Goal: Task Accomplishment & Management: Manage account settings

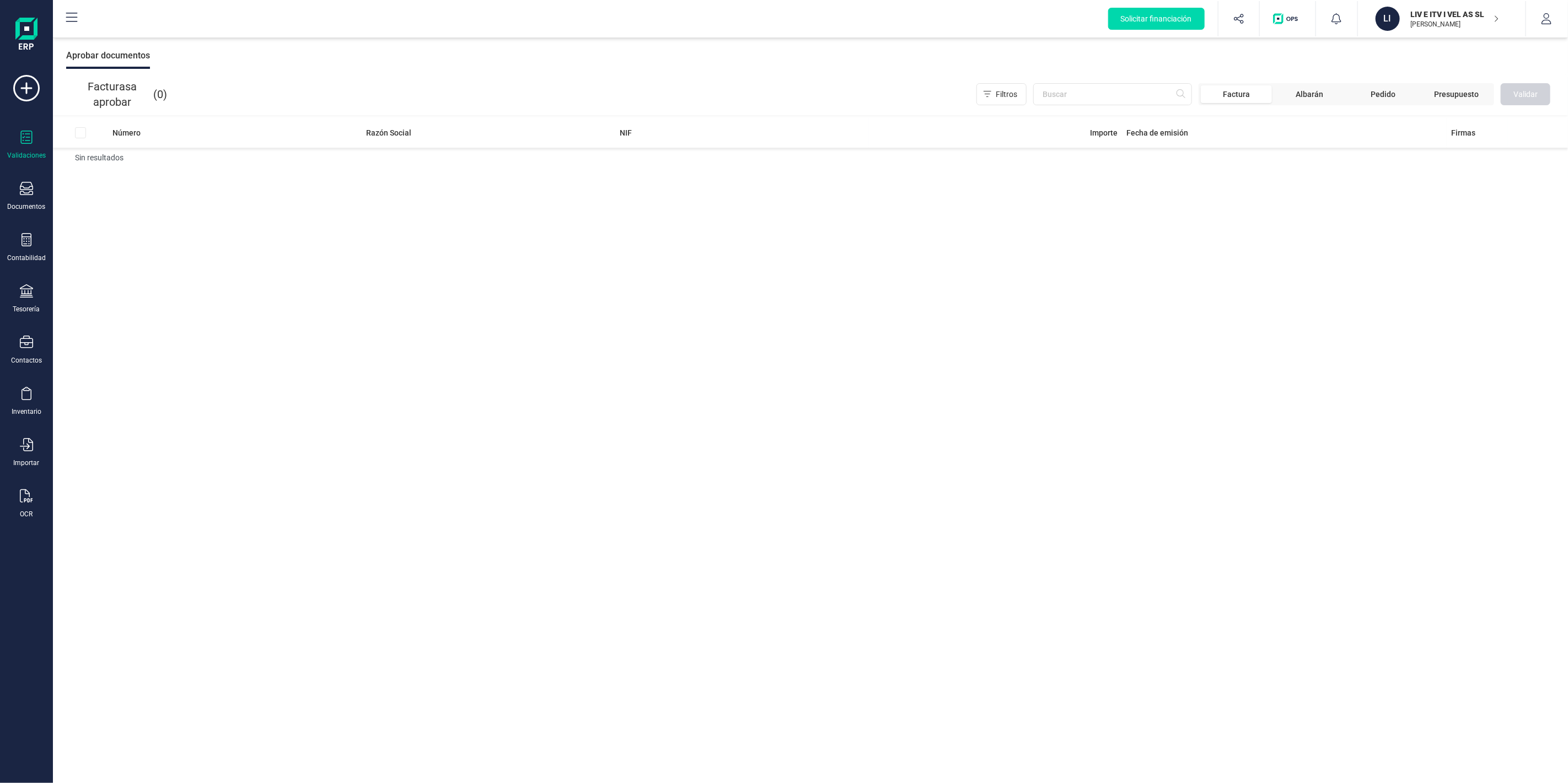
drag, startPoint x: 1418, startPoint y: 24, endPoint x: 1426, endPoint y: 58, distance: 34.9
click at [1419, 24] on p "[PERSON_NAME]" at bounding box center [1455, 24] width 88 height 9
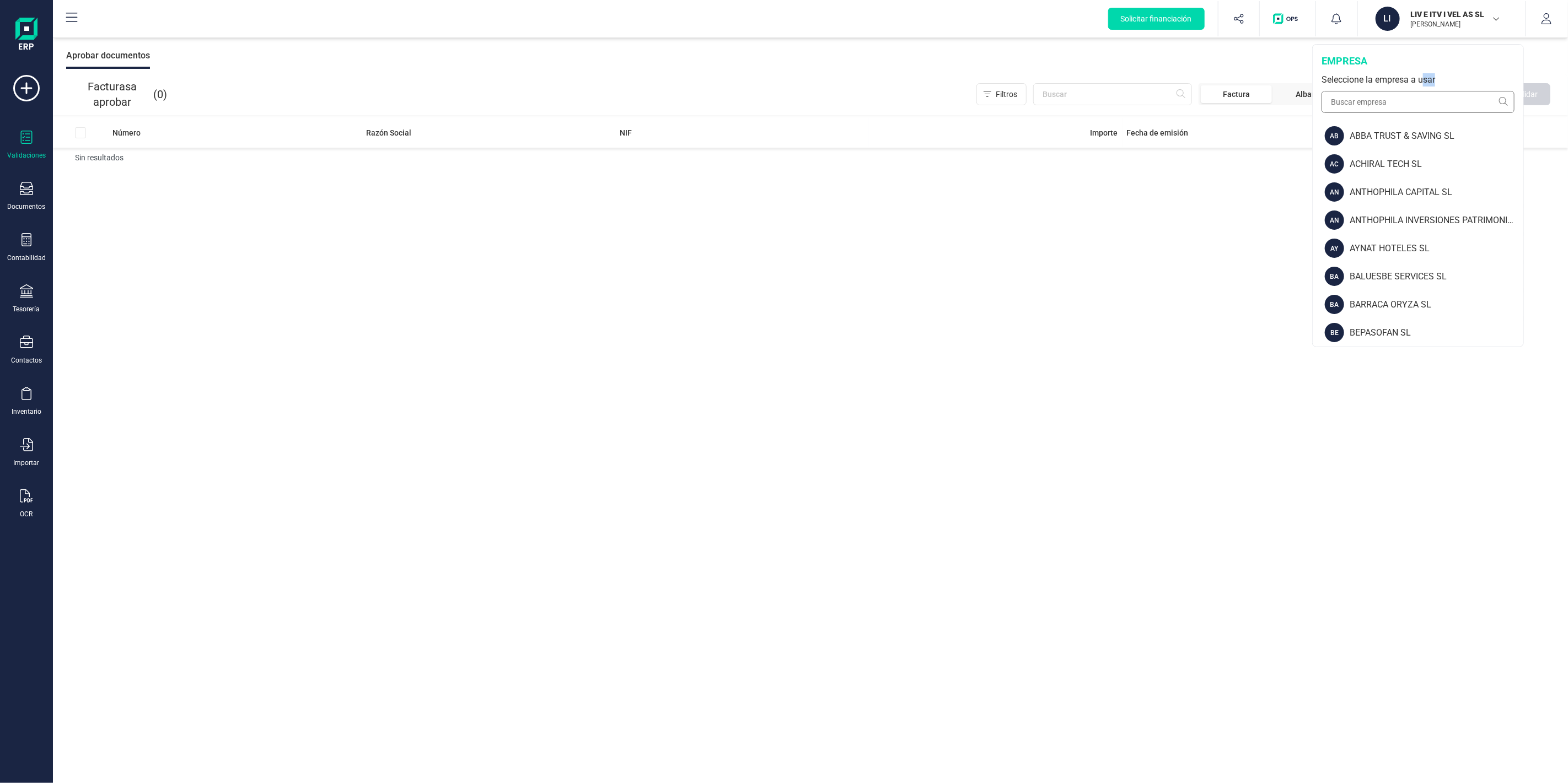
drag, startPoint x: 1424, startPoint y: 88, endPoint x: 1419, endPoint y: 92, distance: 6.4
click at [1421, 89] on div "empresa Seleccione la empresa a usar" at bounding box center [1418, 83] width 211 height 77
click at [1419, 97] on input "text" at bounding box center [1418, 102] width 193 height 22
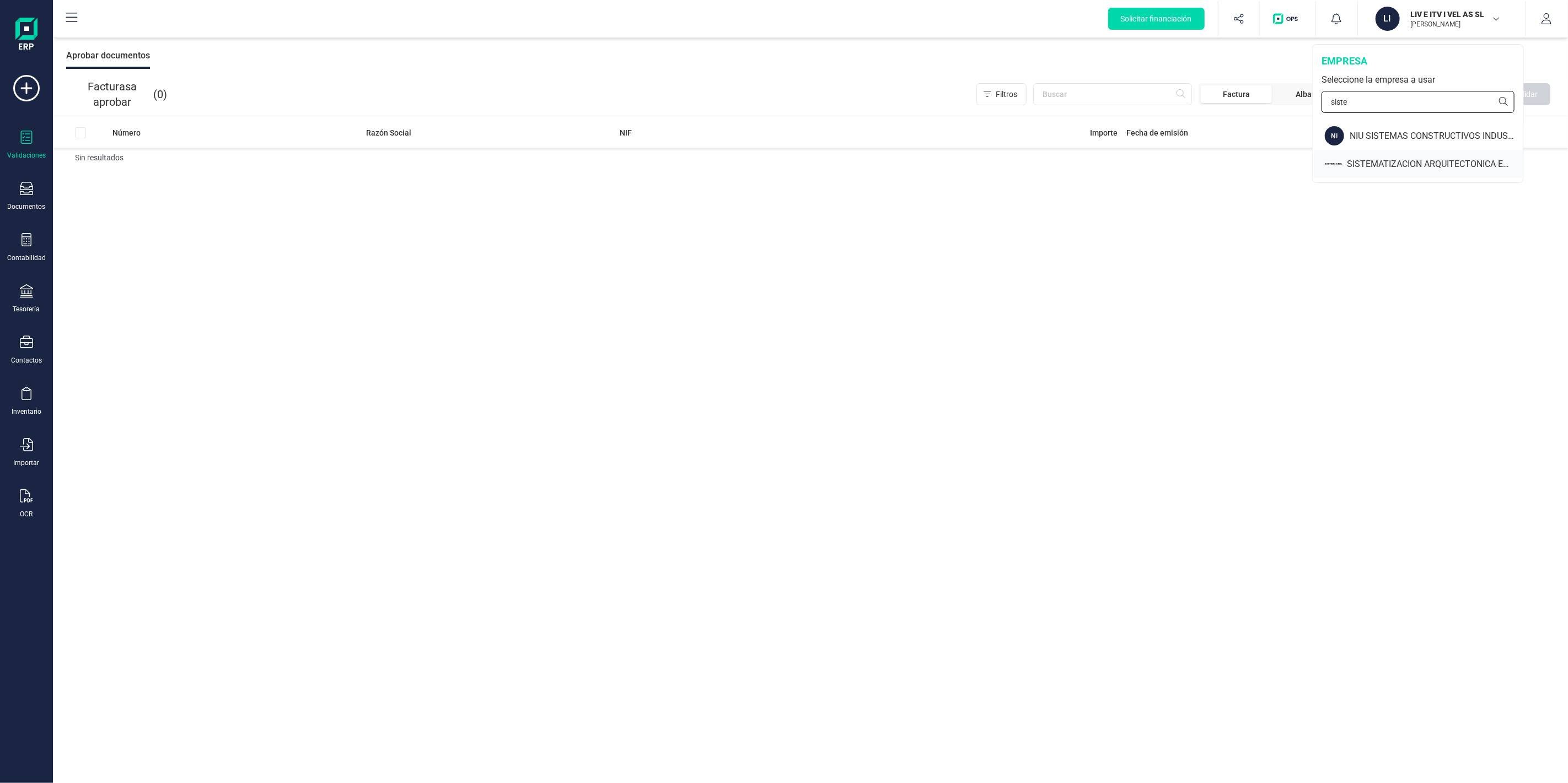
type input "siste"
click at [1414, 152] on div "SISTEMATIZACION ARQUITECTONICA EN REFORMAS SL" at bounding box center [1418, 164] width 209 height 28
click at [1409, 156] on div "SISTEMATIZACION ARQUITECTONICA EN REFORMAS SL" at bounding box center [1418, 164] width 209 height 28
click at [18, 200] on div "Documentos" at bounding box center [26, 197] width 44 height 29
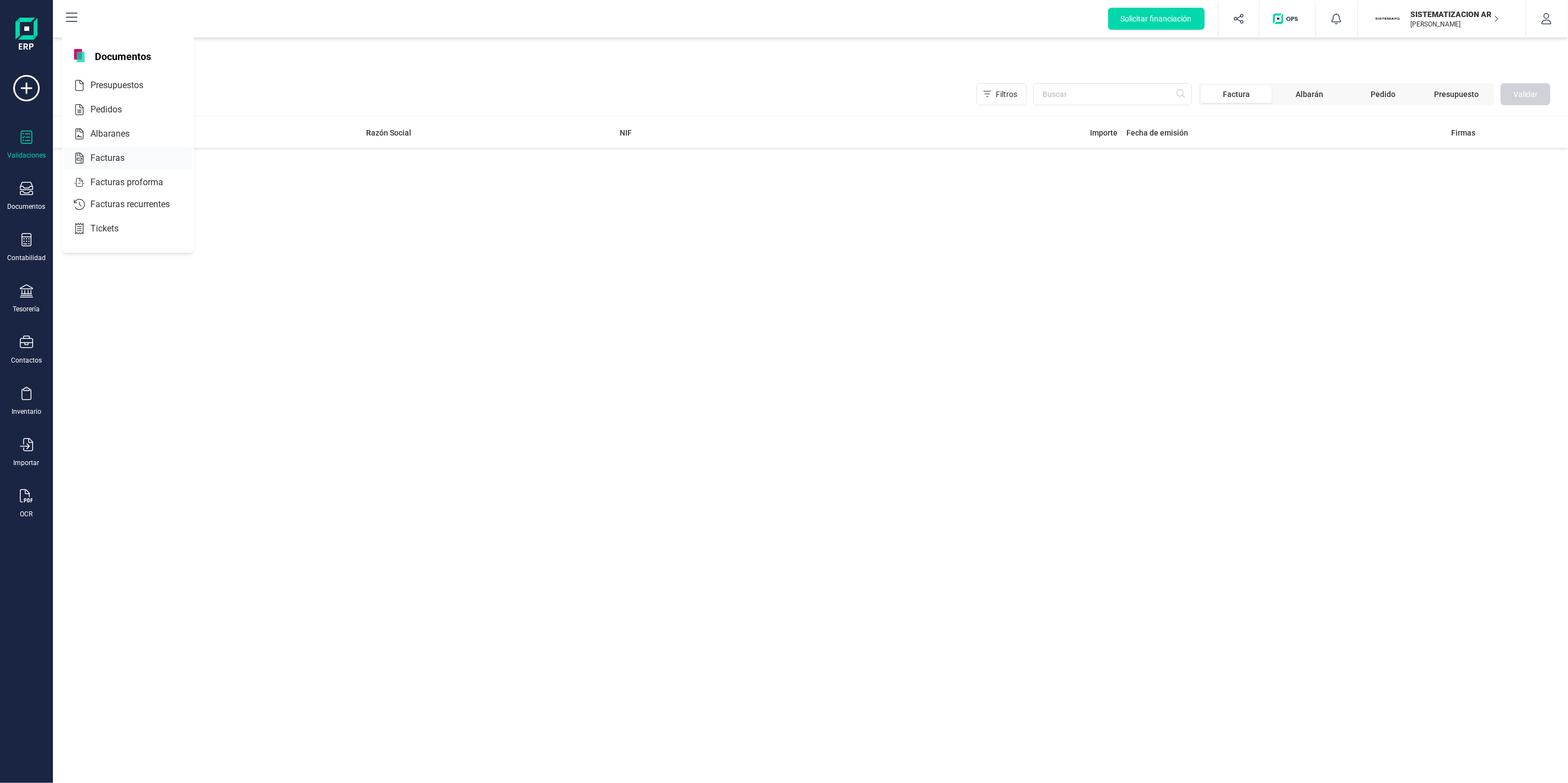
click at [102, 161] on span "Facturas" at bounding box center [115, 158] width 58 height 13
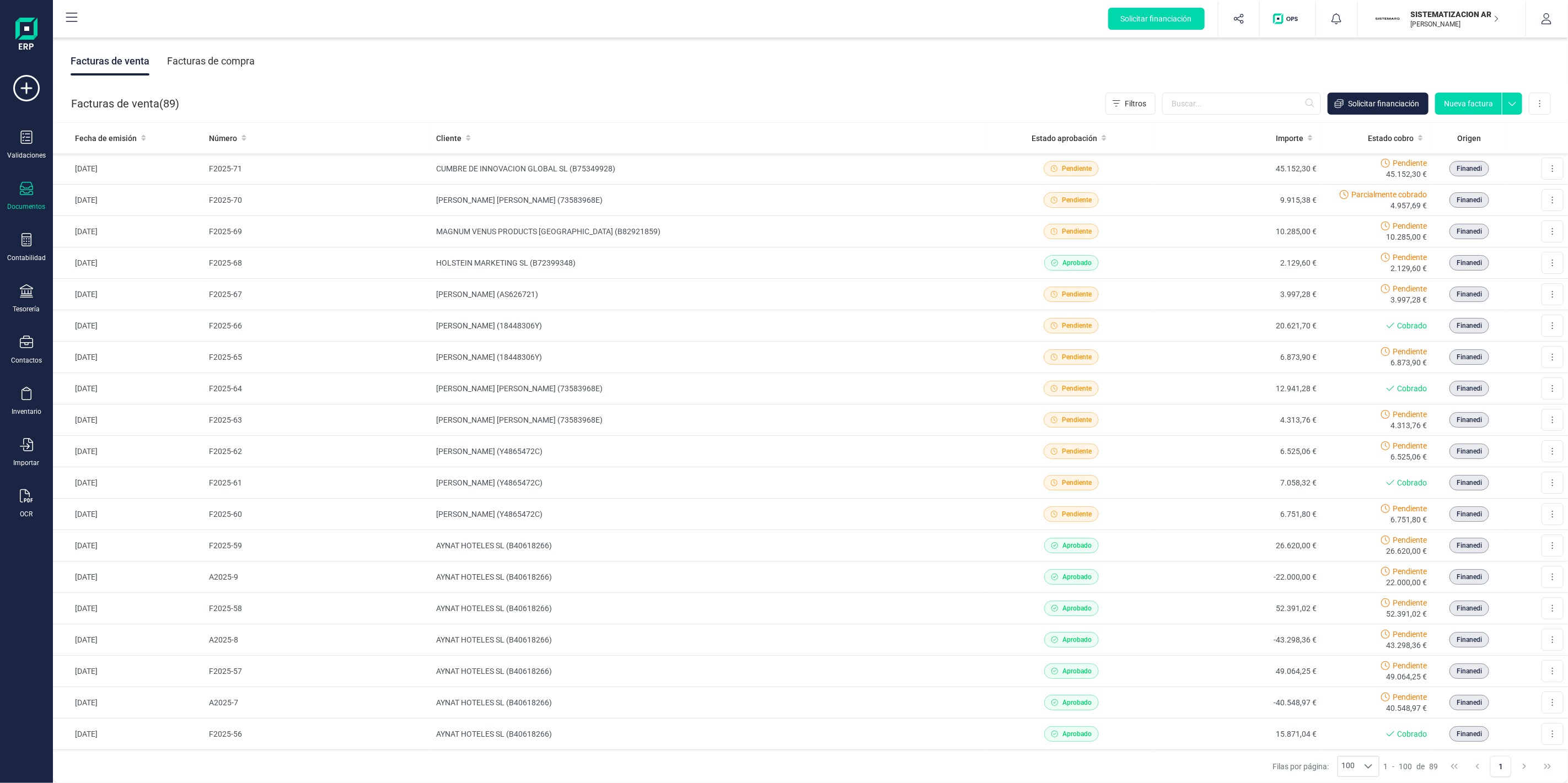
click at [190, 65] on div "Facturas de compra" at bounding box center [211, 61] width 88 height 29
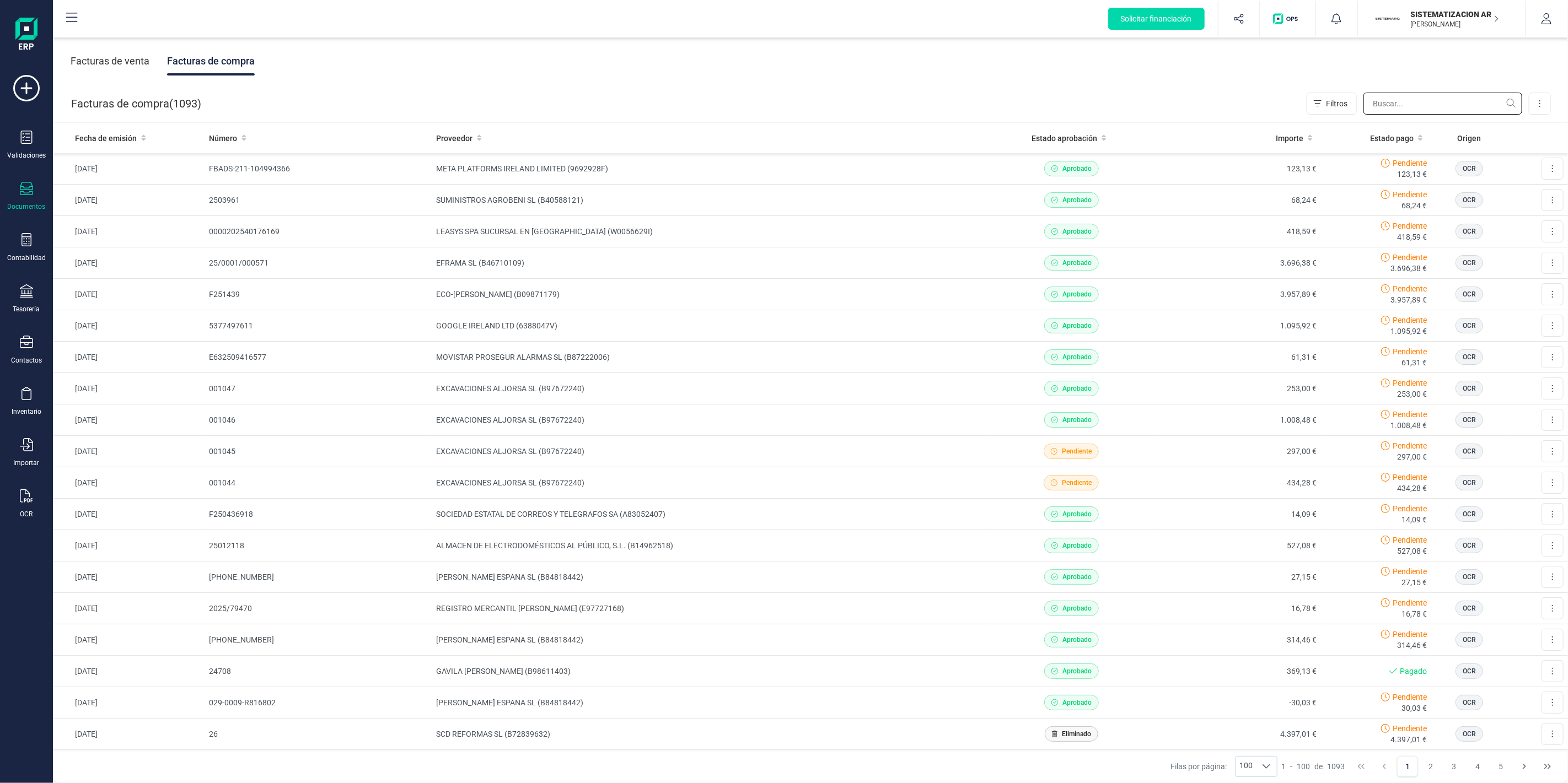
click at [1407, 112] on input "text" at bounding box center [1443, 103] width 159 height 22
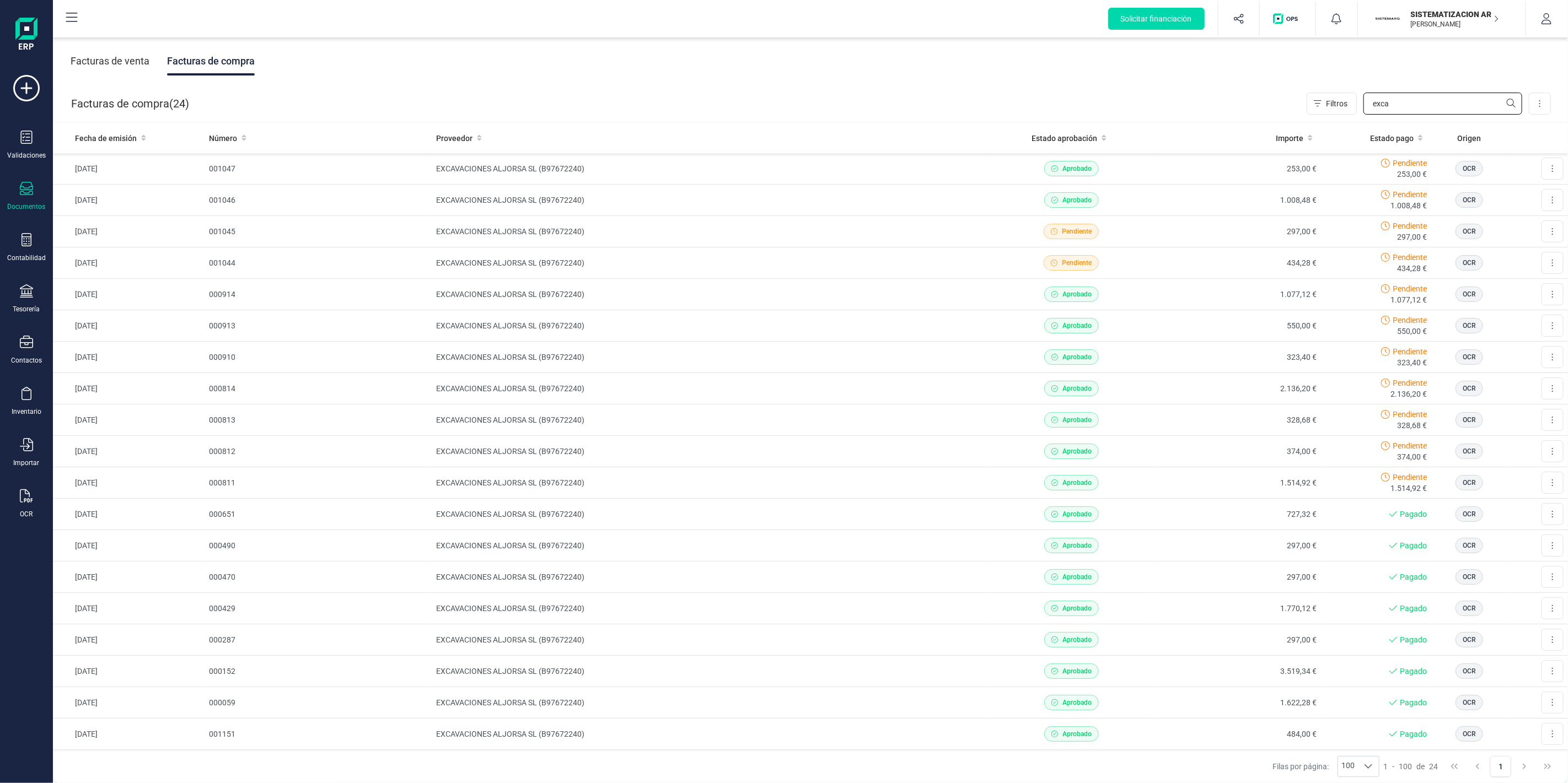
type input "exca"
click at [334, 228] on td "001045" at bounding box center [318, 232] width 227 height 32
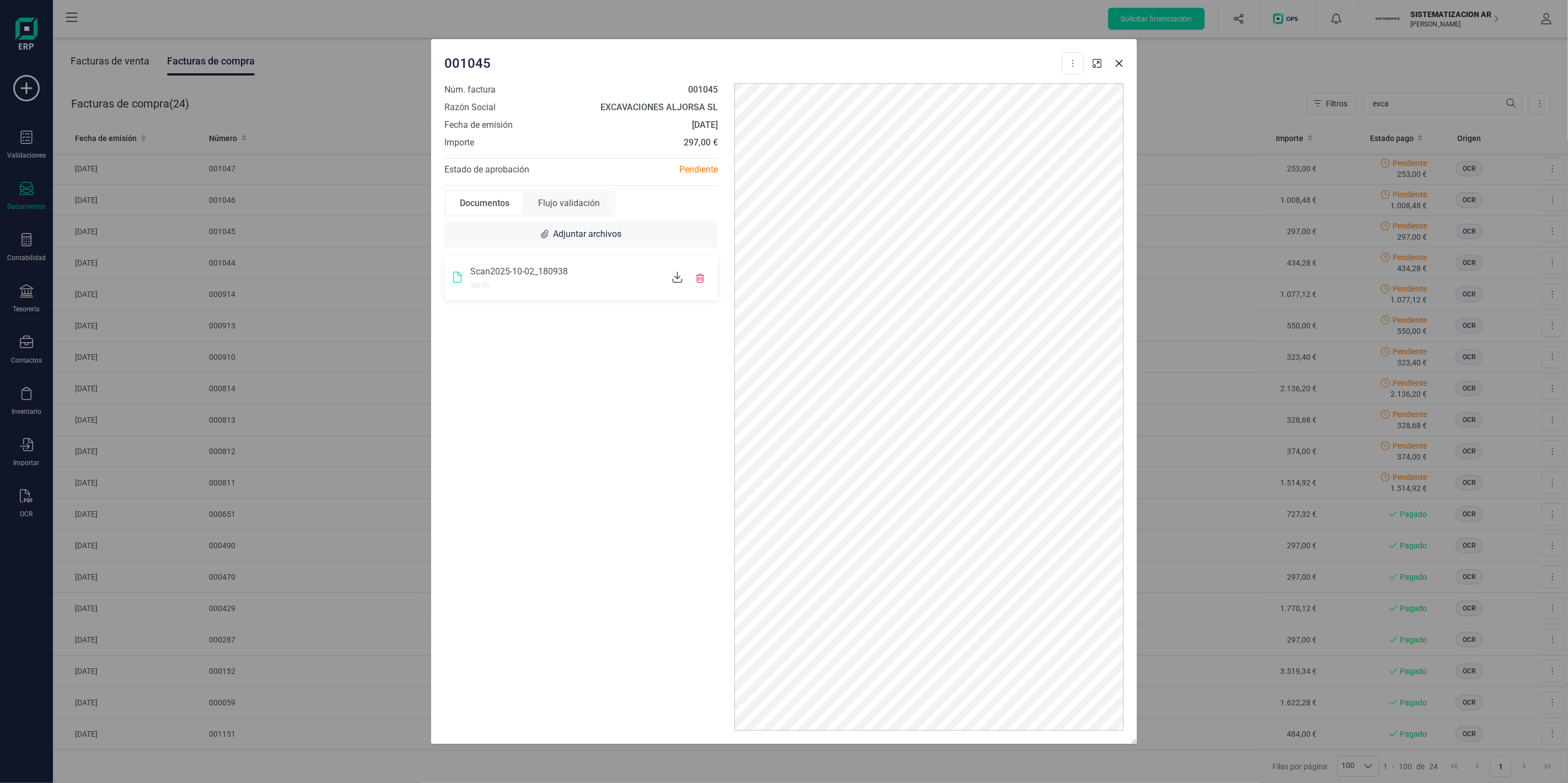
click at [1269, 215] on div "001045 Descargar documento Núm. factura 001045 Razón Social EXCAVACIONES ALJORS…" at bounding box center [784, 391] width 1568 height 783
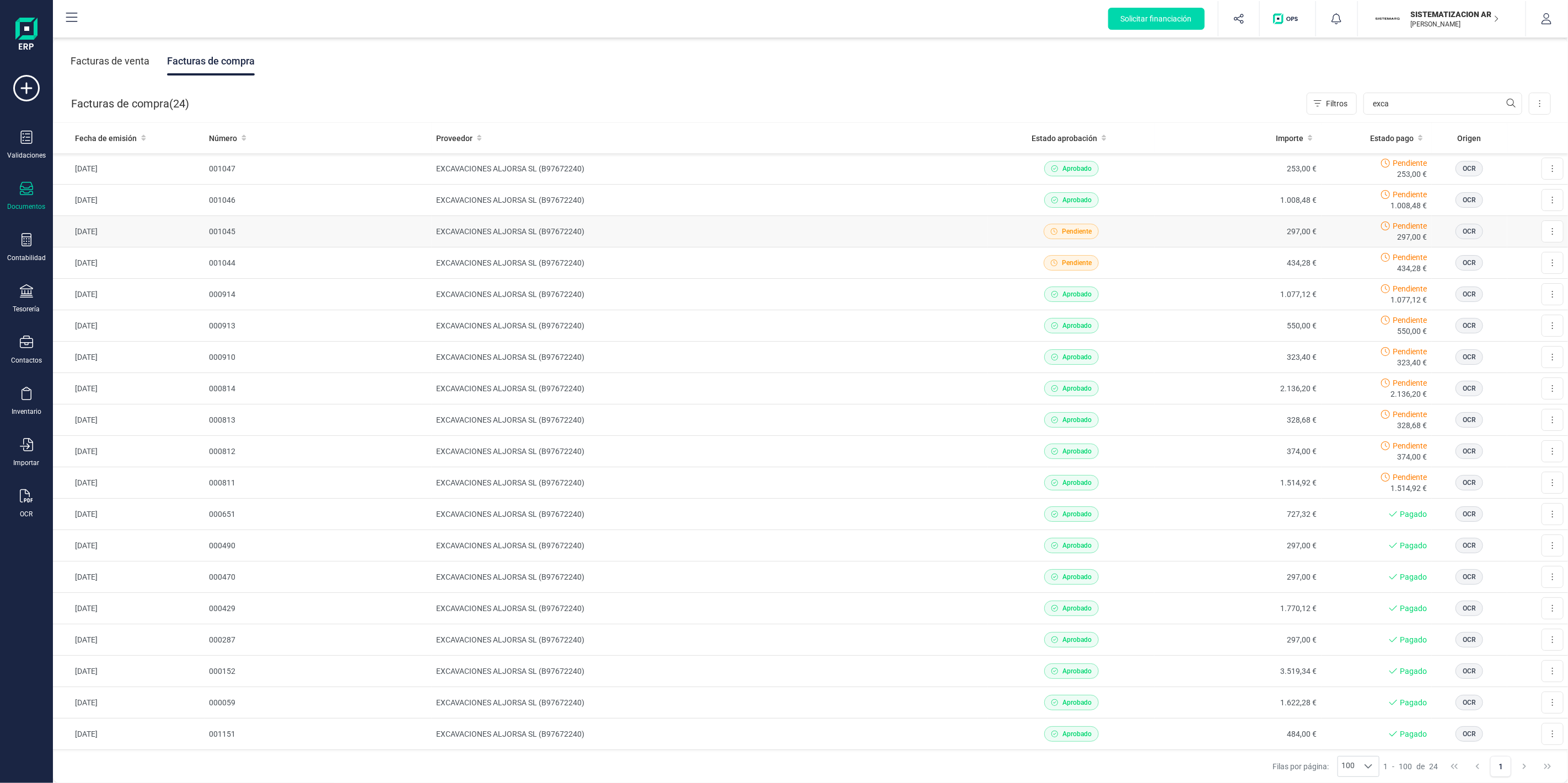
click at [850, 229] on td "EXCAVACIONES ALJORSA SL (B97672240)" at bounding box center [710, 232] width 556 height 32
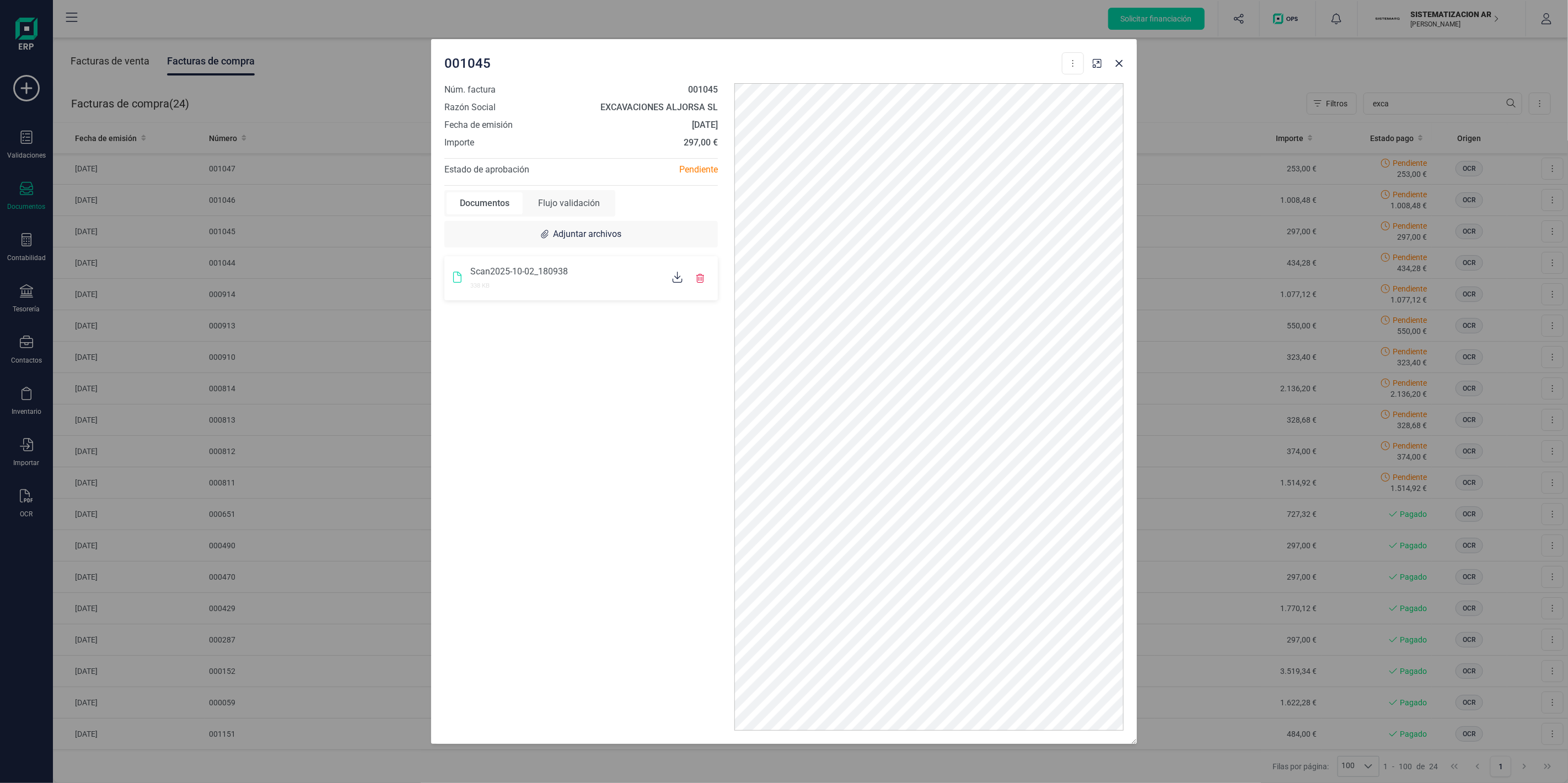
click at [1331, 256] on div "001045 Descargar documento Núm. factura 001045 Razón Social EXCAVACIONES ALJORS…" at bounding box center [784, 391] width 1568 height 783
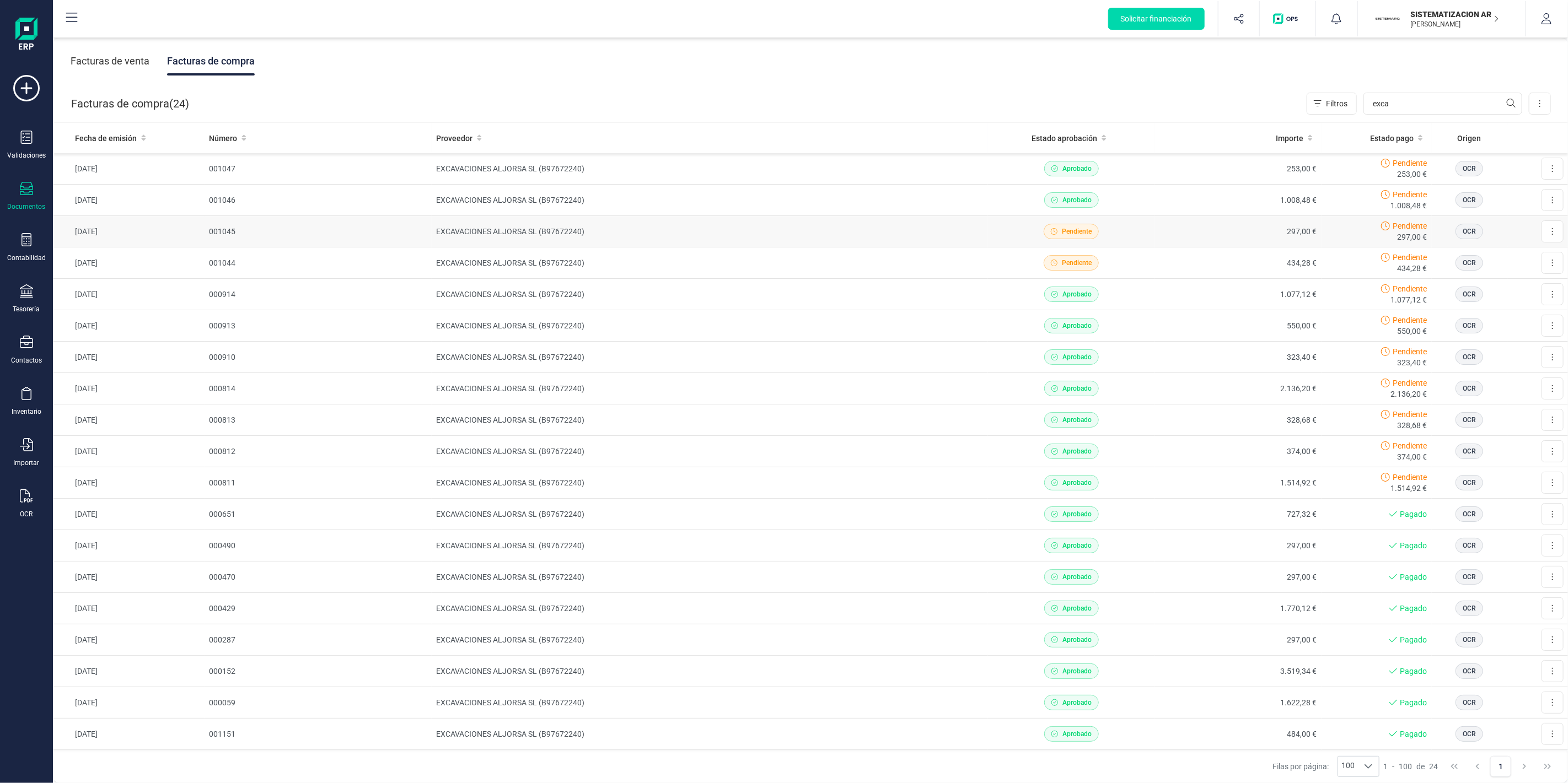
click at [239, 229] on td "001045" at bounding box center [318, 232] width 227 height 32
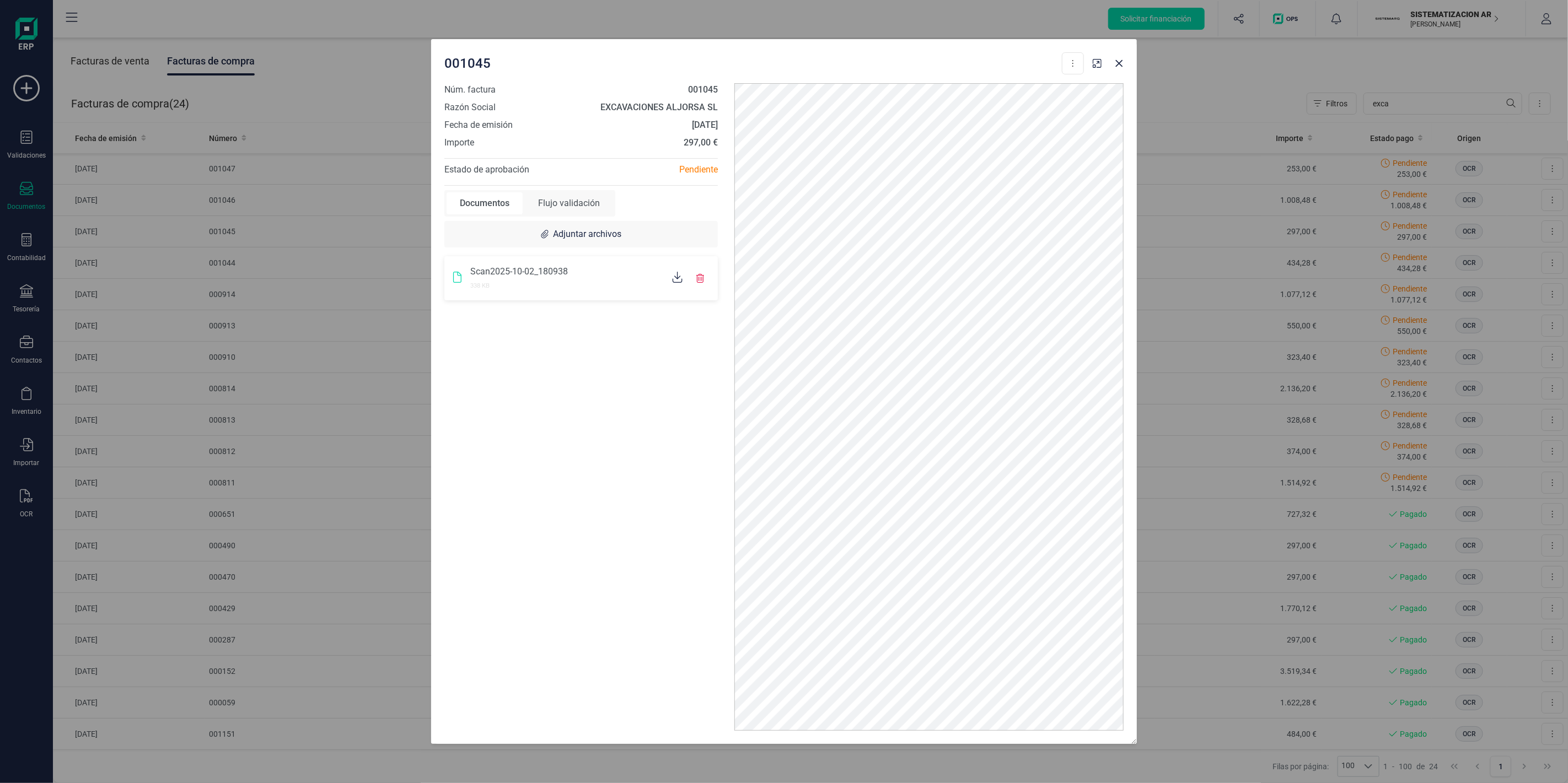
click at [692, 92] on strong "001045" at bounding box center [702, 89] width 30 height 10
copy strong "001045"
click at [425, 283] on div "001045 Descargar documento Núm. factura 001045 Razón Social EXCAVACIONES ALJORS…" at bounding box center [784, 391] width 1568 height 783
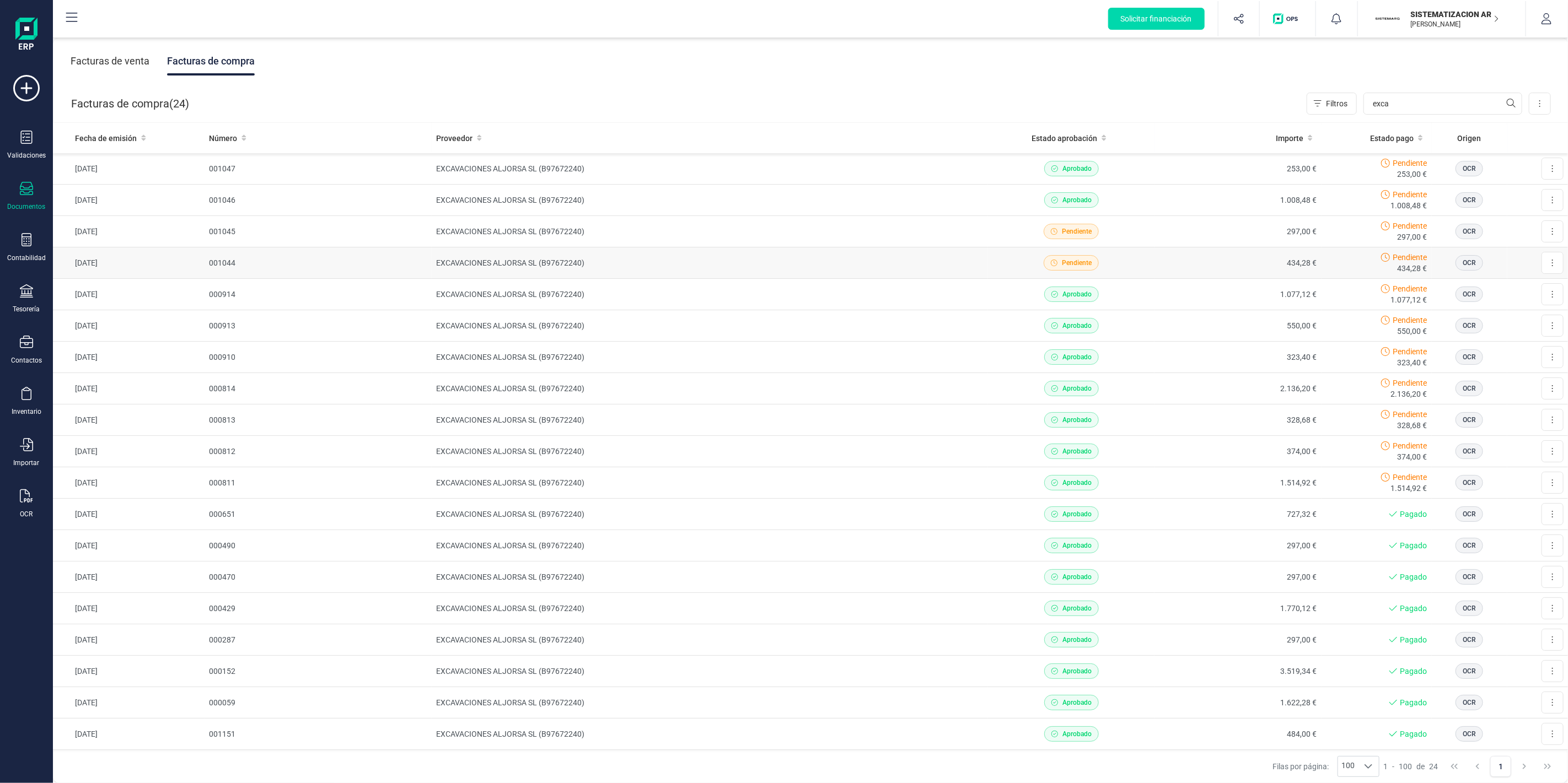
click at [433, 260] on td "EXCAVACIONES ALJORSA SL (B97672240)" at bounding box center [710, 263] width 556 height 32
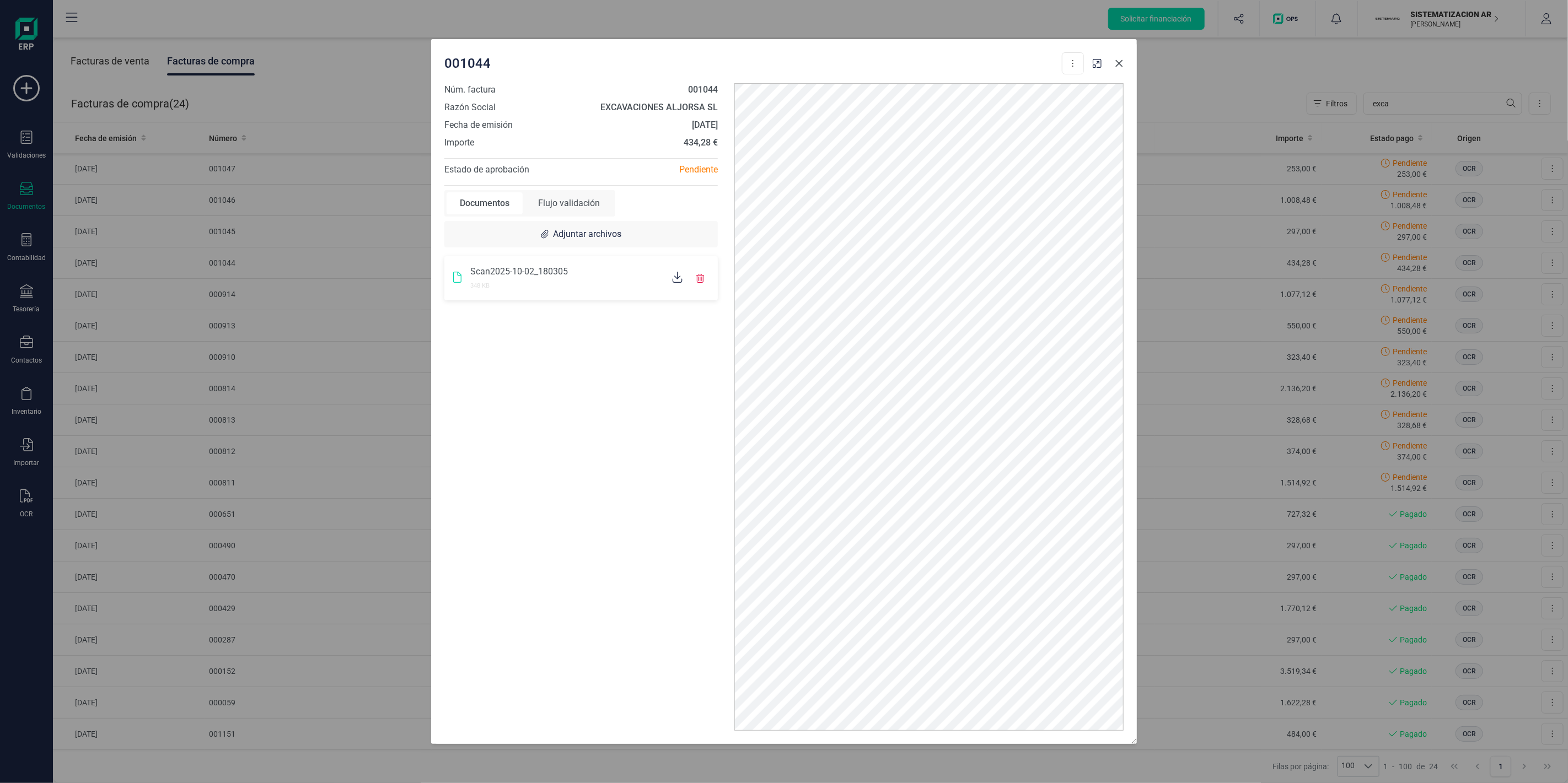
click at [1121, 63] on icon "Close" at bounding box center [1119, 63] width 9 height 9
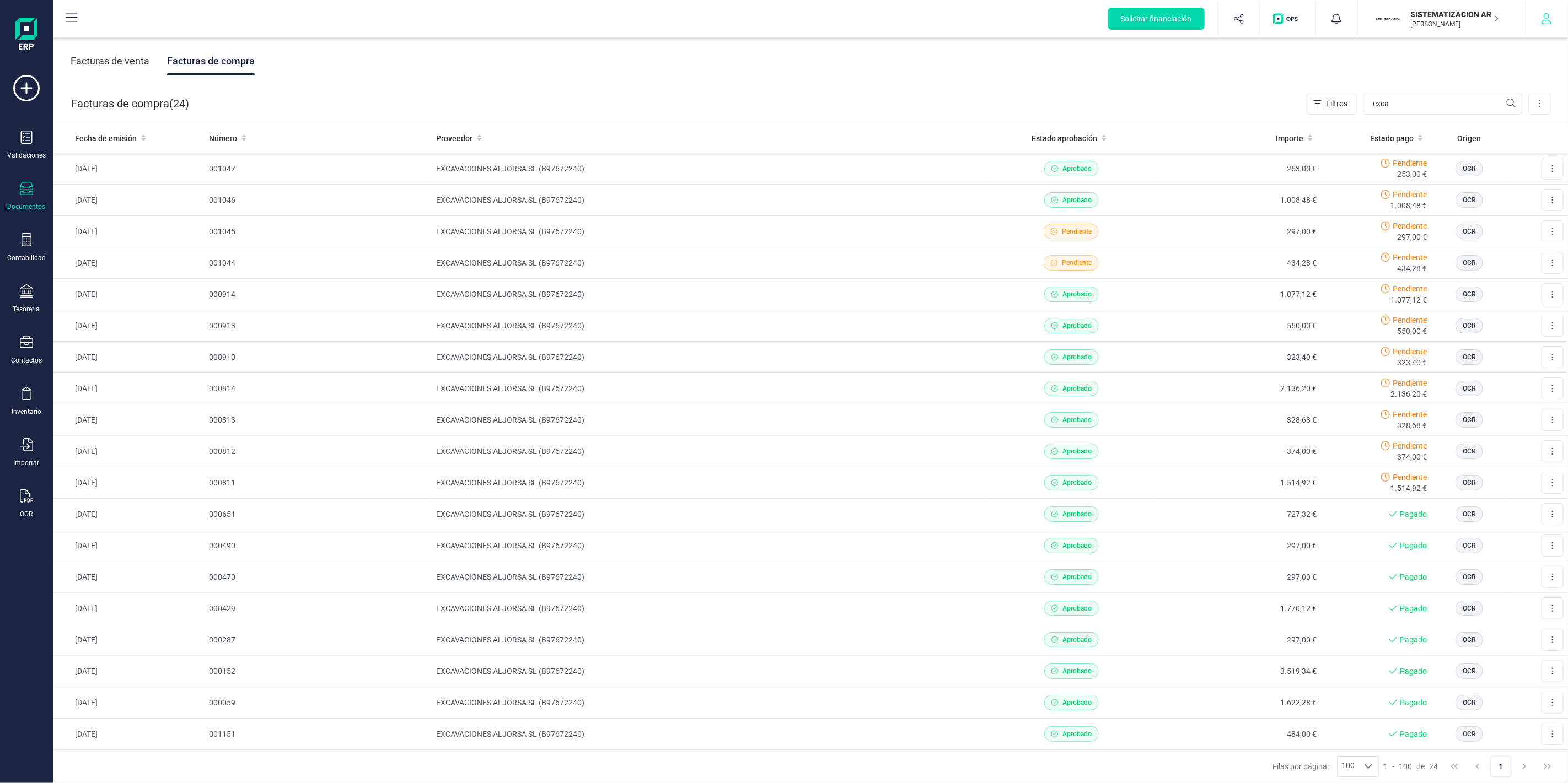
click at [1559, 29] on button "button" at bounding box center [1547, 19] width 41 height 35
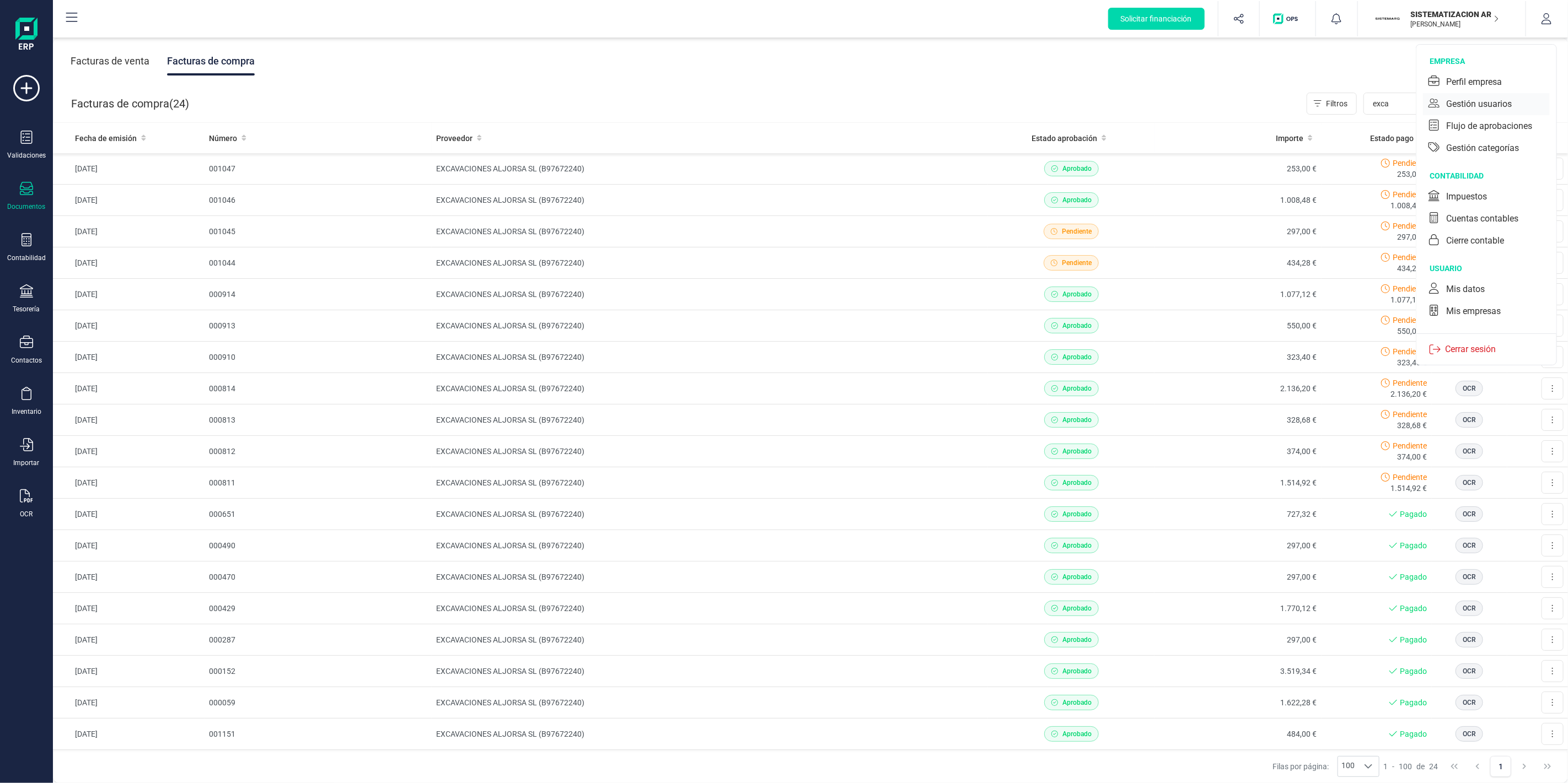
click at [1480, 103] on div "Gestión usuarios" at bounding box center [1479, 104] width 66 height 13
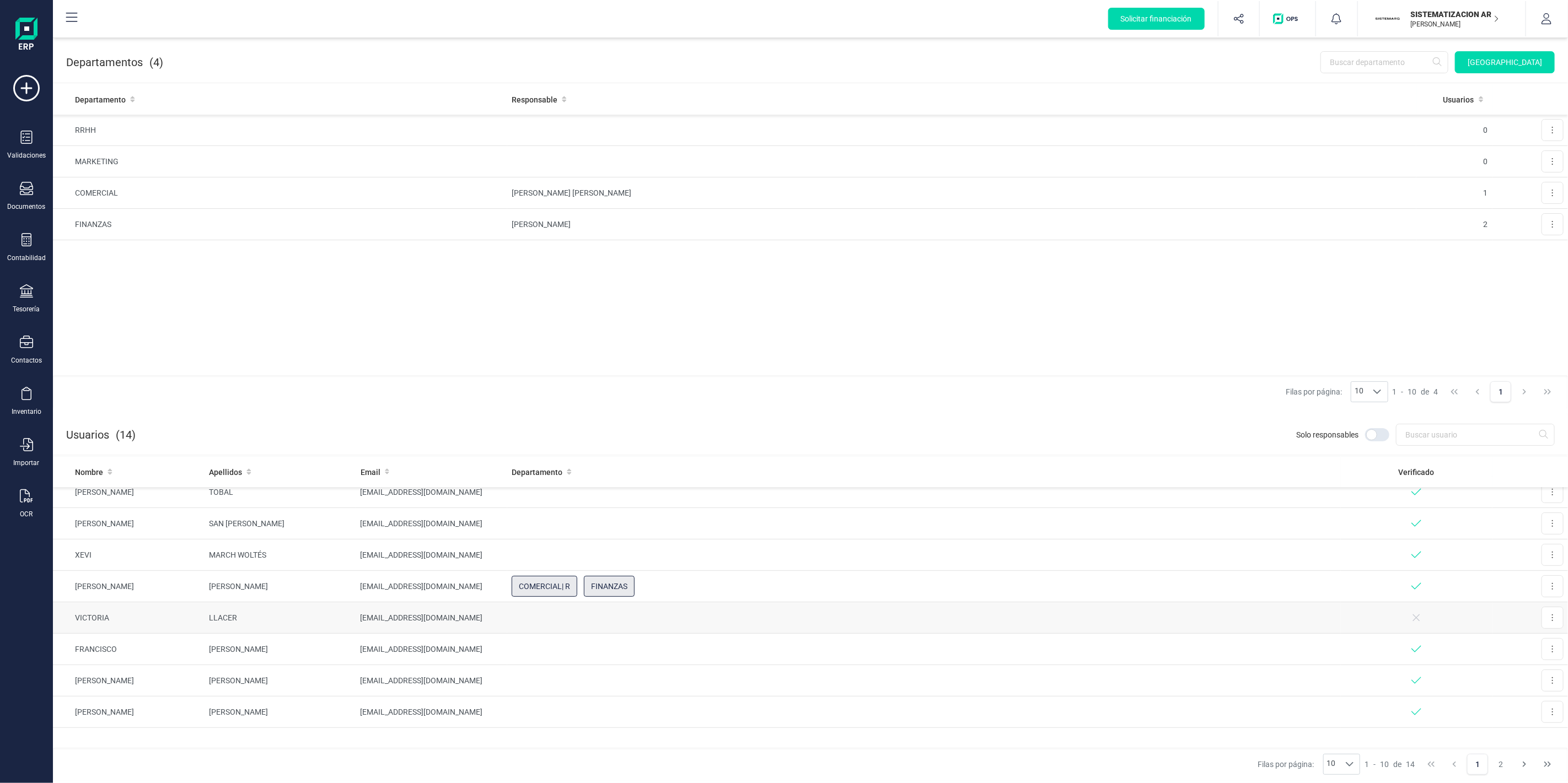
scroll to position [76, 0]
click at [1514, 763] on button "Next Page" at bounding box center [1524, 764] width 21 height 21
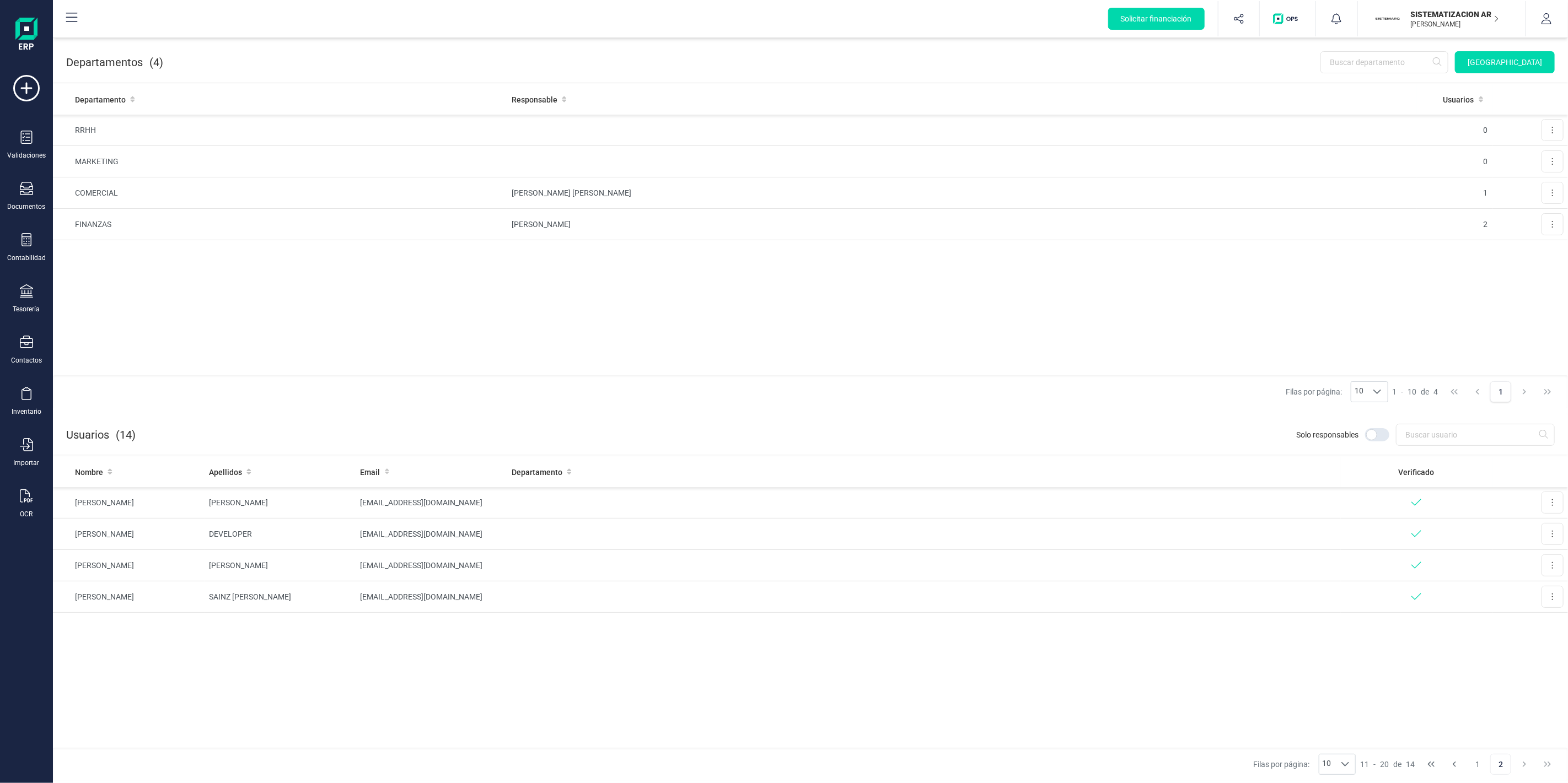
click at [1504, 763] on button "2" at bounding box center [1500, 764] width 21 height 21
click at [1465, 761] on button "Previous Page" at bounding box center [1454, 764] width 21 height 21
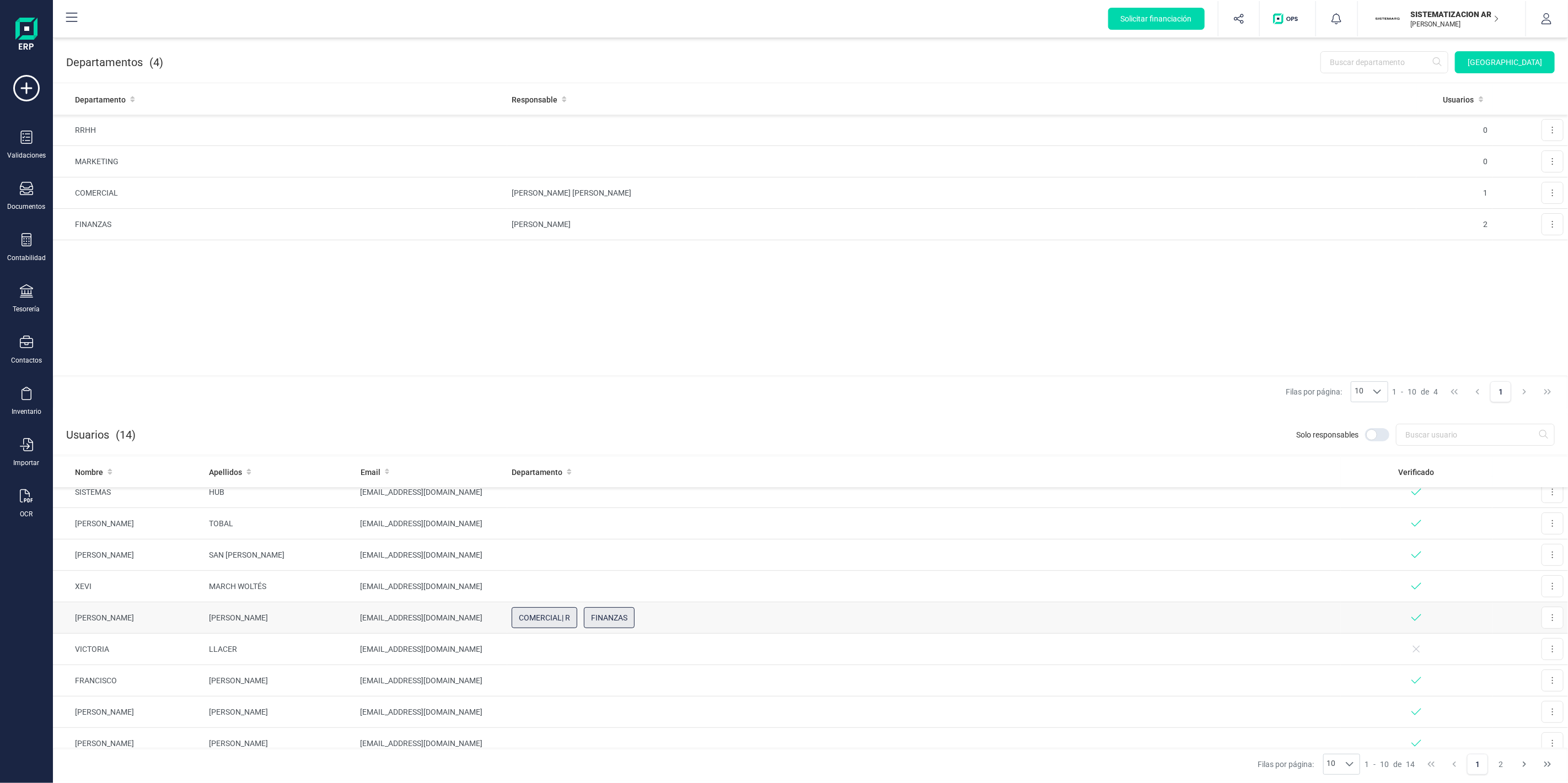
scroll to position [76, 0]
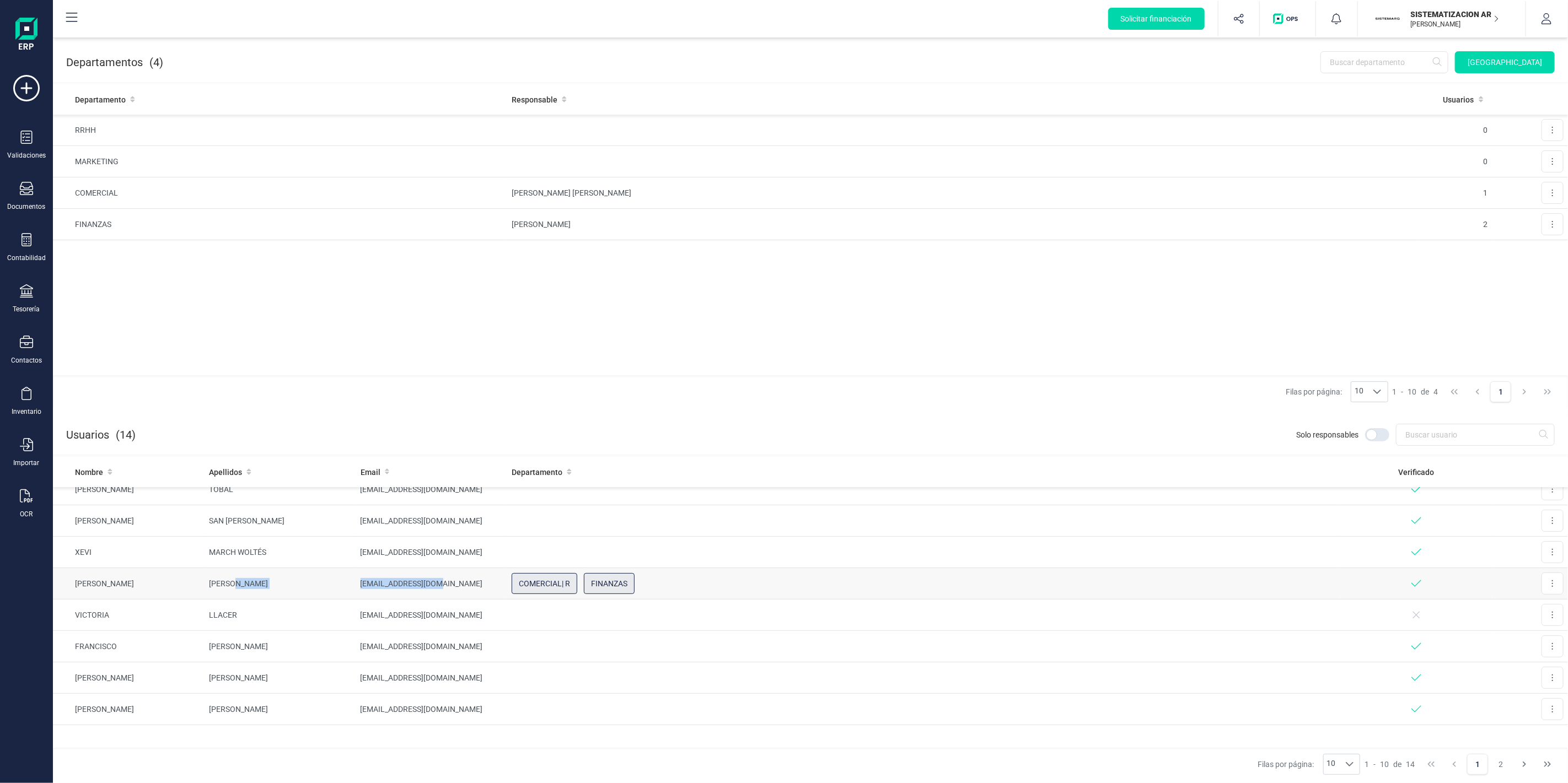
drag, startPoint x: 351, startPoint y: 583, endPoint x: 439, endPoint y: 585, distance: 88.0
click at [439, 585] on tr "[PERSON_NAME] [PERSON_NAME] [EMAIL_ADDRESS][DOMAIN_NAME] COMERCIAL | R FINANZAS…" at bounding box center [810, 584] width 1515 height 32
copy tr "[EMAIL_ADDRESS][DOMAIN_NAME]"
click at [1540, 16] on button "button" at bounding box center [1547, 19] width 41 height 35
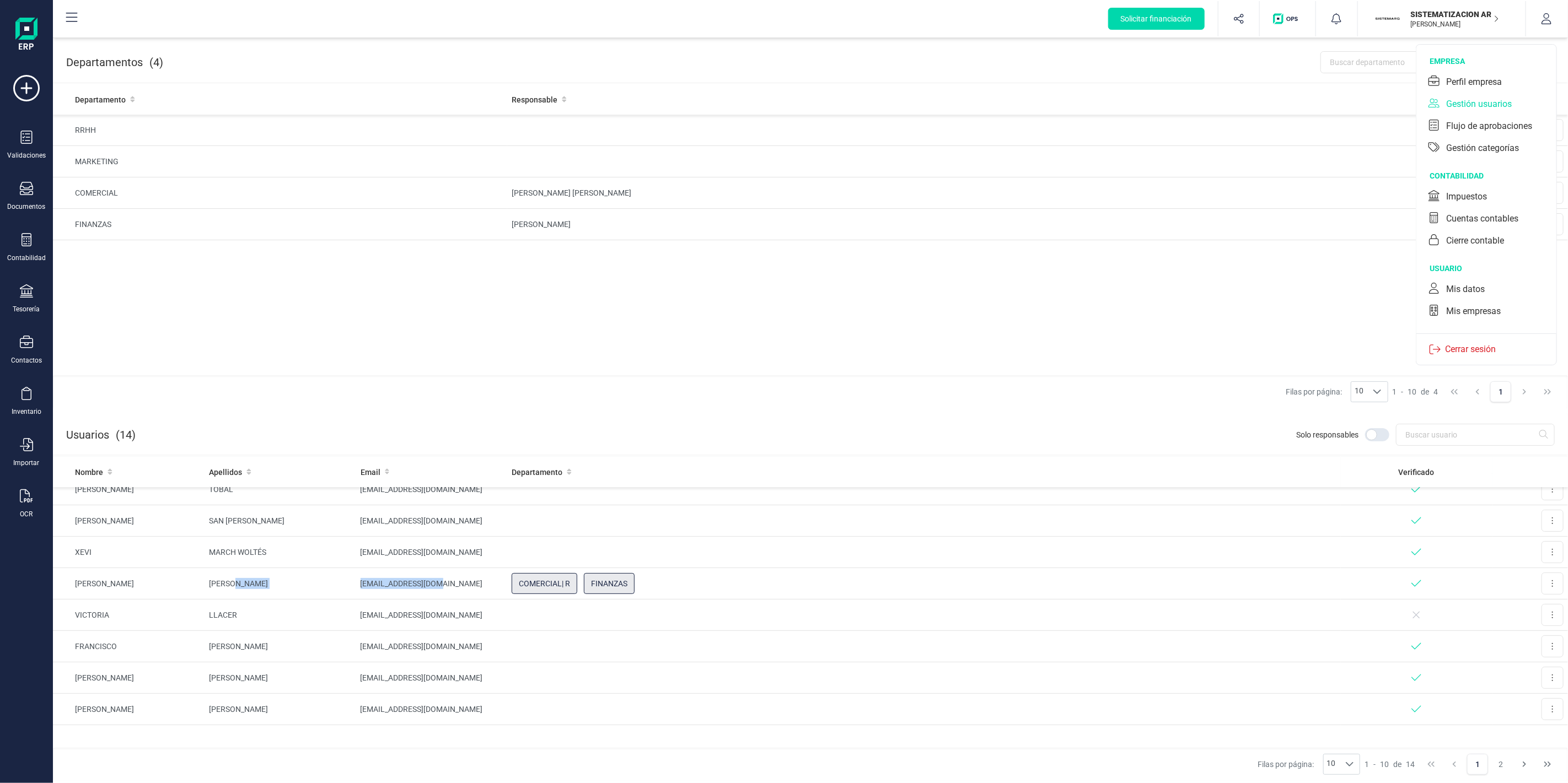
click at [1480, 66] on div "empresa" at bounding box center [1493, 61] width 127 height 11
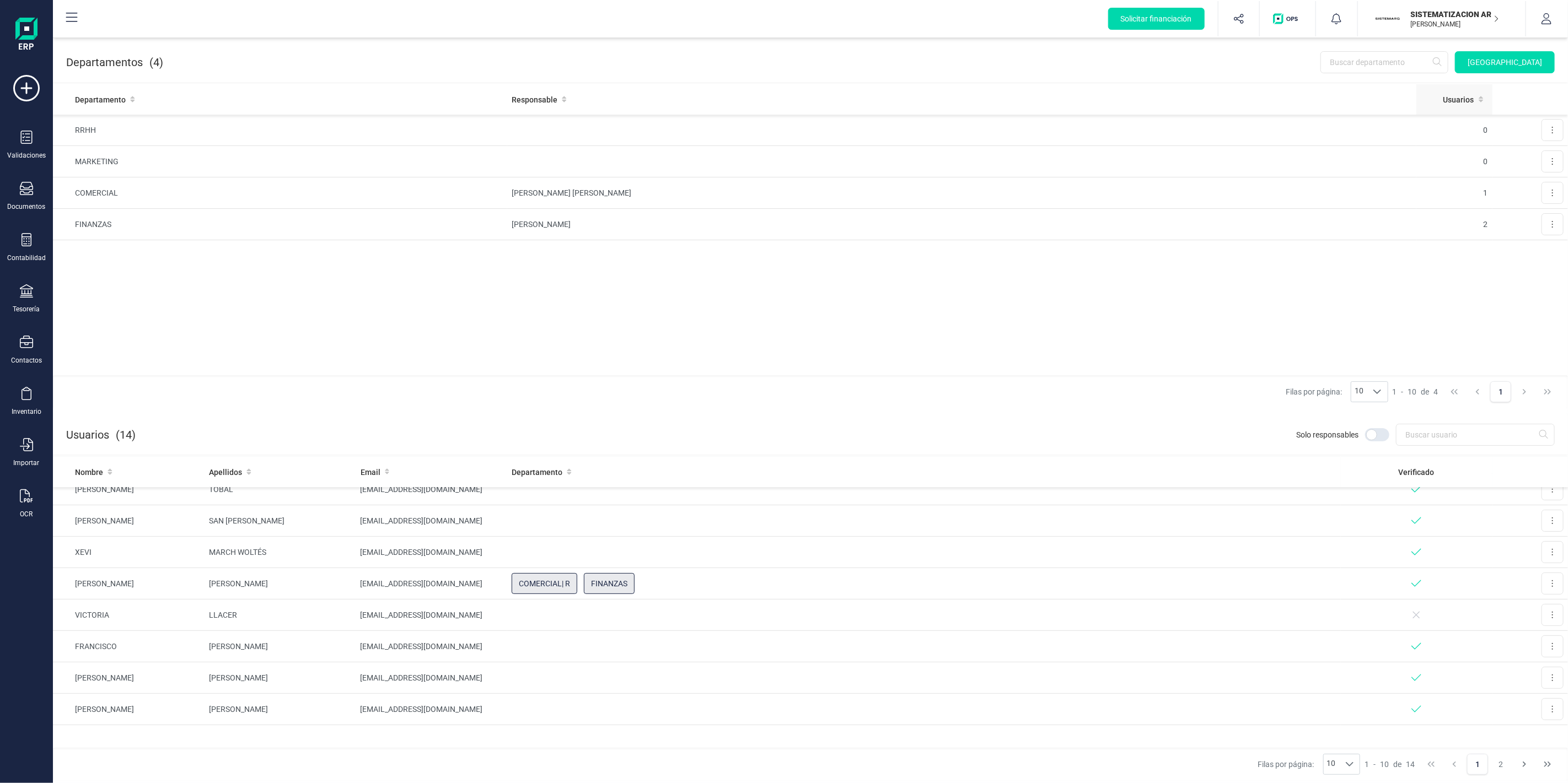
click at [1482, 86] on th "Usuarios" at bounding box center [1454, 100] width 75 height 30
click at [1531, 18] on button "button" at bounding box center [1547, 19] width 41 height 35
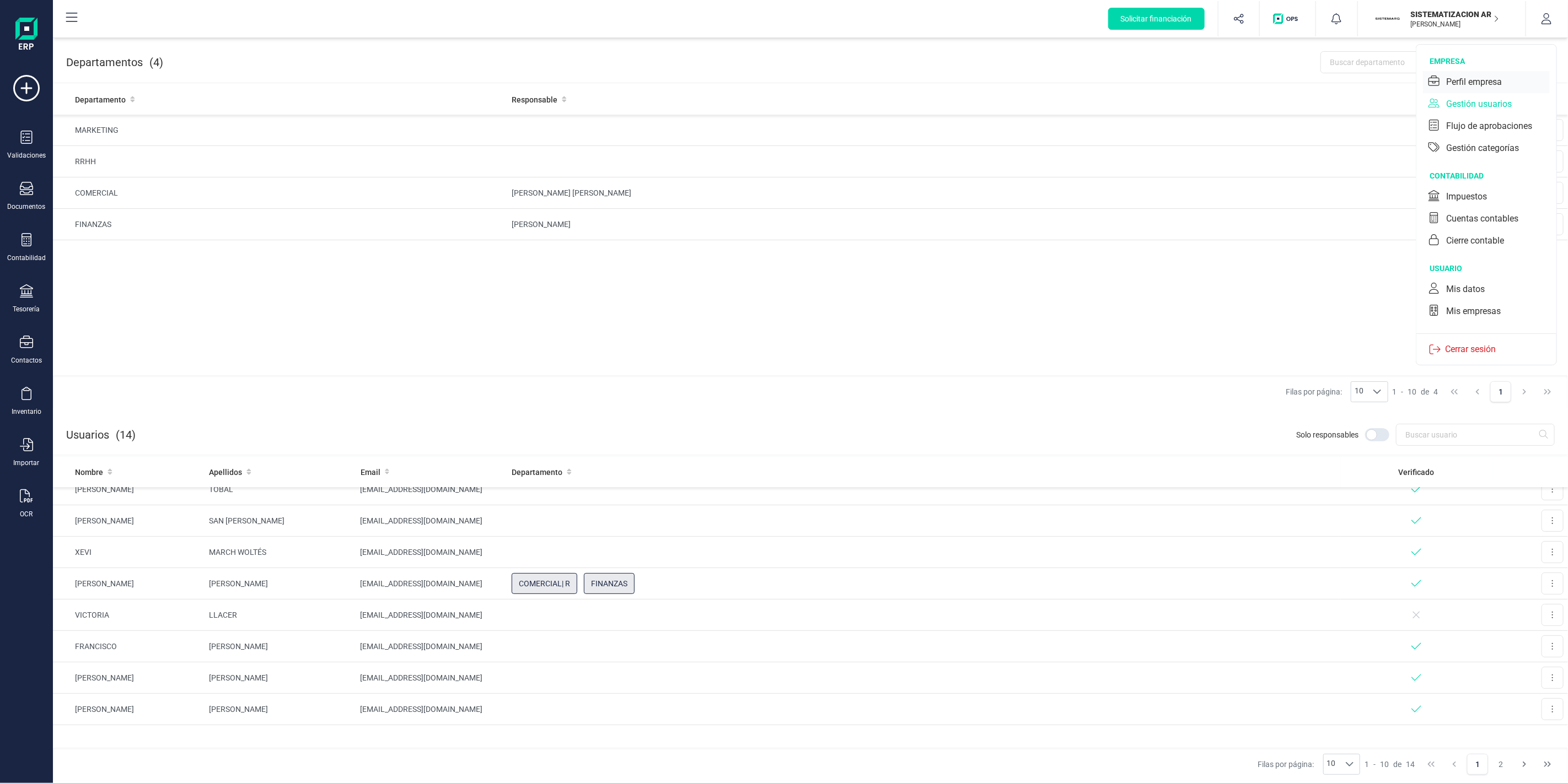
click at [1498, 79] on div "Perfil empresa" at bounding box center [1474, 82] width 55 height 13
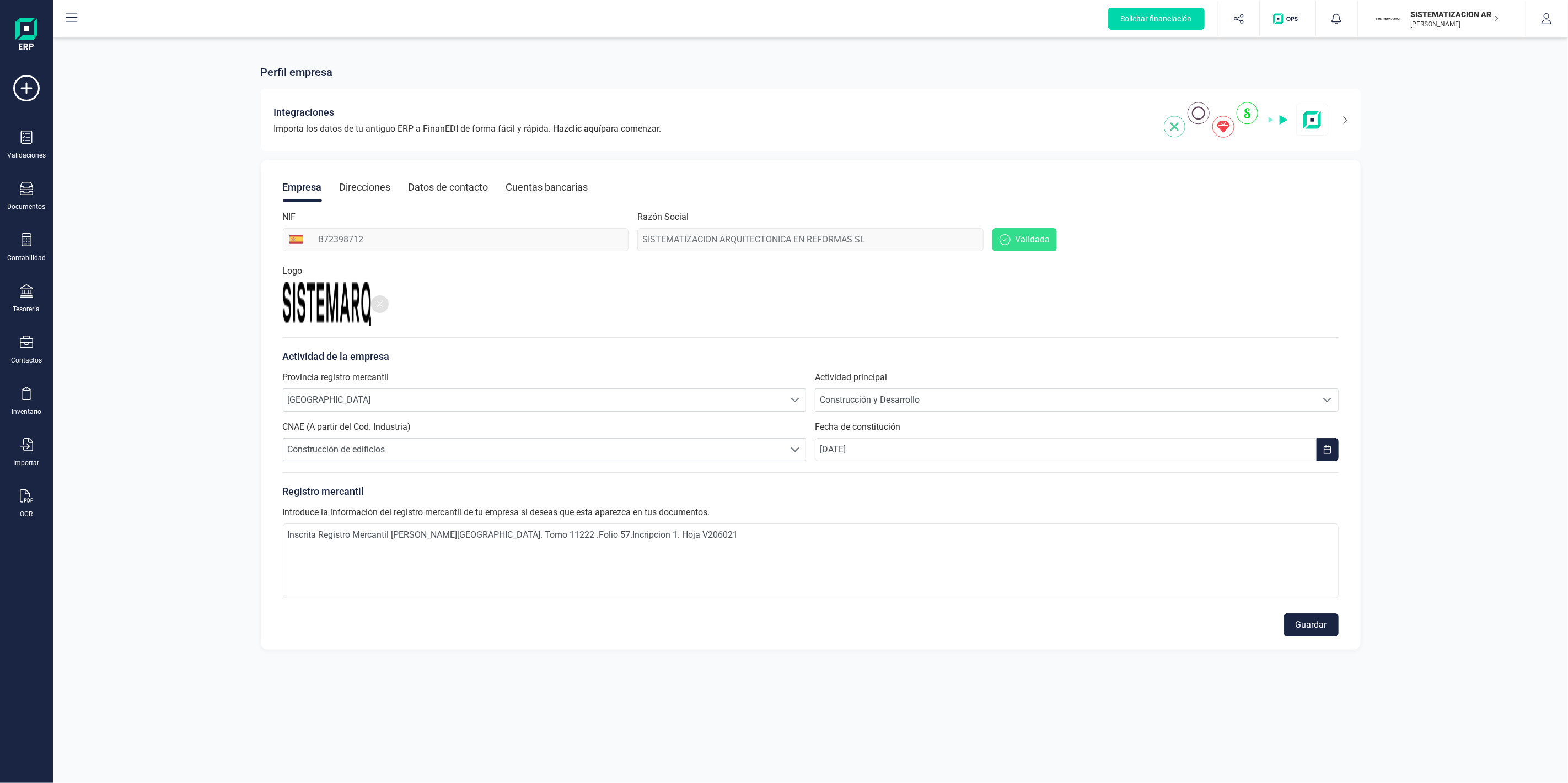
click at [725, 238] on div "Razón Social SISTEMATIZACION ARQUITECTONICA EN REFORMAS SL" at bounding box center [810, 231] width 346 height 41
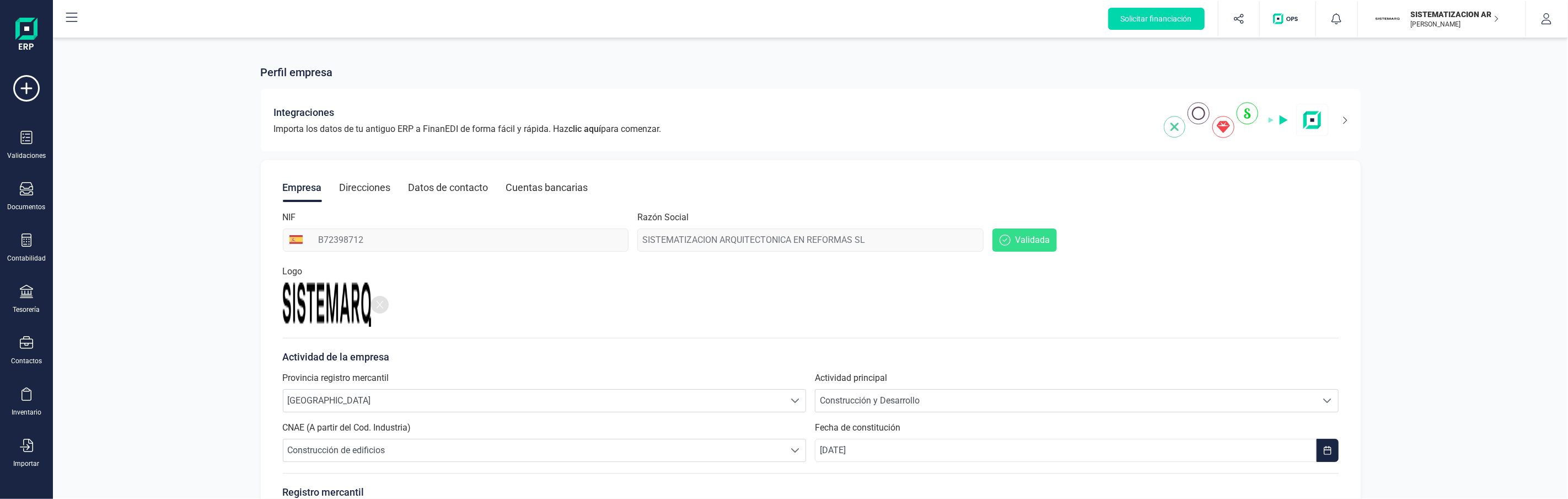
click at [197, 51] on div "Perfil empresa Integraciones Importa los datos de tu antiguo ERP a FinanEDI de …" at bounding box center [810, 350] width 1515 height 626
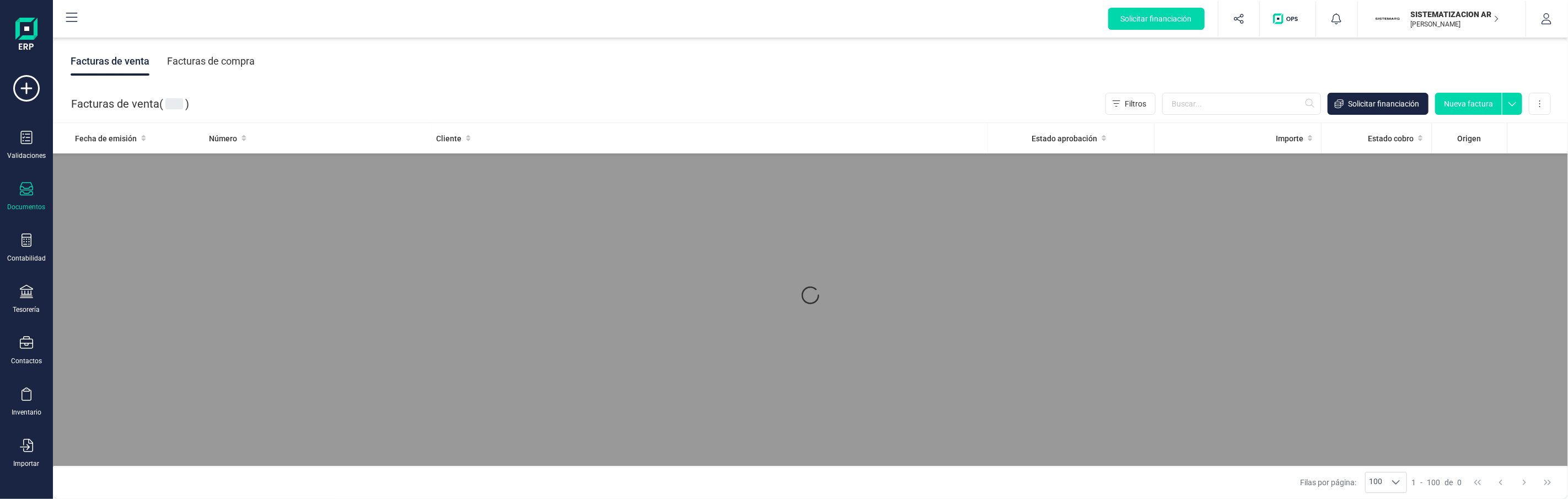
click at [185, 58] on div "Facturas de compra" at bounding box center [211, 61] width 88 height 29
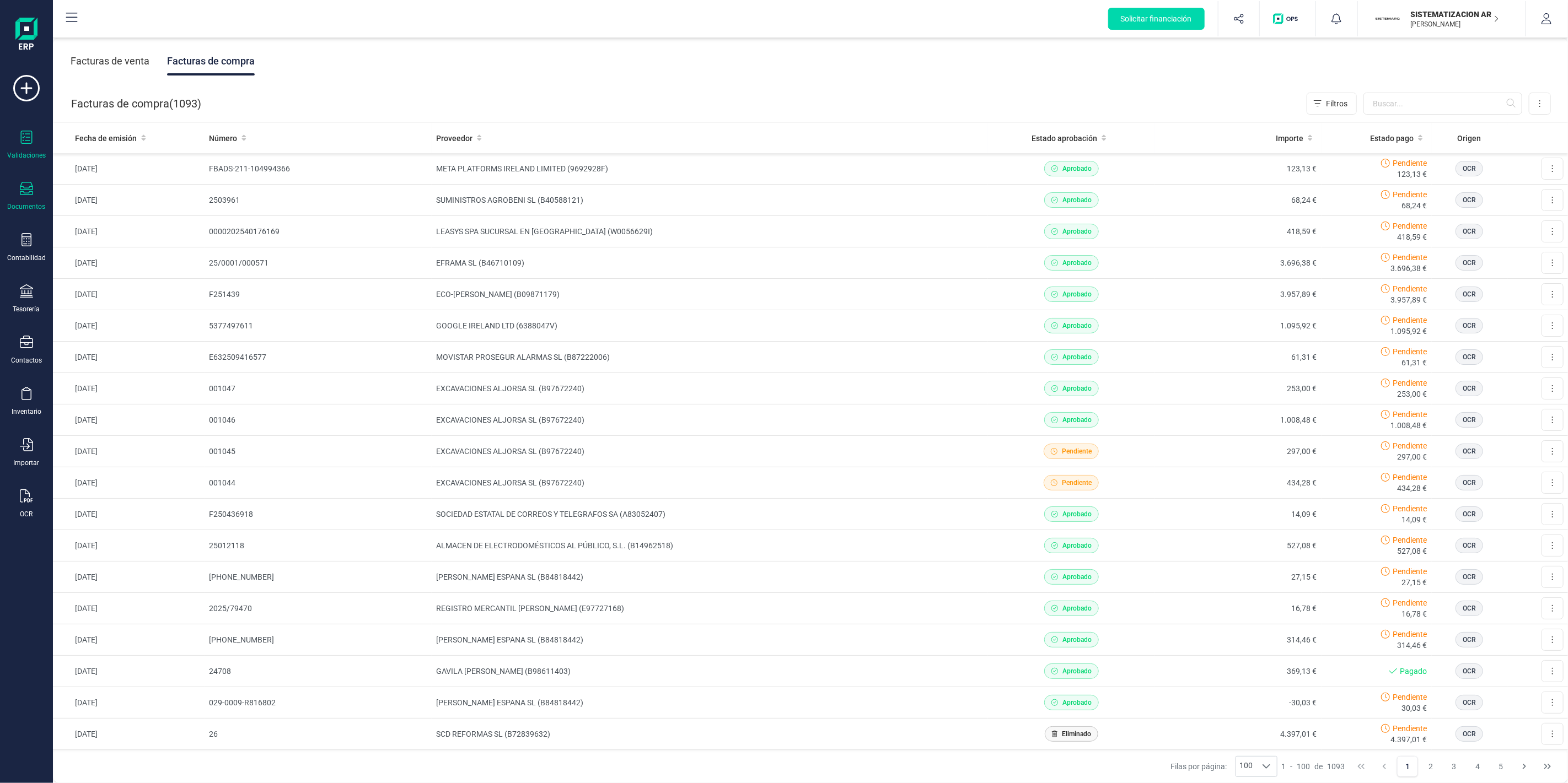
drag, startPoint x: 35, startPoint y: 141, endPoint x: 44, endPoint y: 141, distance: 9.0
click at [35, 141] on div "Validaciones" at bounding box center [26, 145] width 44 height 29
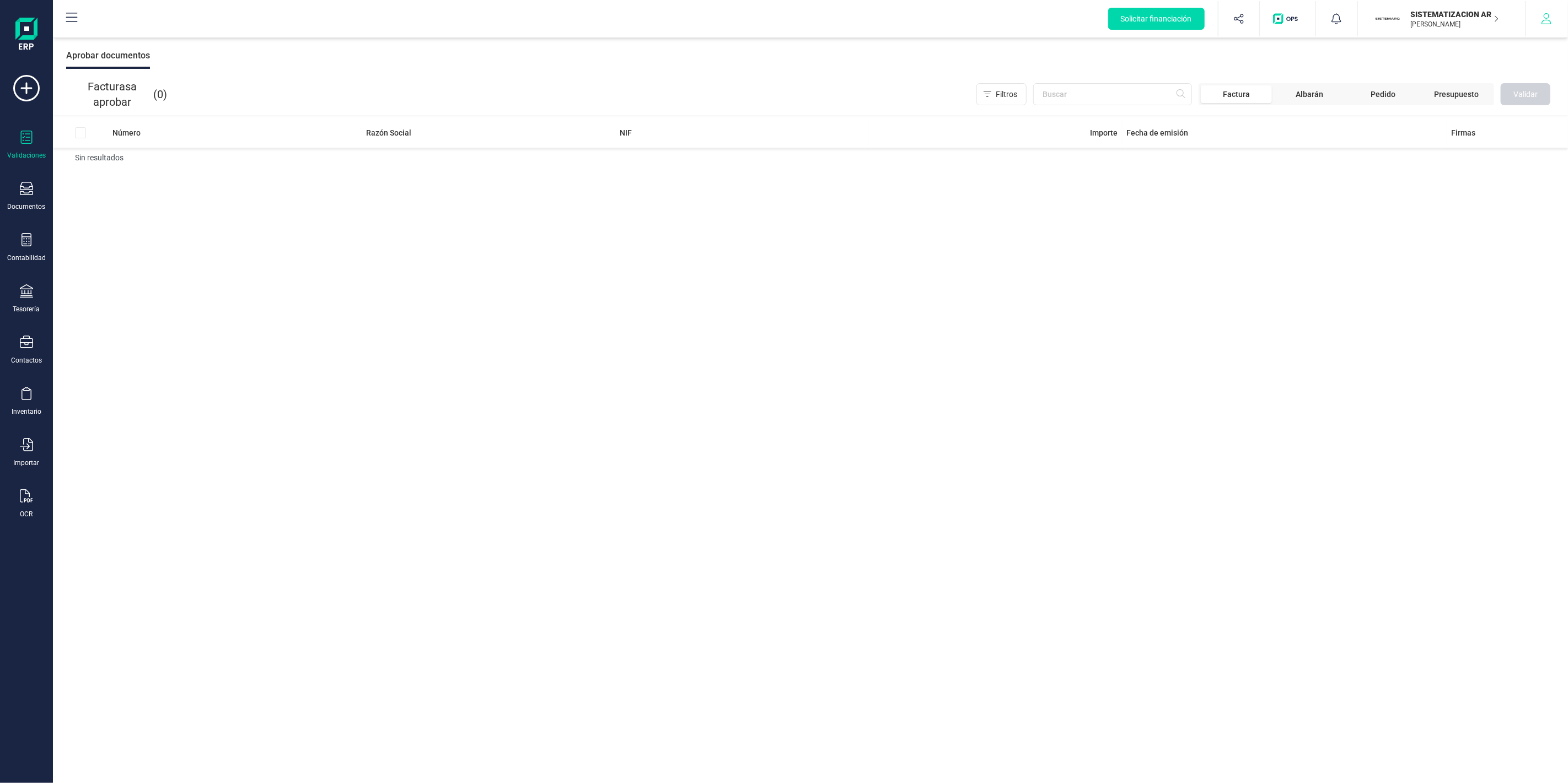
click at [1553, 13] on button "button" at bounding box center [1547, 19] width 41 height 35
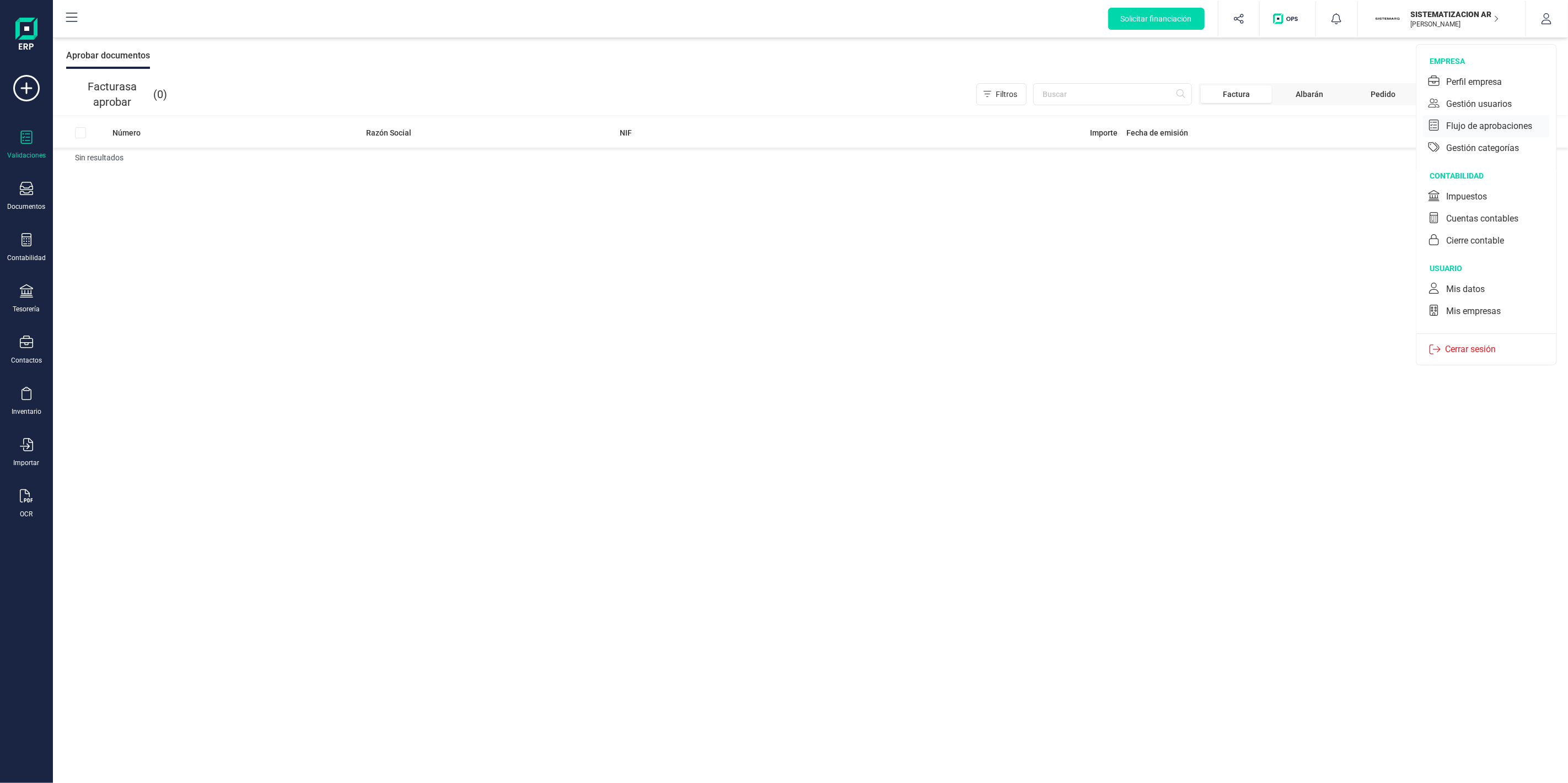
click at [1489, 122] on div "Flujo de aprobaciones" at bounding box center [1489, 127] width 86 height 13
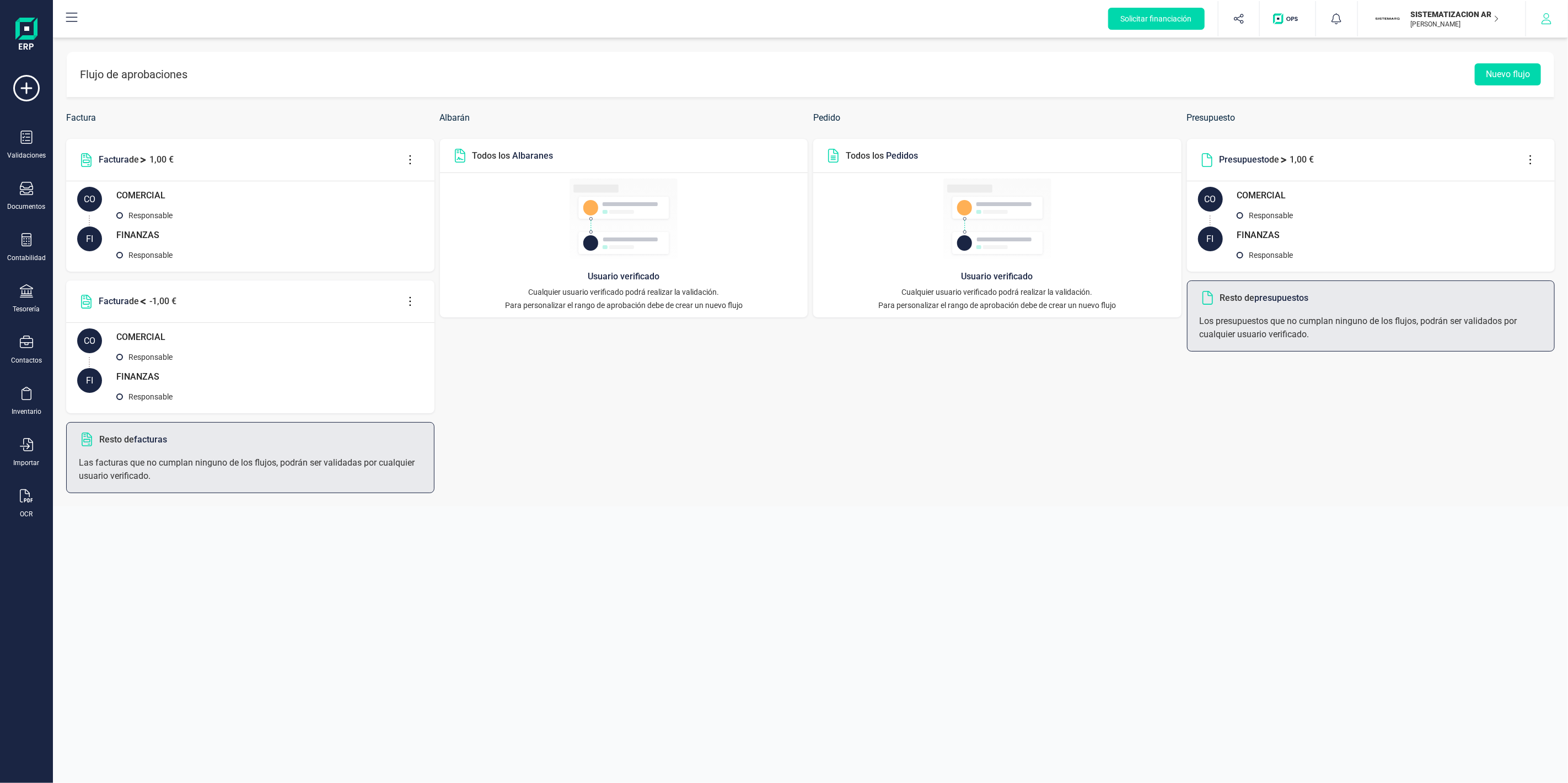
click at [1546, 18] on icon "button" at bounding box center [1547, 19] width 10 height 11
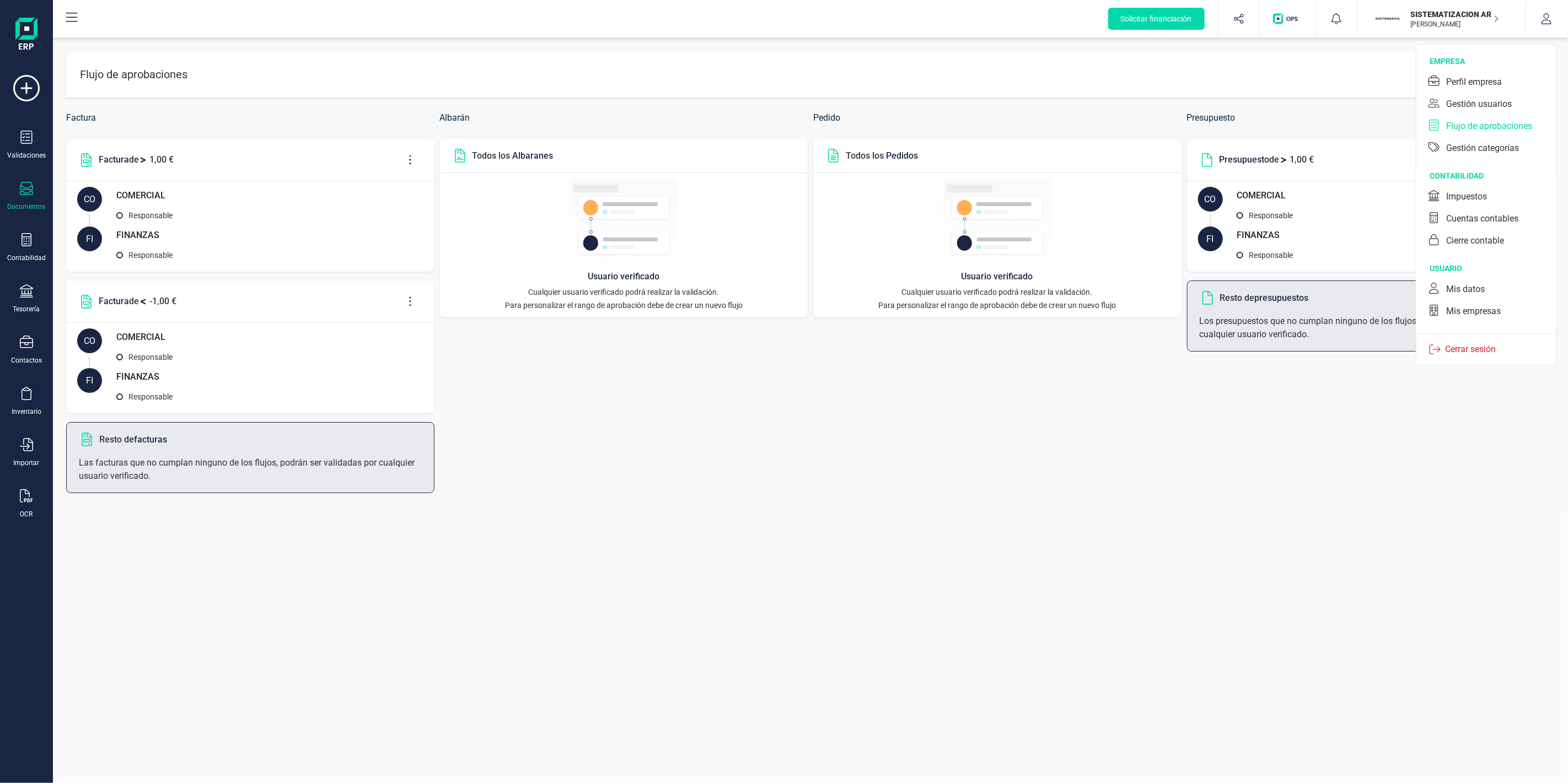
click at [18, 196] on div "Documentos" at bounding box center [26, 197] width 44 height 29
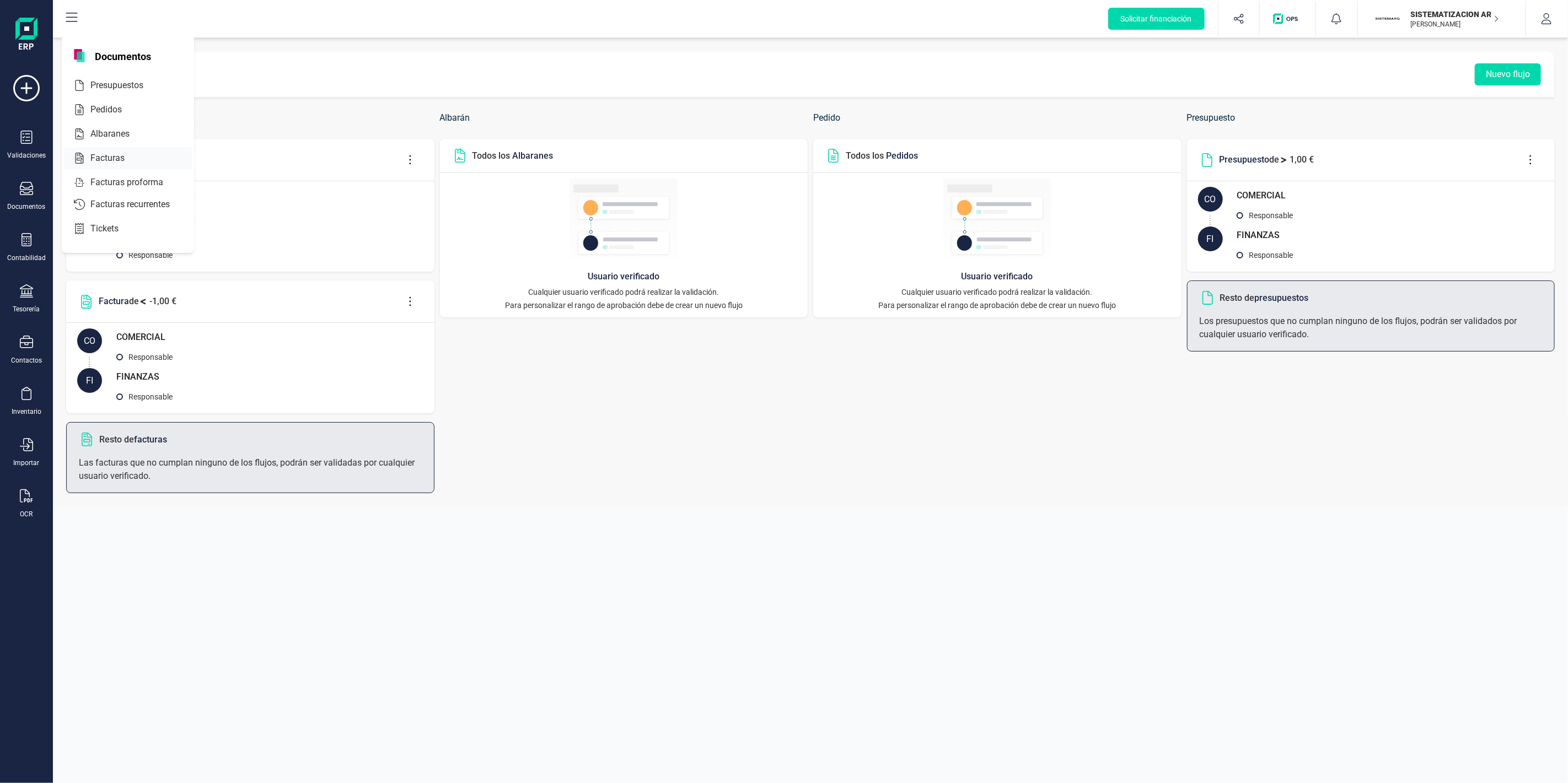
click at [116, 158] on span "Facturas" at bounding box center [115, 158] width 58 height 13
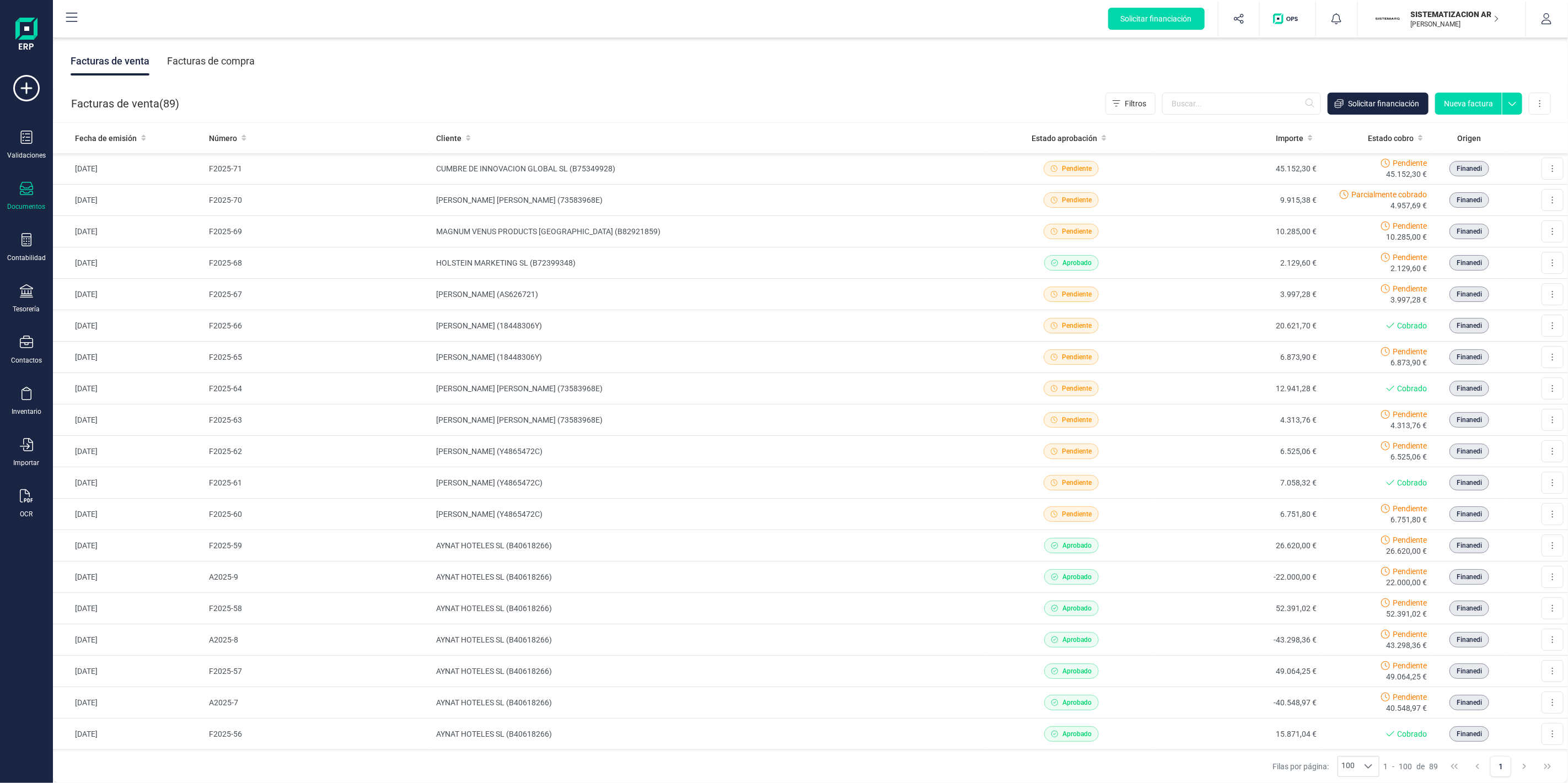
click at [216, 61] on div "Facturas de compra" at bounding box center [211, 61] width 88 height 29
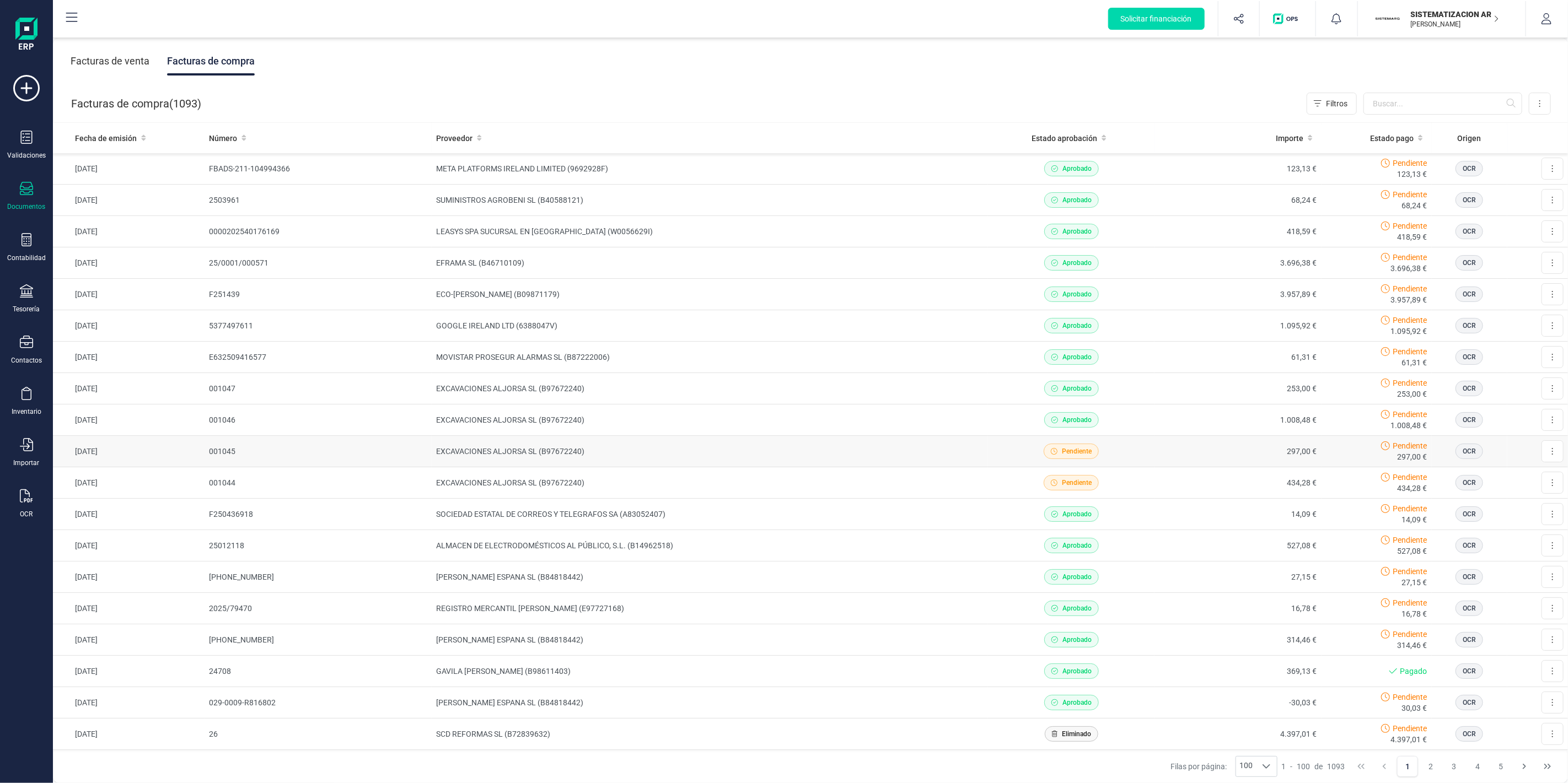
click at [724, 449] on td "EXCAVACIONES ALJORSA SL (B97672240)" at bounding box center [710, 451] width 556 height 32
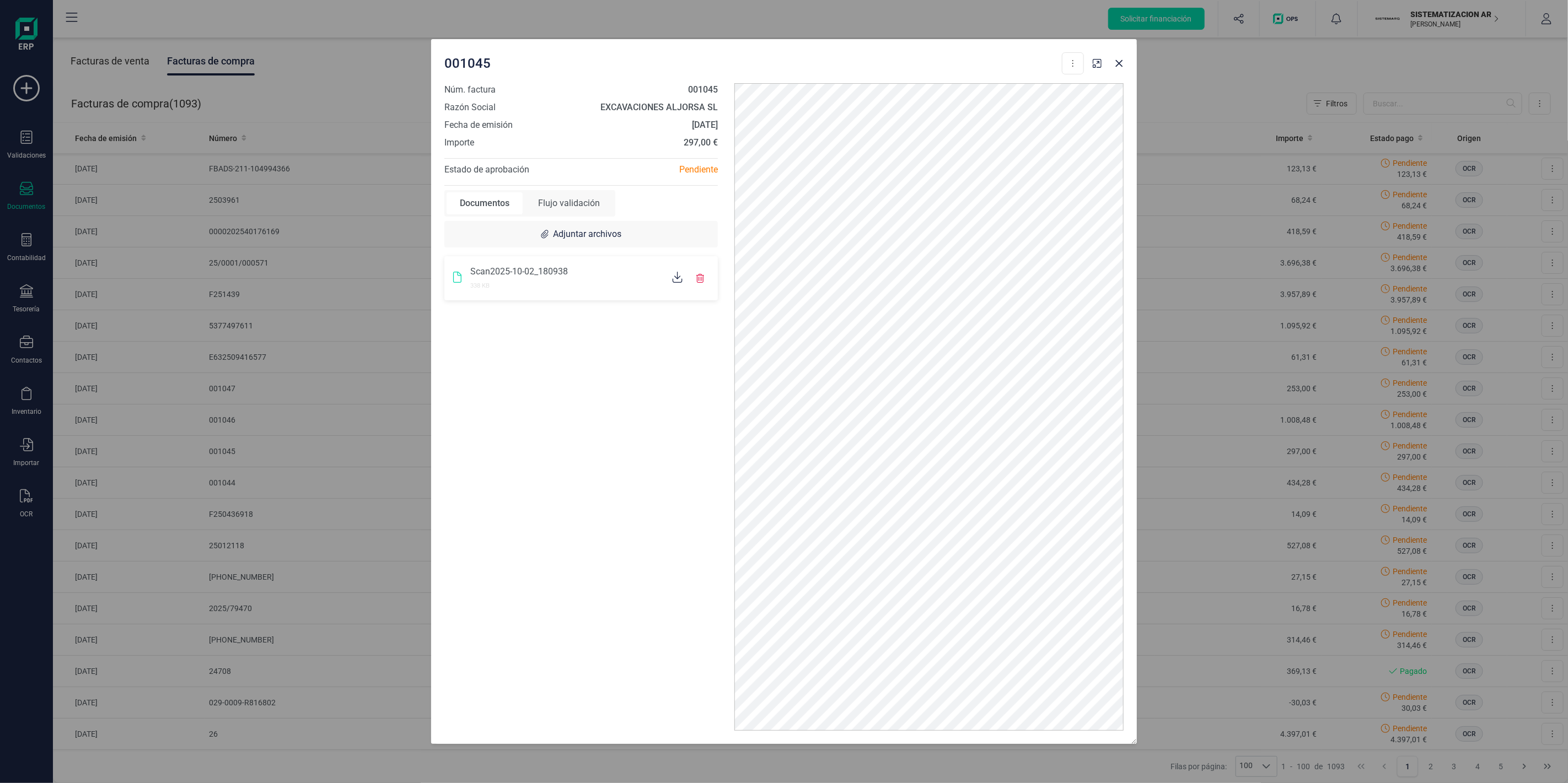
click at [575, 204] on div "Flujo validación" at bounding box center [569, 203] width 88 height 22
click at [1120, 63] on icon "Close" at bounding box center [1119, 64] width 7 height 7
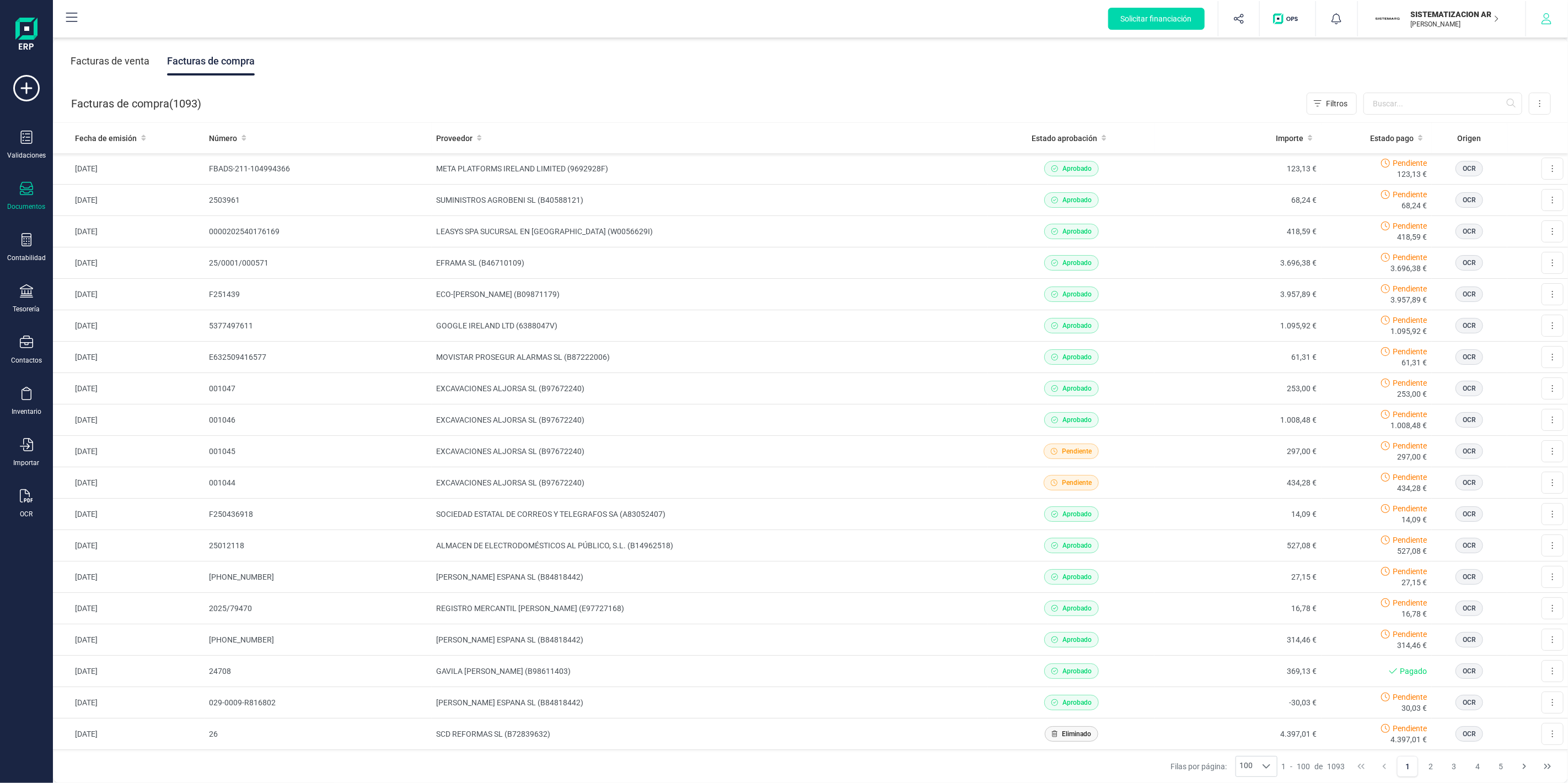
click at [1535, 19] on button "button" at bounding box center [1547, 19] width 41 height 35
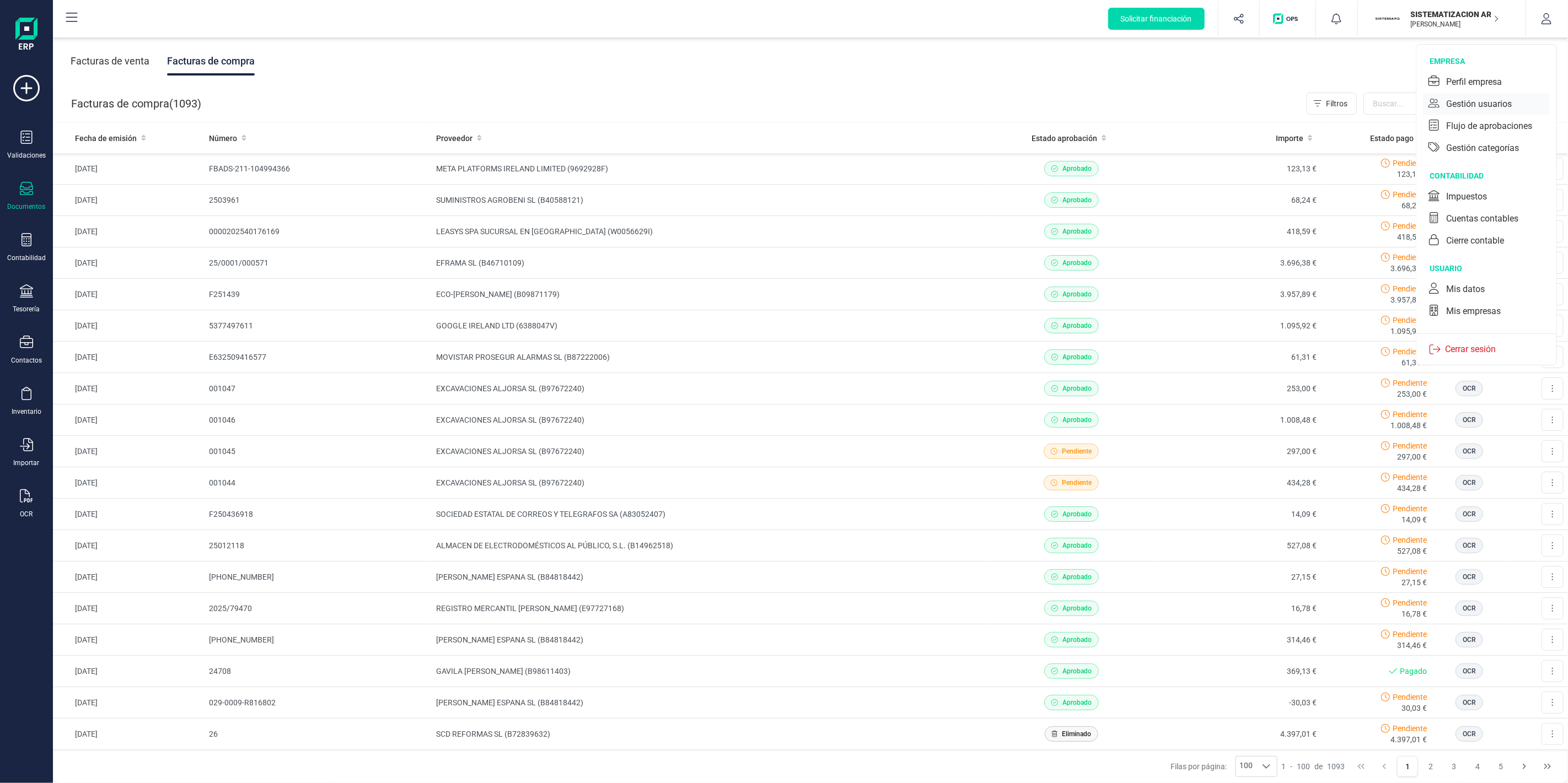
click at [1486, 102] on div "Gestión usuarios" at bounding box center [1479, 104] width 66 height 13
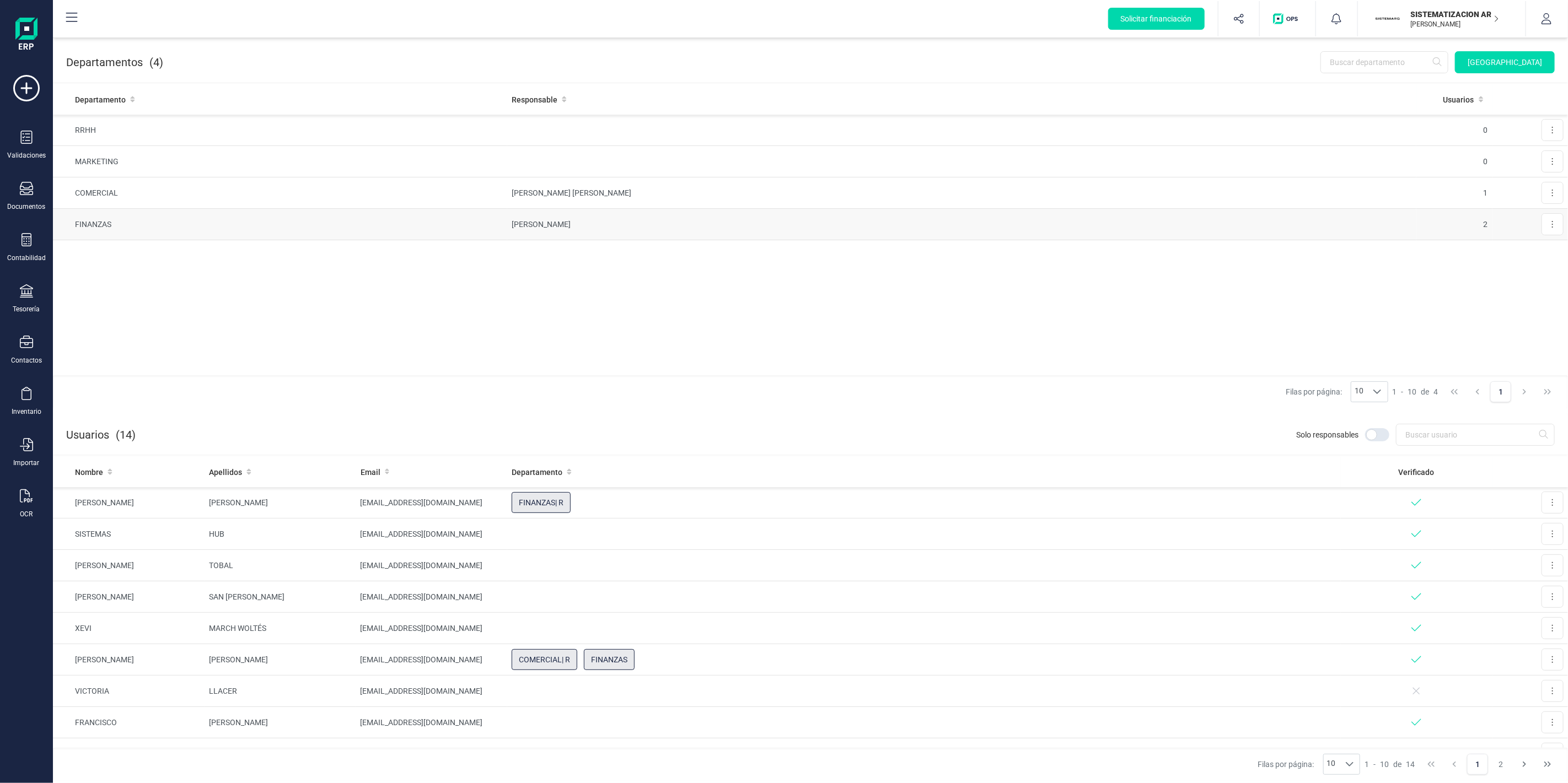
click at [1558, 221] on button at bounding box center [1553, 224] width 22 height 22
click at [1533, 255] on span "Editar" at bounding box center [1537, 251] width 21 height 11
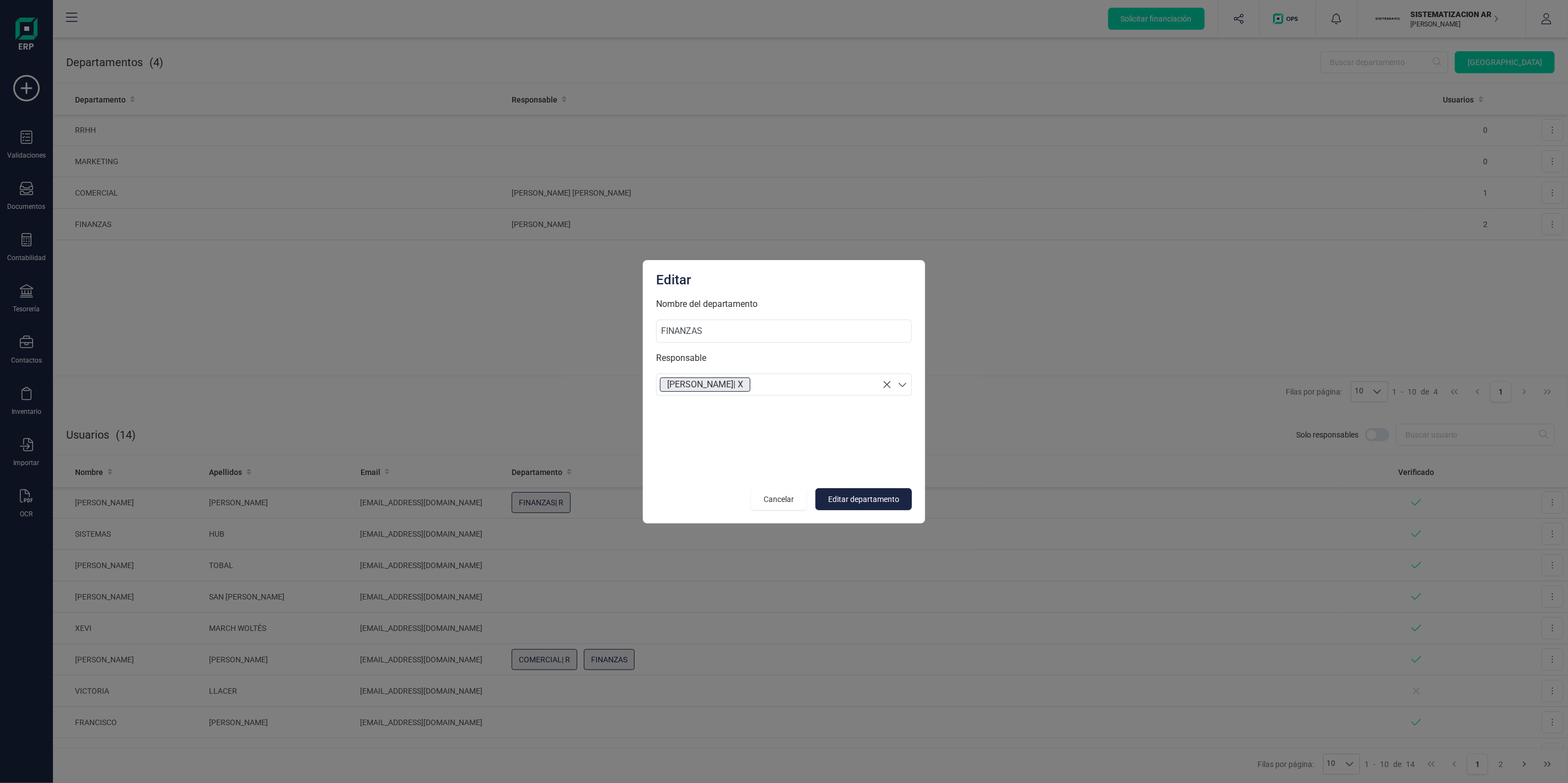
click at [787, 381] on section "[PERSON_NAME] | X" at bounding box center [784, 385] width 256 height 22
click at [734, 429] on p "[PERSON_NAME]" at bounding box center [784, 432] width 254 height 23
click at [856, 501] on span "Editar departamento" at bounding box center [863, 499] width 71 height 11
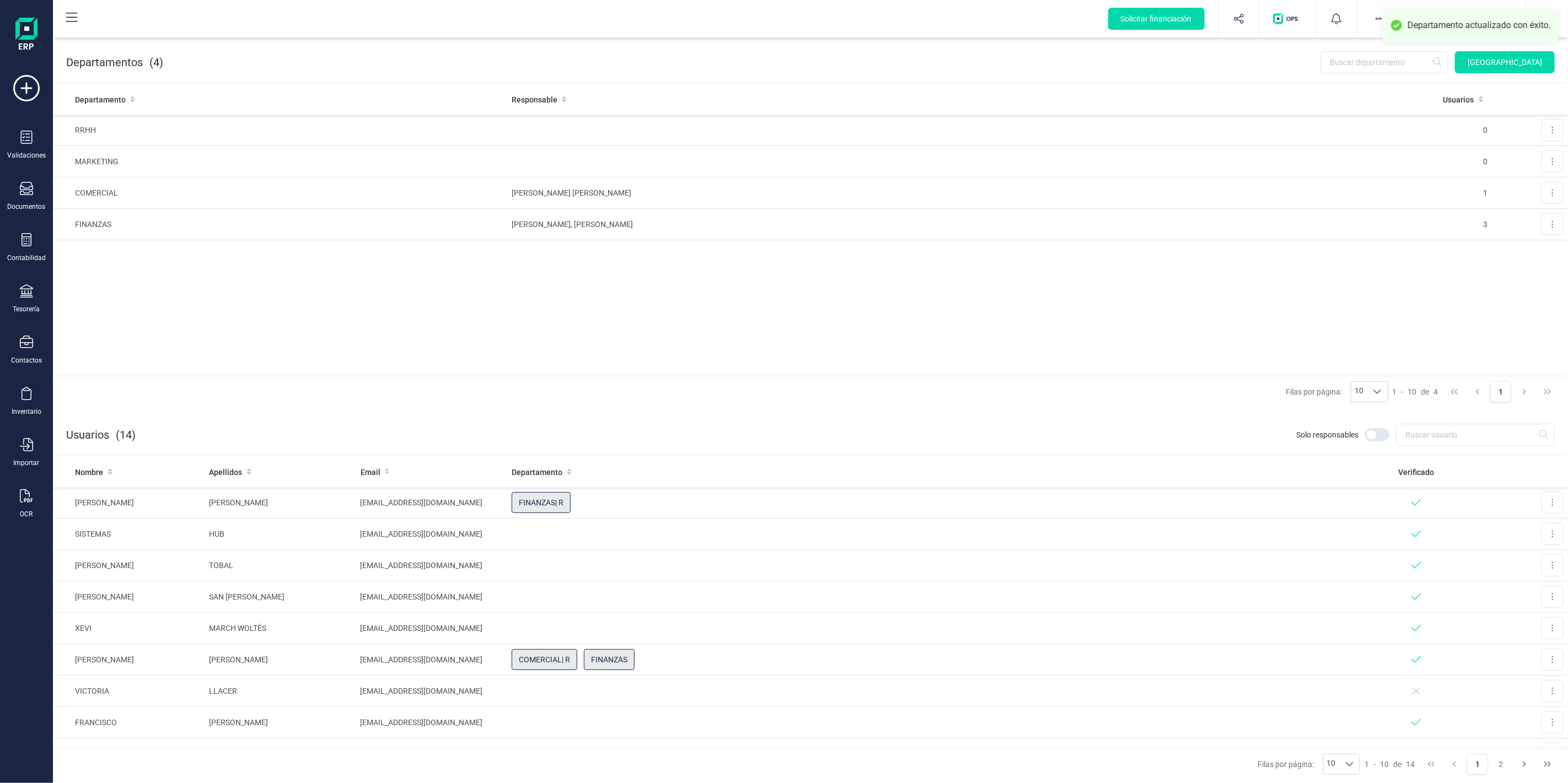
drag, startPoint x: 772, startPoint y: 284, endPoint x: 743, endPoint y: 285, distance: 29.0
click at [765, 284] on div "Departamento Responsable Usuarios RRHH 0 Editar Eliminar MARKETING 0 Editar Eli…" at bounding box center [810, 230] width 1515 height 291
click at [22, 140] on icon at bounding box center [27, 137] width 13 height 13
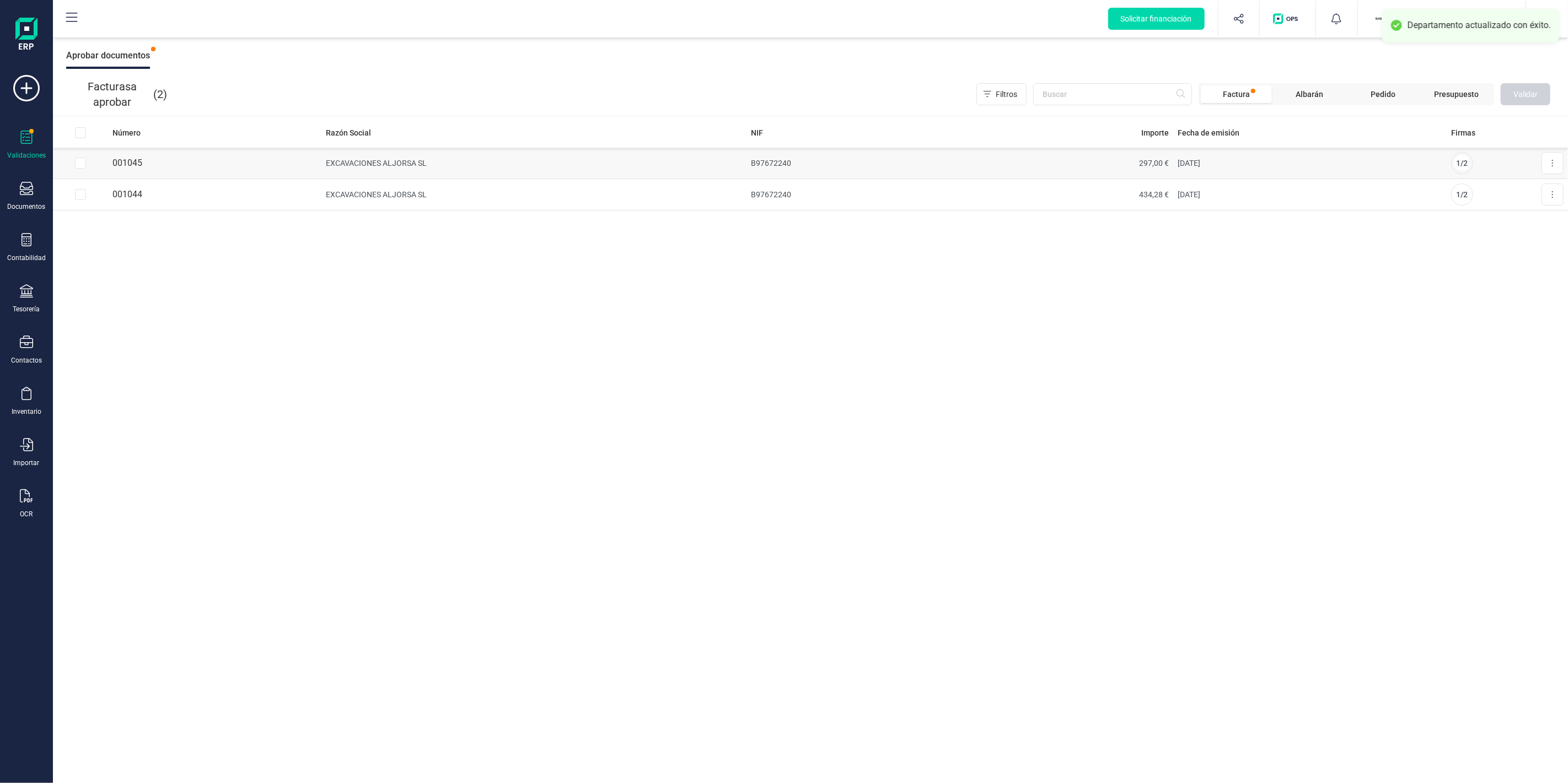
click at [484, 167] on td "EXCAVACIONES ALJORSA SL" at bounding box center [534, 164] width 425 height 32
click at [1551, 161] on button at bounding box center [1553, 163] width 22 height 22
click at [1539, 186] on span "Aprobar factura" at bounding box center [1527, 190] width 55 height 11
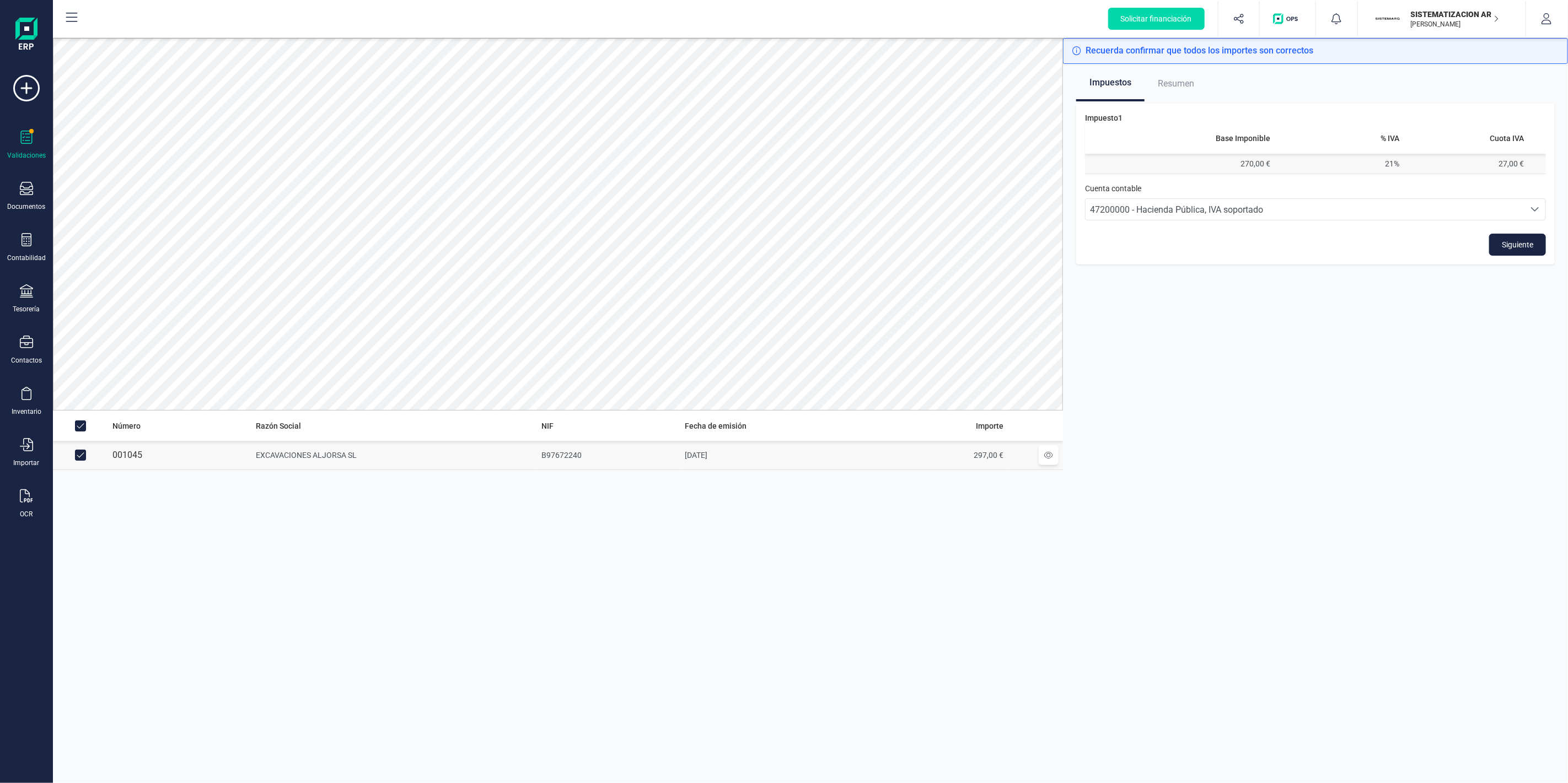
click at [1385, 159] on td "21%" at bounding box center [1339, 164] width 129 height 21
click at [1502, 239] on span "Siguiente" at bounding box center [1517, 245] width 32 height 11
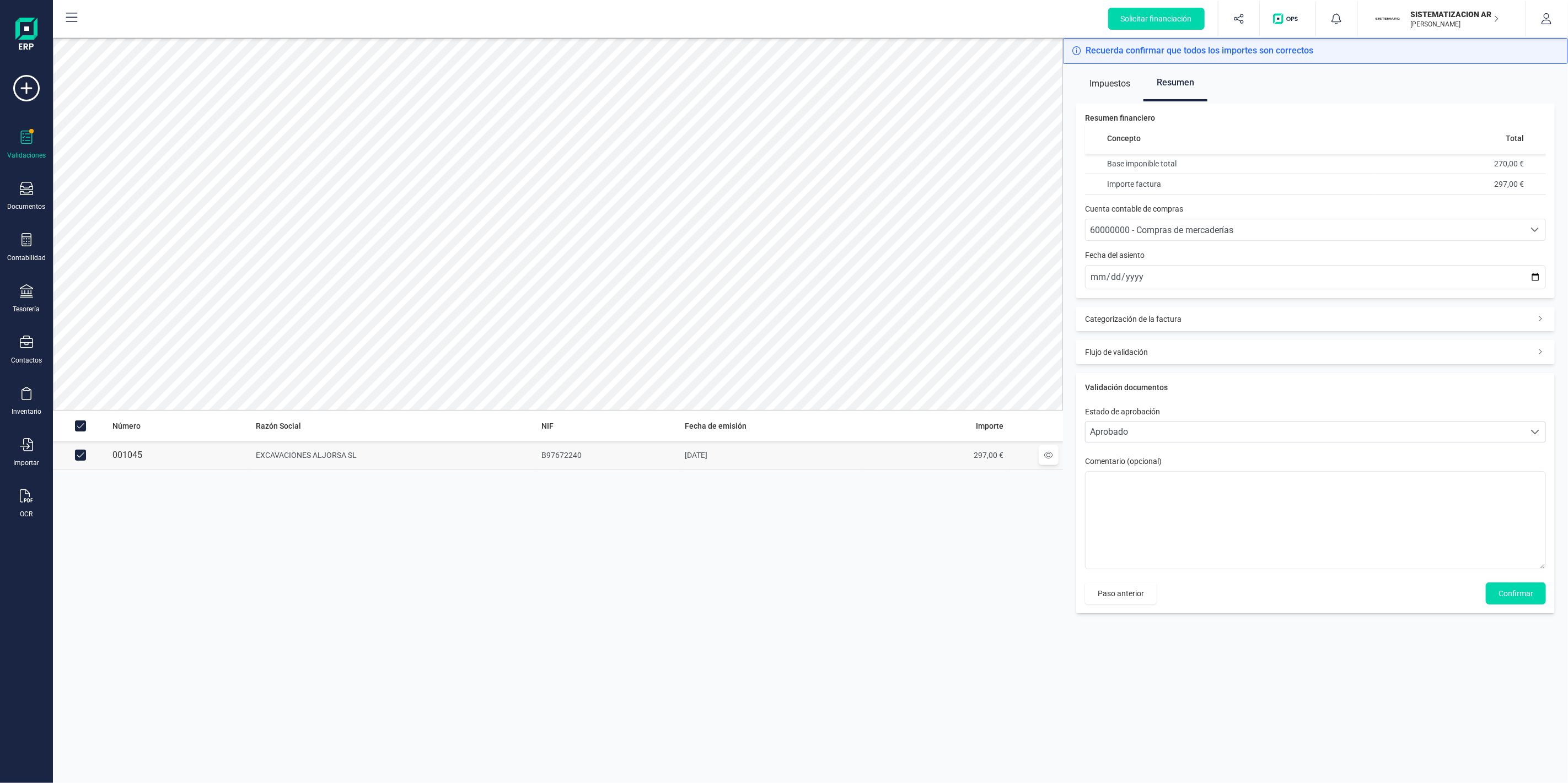
click at [1160, 225] on span "60000000 - Compras de mercaderías" at bounding box center [1161, 230] width 143 height 10
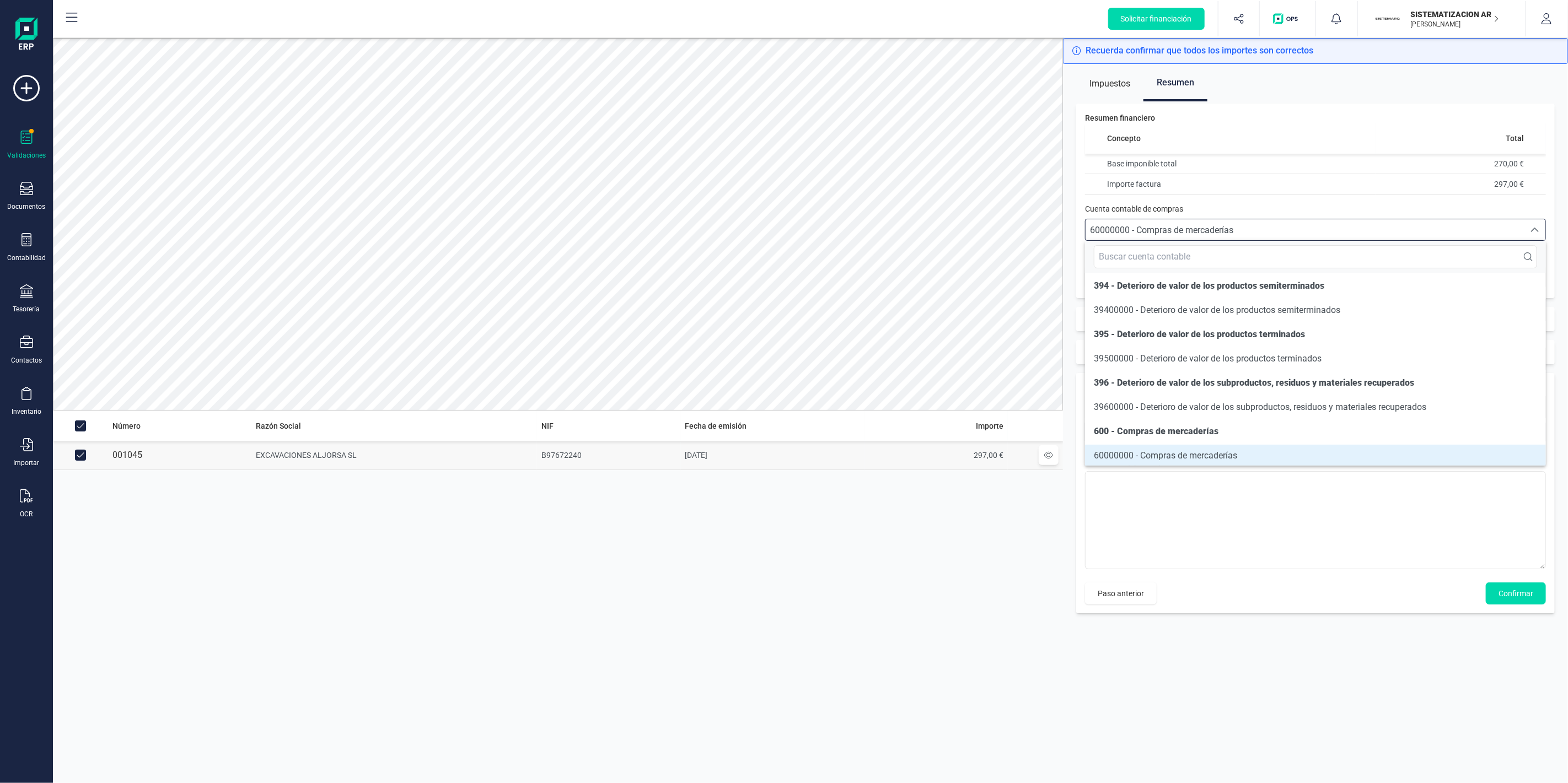
click at [1160, 225] on span "60000000 - Compras de mercaderías" at bounding box center [1161, 230] width 143 height 10
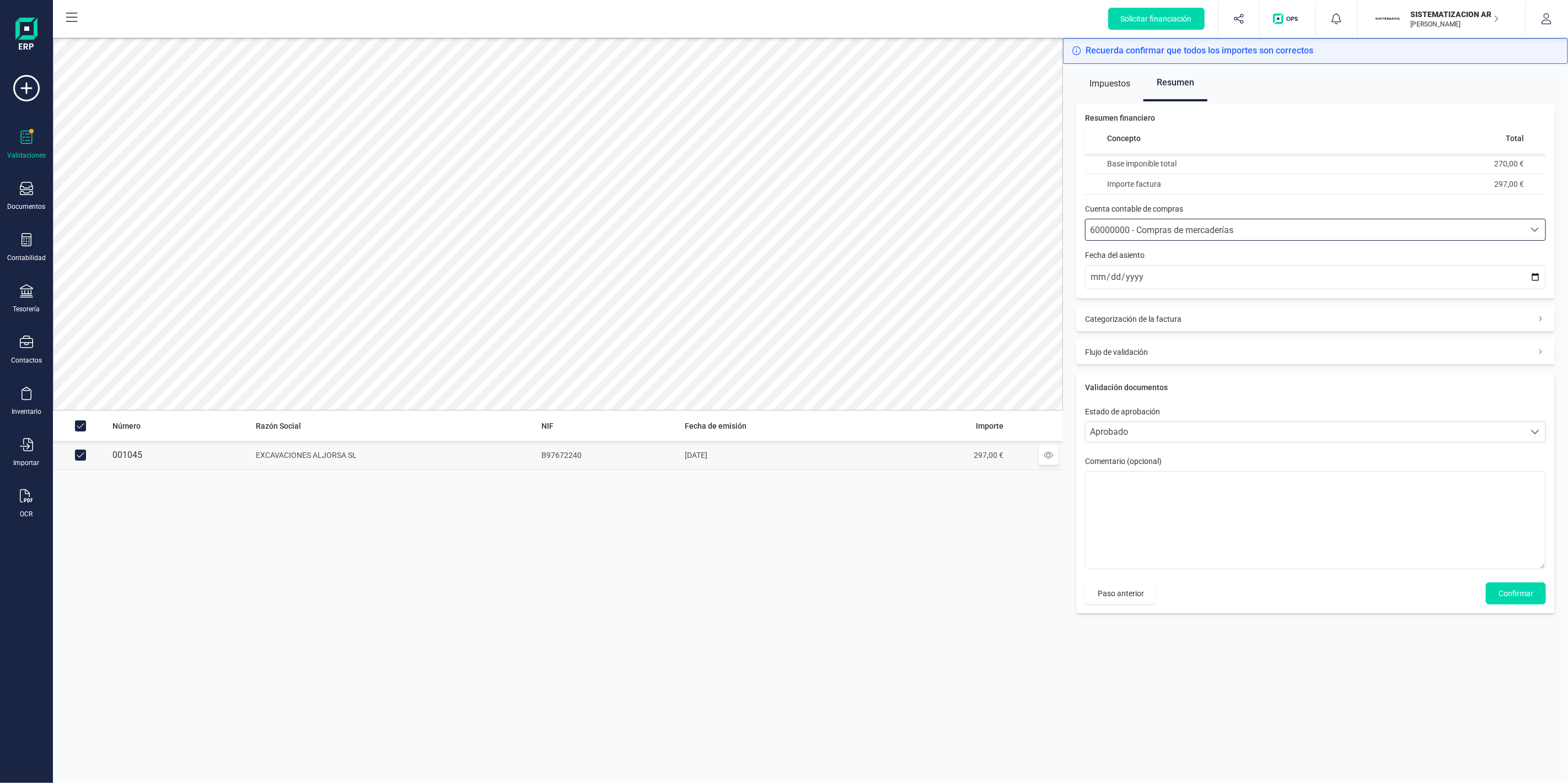
click at [1136, 317] on span "Categorización de la factura" at bounding box center [1133, 319] width 97 height 11
click at [1179, 316] on span "Categorización de la factura" at bounding box center [1135, 319] width 99 height 11
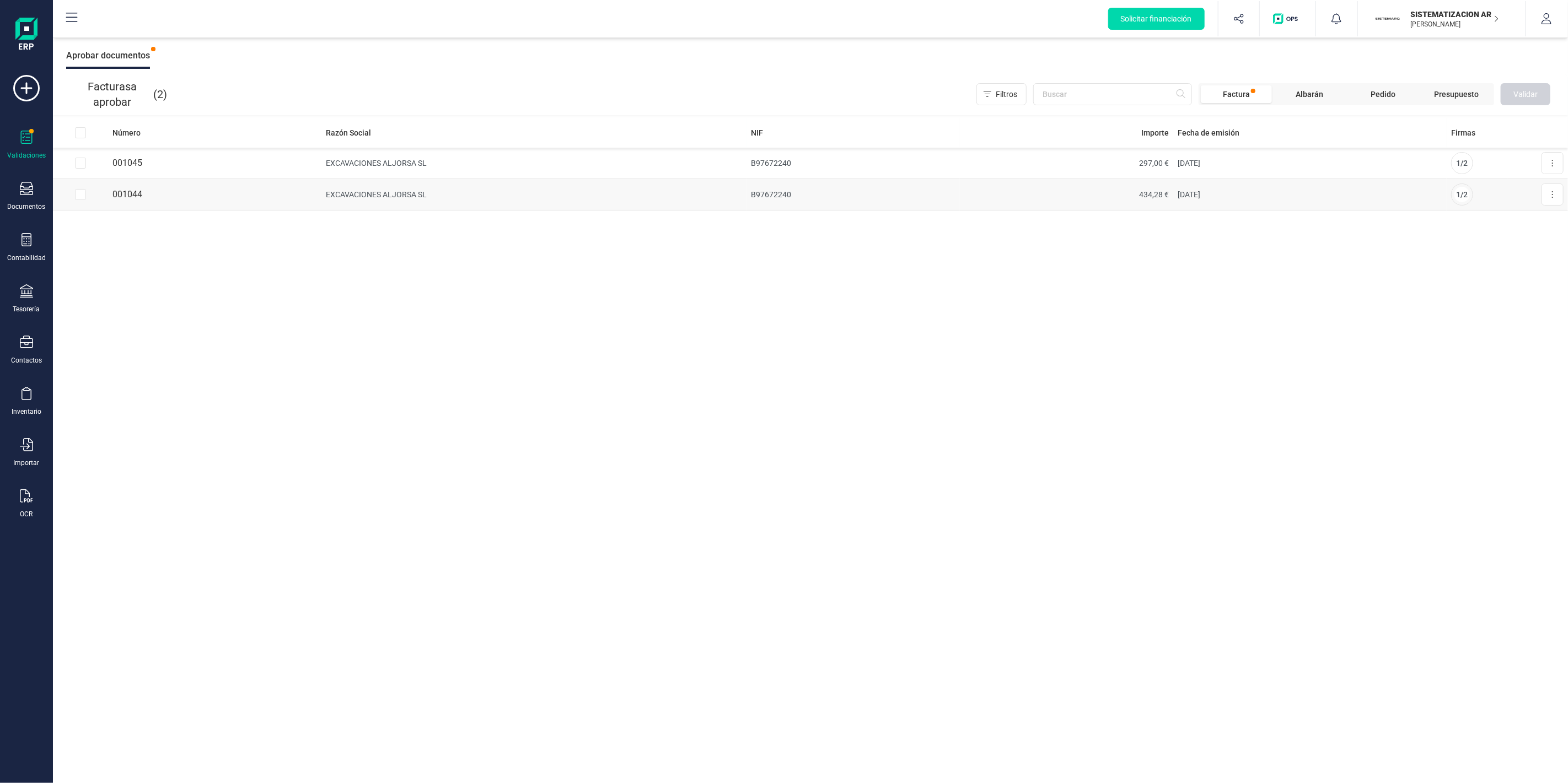
click at [603, 199] on td "EXCAVACIONES ALJORSA SL" at bounding box center [534, 195] width 425 height 32
click at [1559, 193] on button at bounding box center [1553, 195] width 22 height 22
click at [1537, 216] on span "Aprobar factura" at bounding box center [1527, 221] width 55 height 11
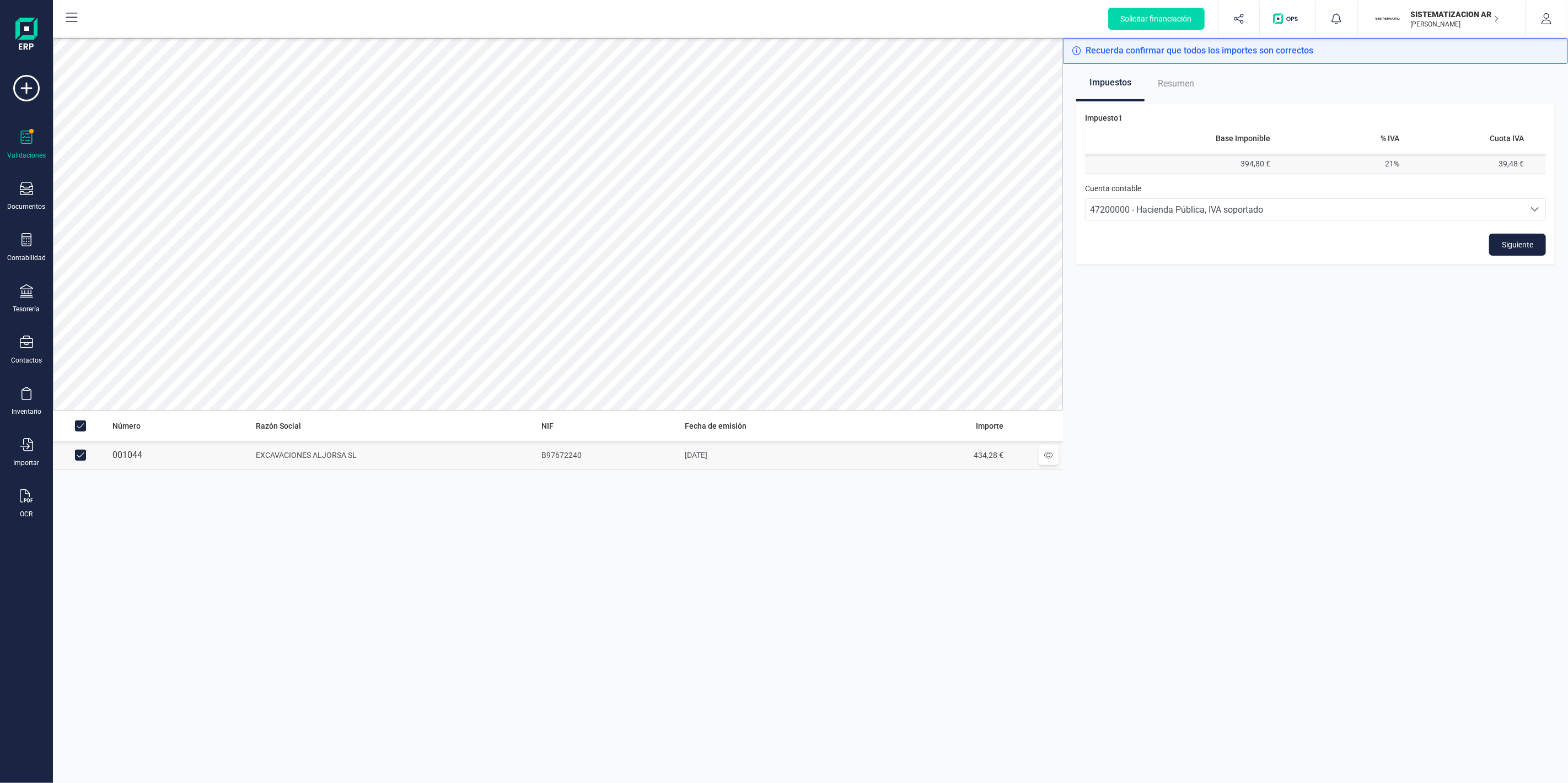
click at [1265, 161] on td "394,80 €" at bounding box center [1180, 164] width 190 height 21
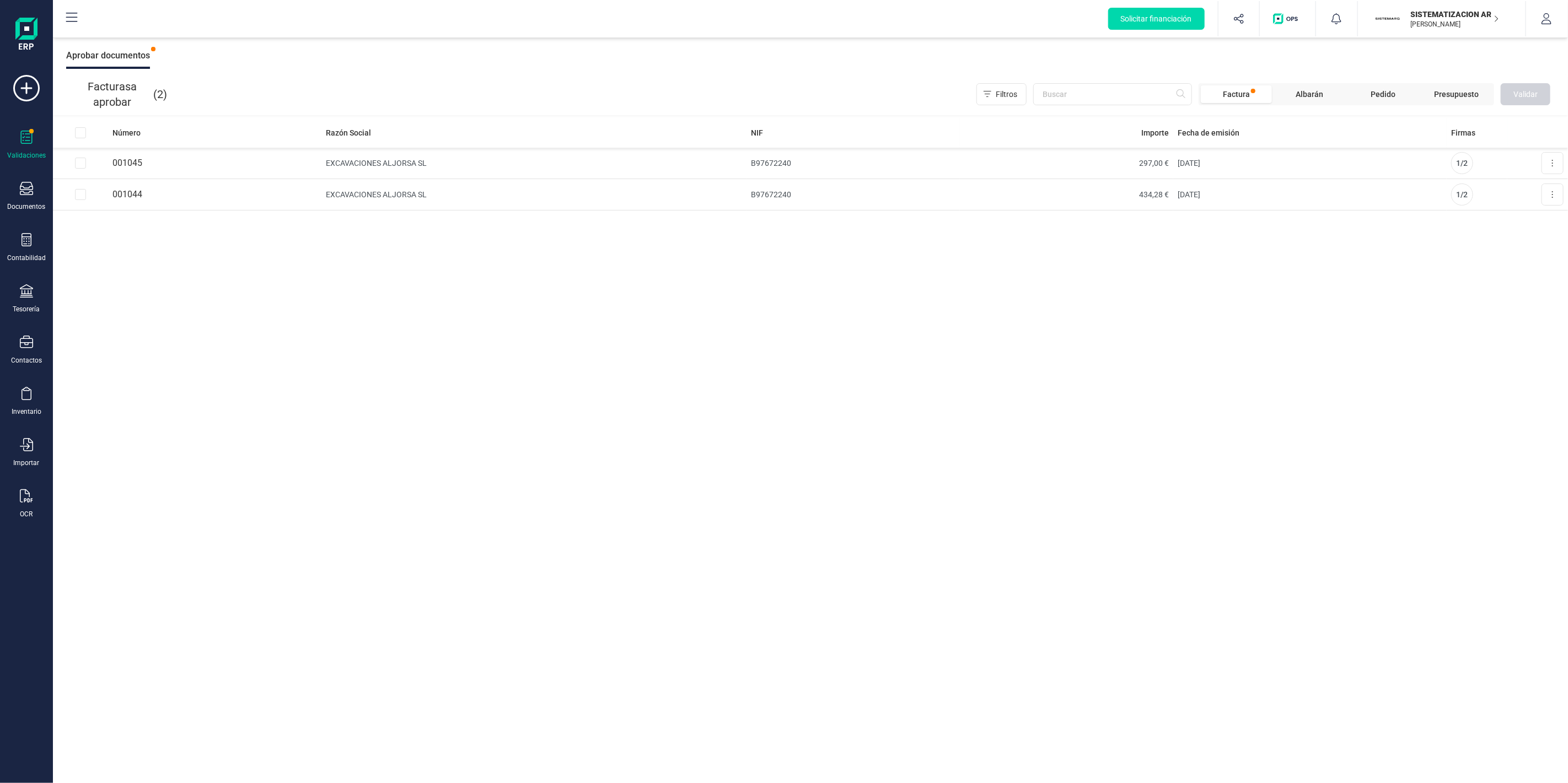
click at [1555, 21] on button "button" at bounding box center [1547, 19] width 41 height 35
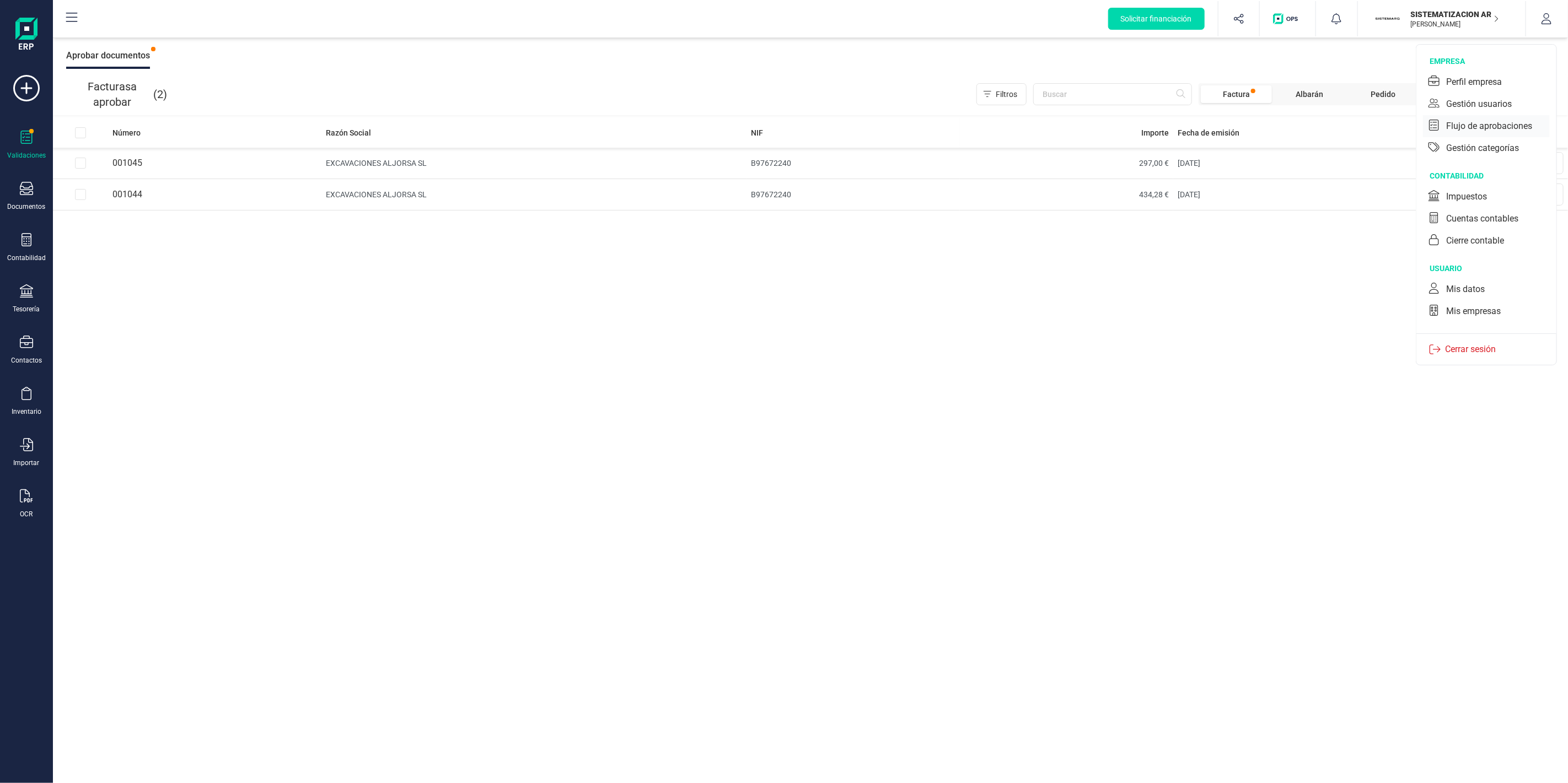
click at [1483, 125] on div "Flujo de aprobaciones" at bounding box center [1489, 127] width 86 height 13
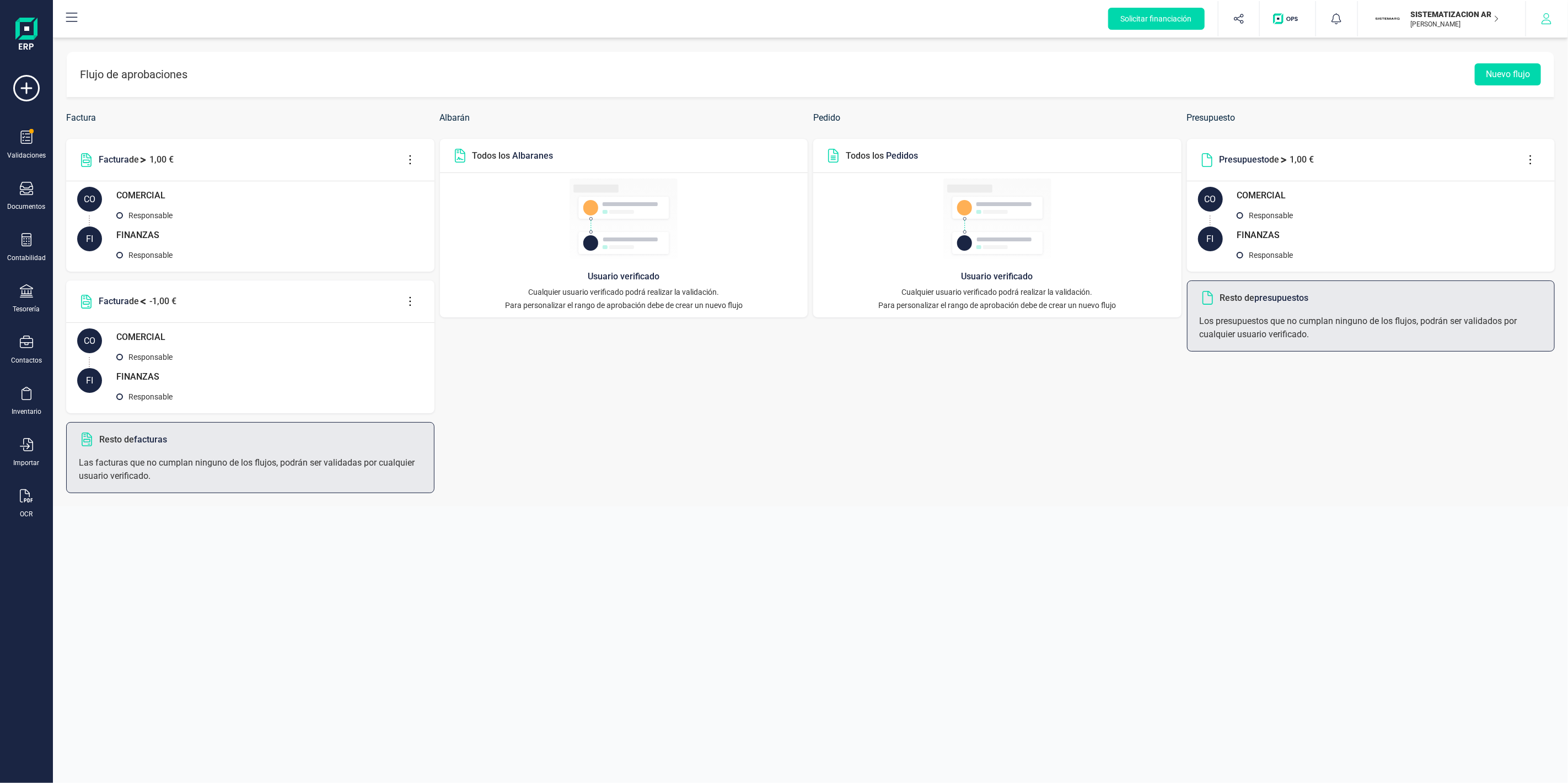
click at [1545, 21] on icon "button" at bounding box center [1547, 19] width 11 height 11
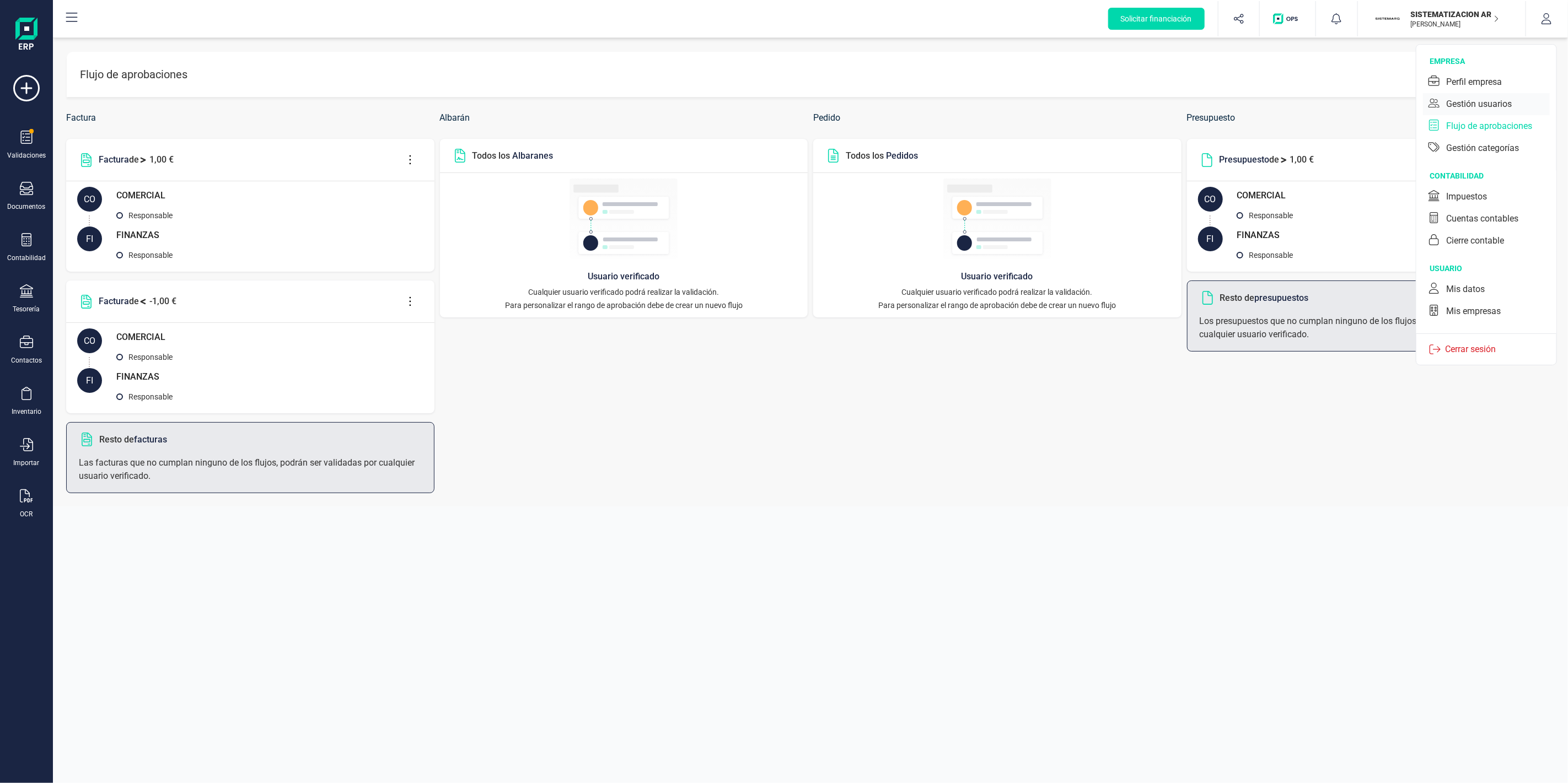
click at [1516, 101] on div "Gestión usuarios" at bounding box center [1486, 104] width 127 height 22
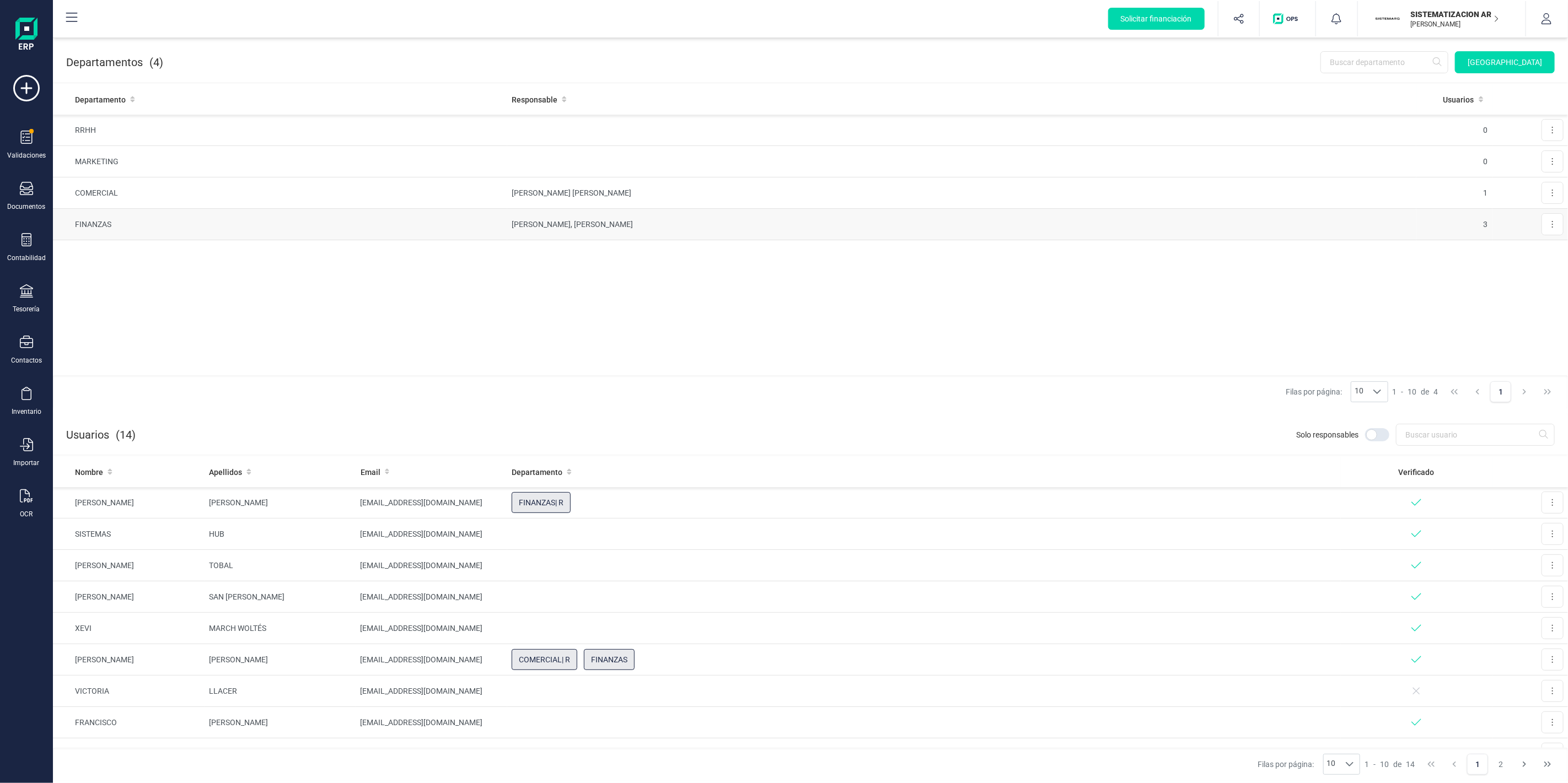
drag, startPoint x: 1552, startPoint y: 223, endPoint x: 1524, endPoint y: 251, distance: 39.6
click at [1552, 224] on icon at bounding box center [1553, 224] width 2 height 9
click at [1533, 252] on span "Editar" at bounding box center [1537, 251] width 21 height 11
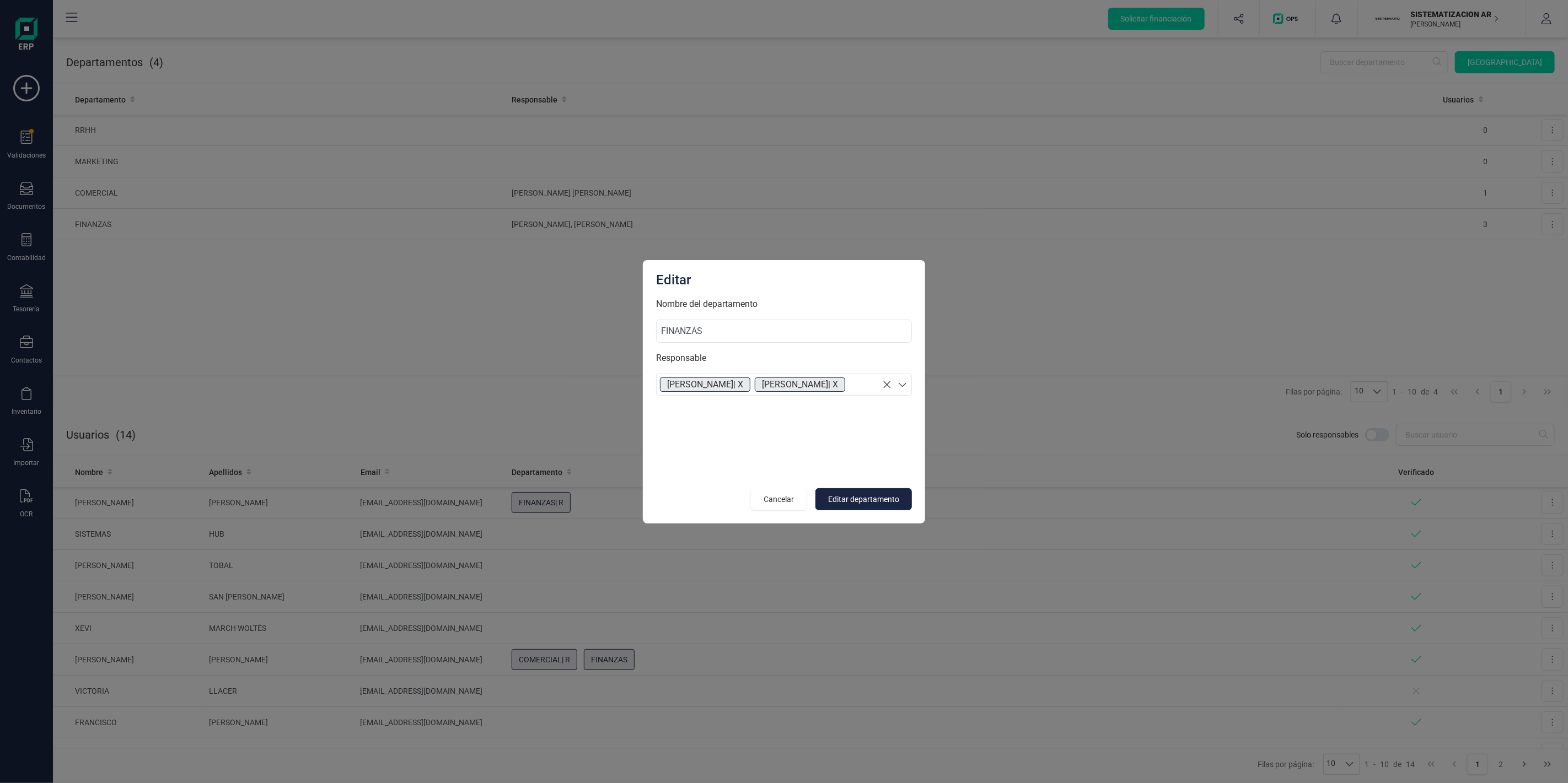
click at [738, 383] on span "X" at bounding box center [740, 384] width 5 height 10
click at [784, 375] on section "[PERSON_NAME] | X" at bounding box center [784, 385] width 256 height 22
click at [725, 359] on p "Responsable" at bounding box center [784, 358] width 256 height 13
click at [850, 493] on button "Editar departamento" at bounding box center [864, 499] width 97 height 22
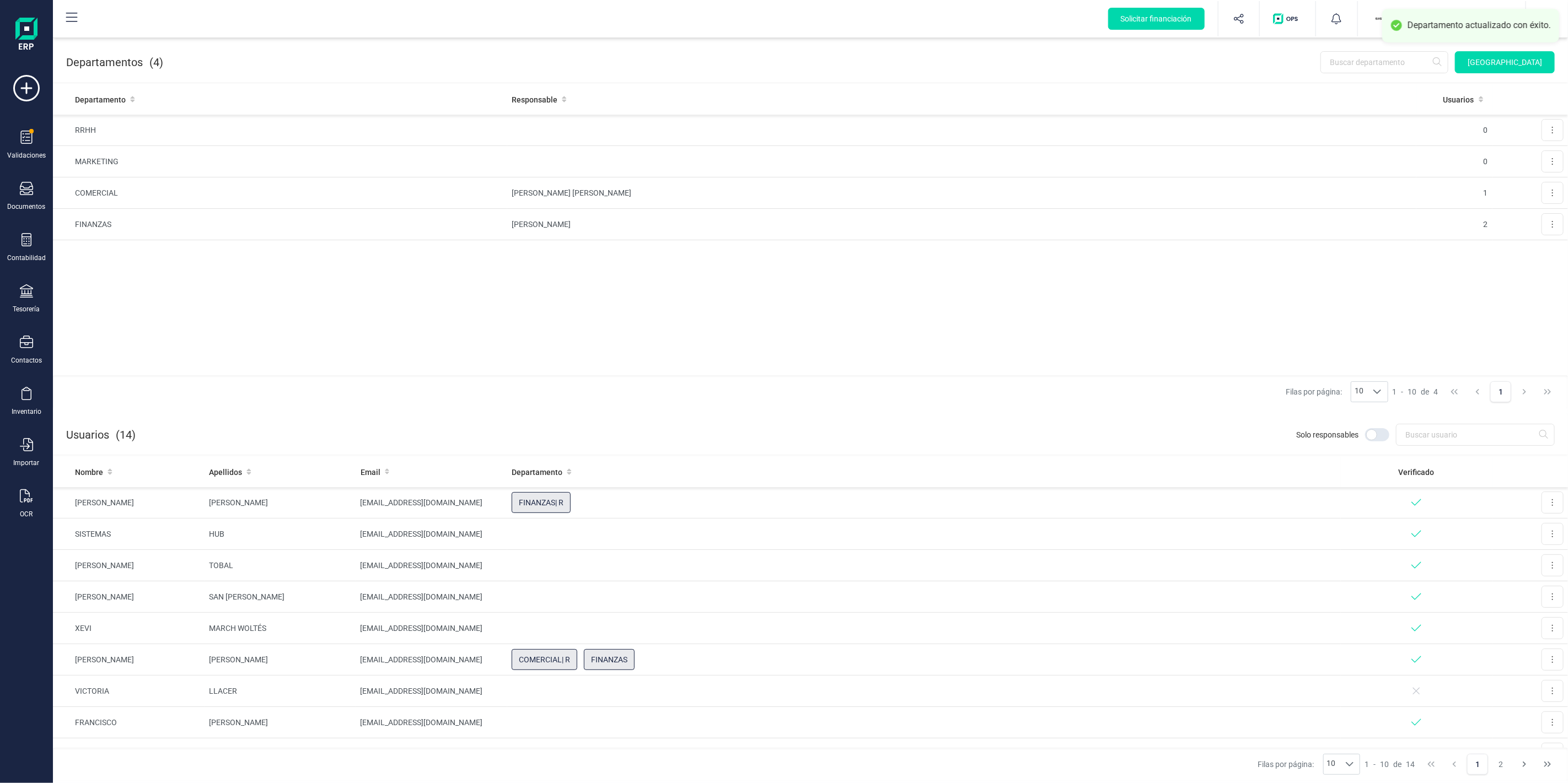
click at [828, 310] on div "Departamento Responsable Usuarios RRHH 0 Editar Eliminar MARKETING 0 Editar Eli…" at bounding box center [810, 230] width 1515 height 291
click at [7, 192] on div "Documentos" at bounding box center [26, 197] width 44 height 29
click at [119, 158] on span "Facturas" at bounding box center [115, 158] width 58 height 13
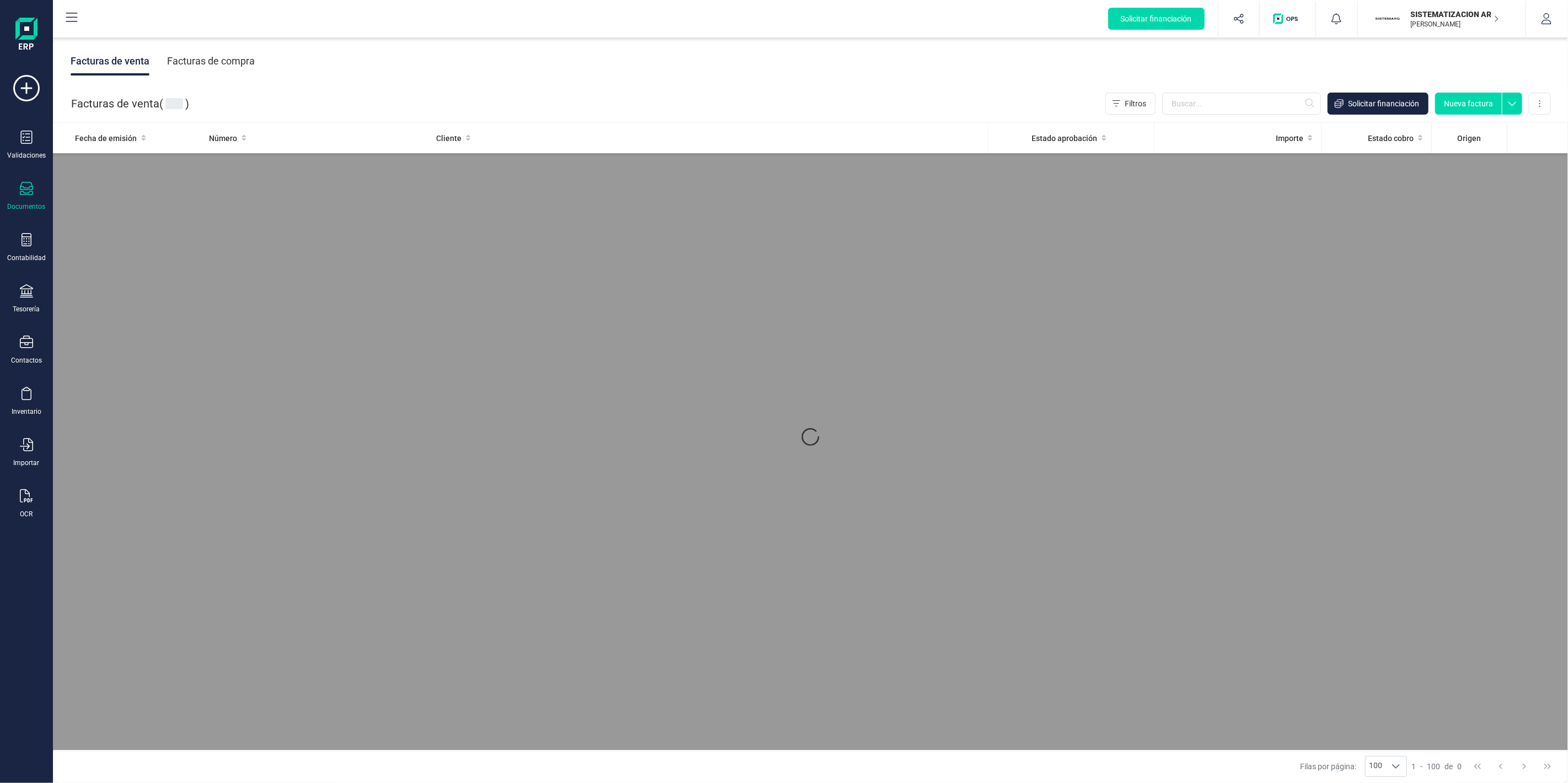
click at [195, 52] on div "Facturas de compra" at bounding box center [211, 61] width 88 height 29
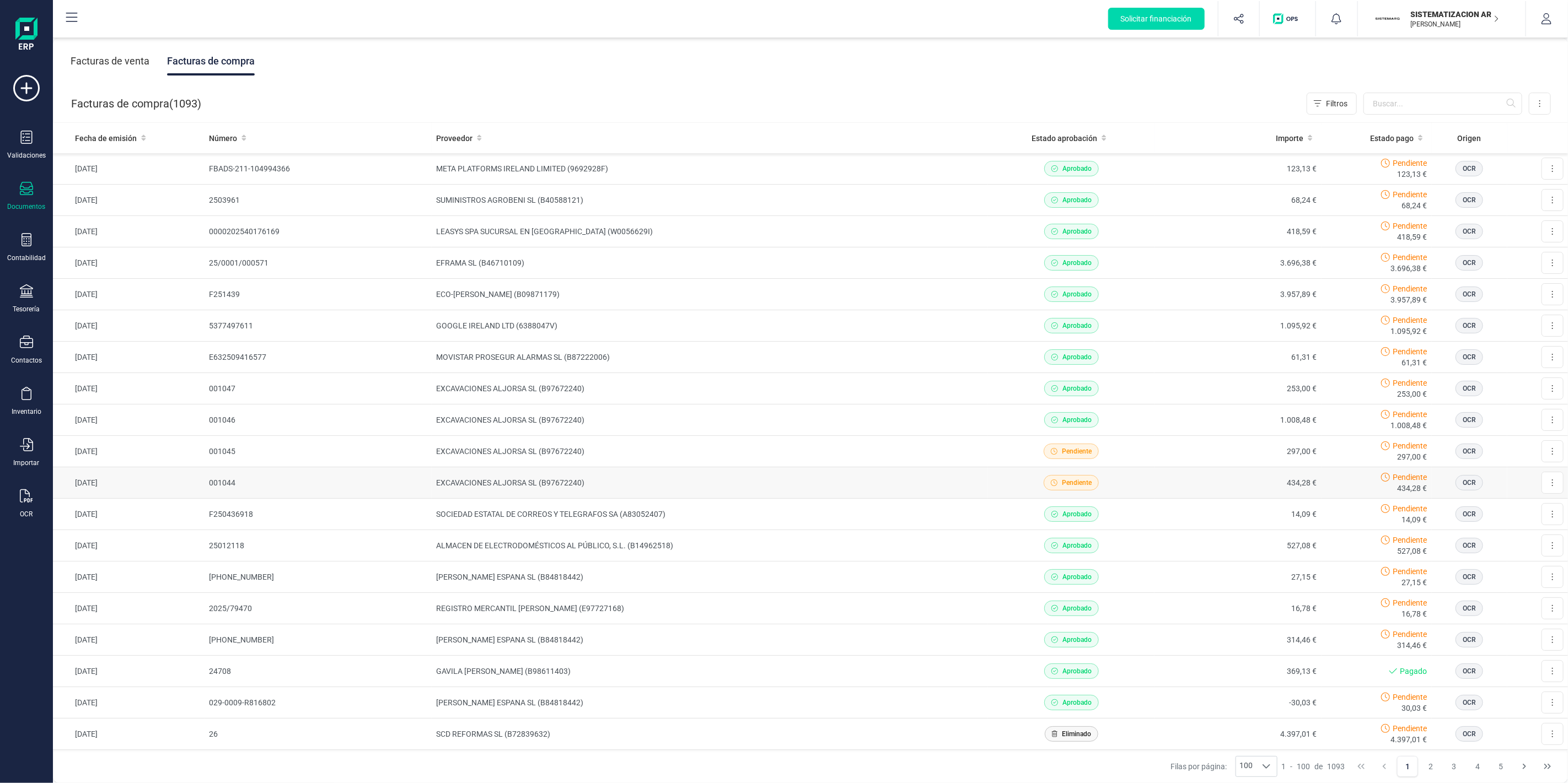
click at [718, 488] on td "EXCAVACIONES ALJORSA SL (B97672240)" at bounding box center [710, 483] width 556 height 32
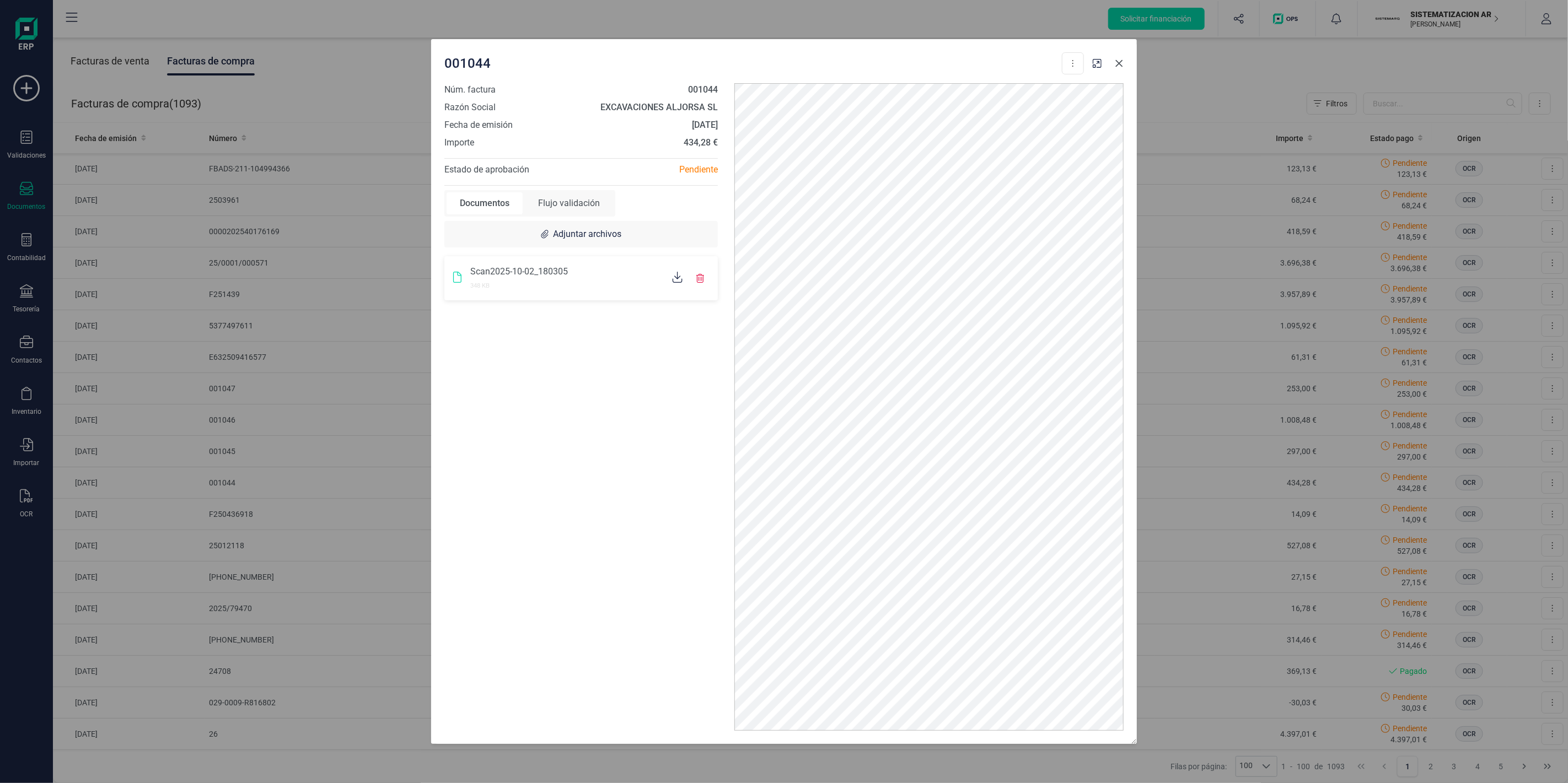
click at [1123, 64] on icon "Close" at bounding box center [1119, 63] width 9 height 9
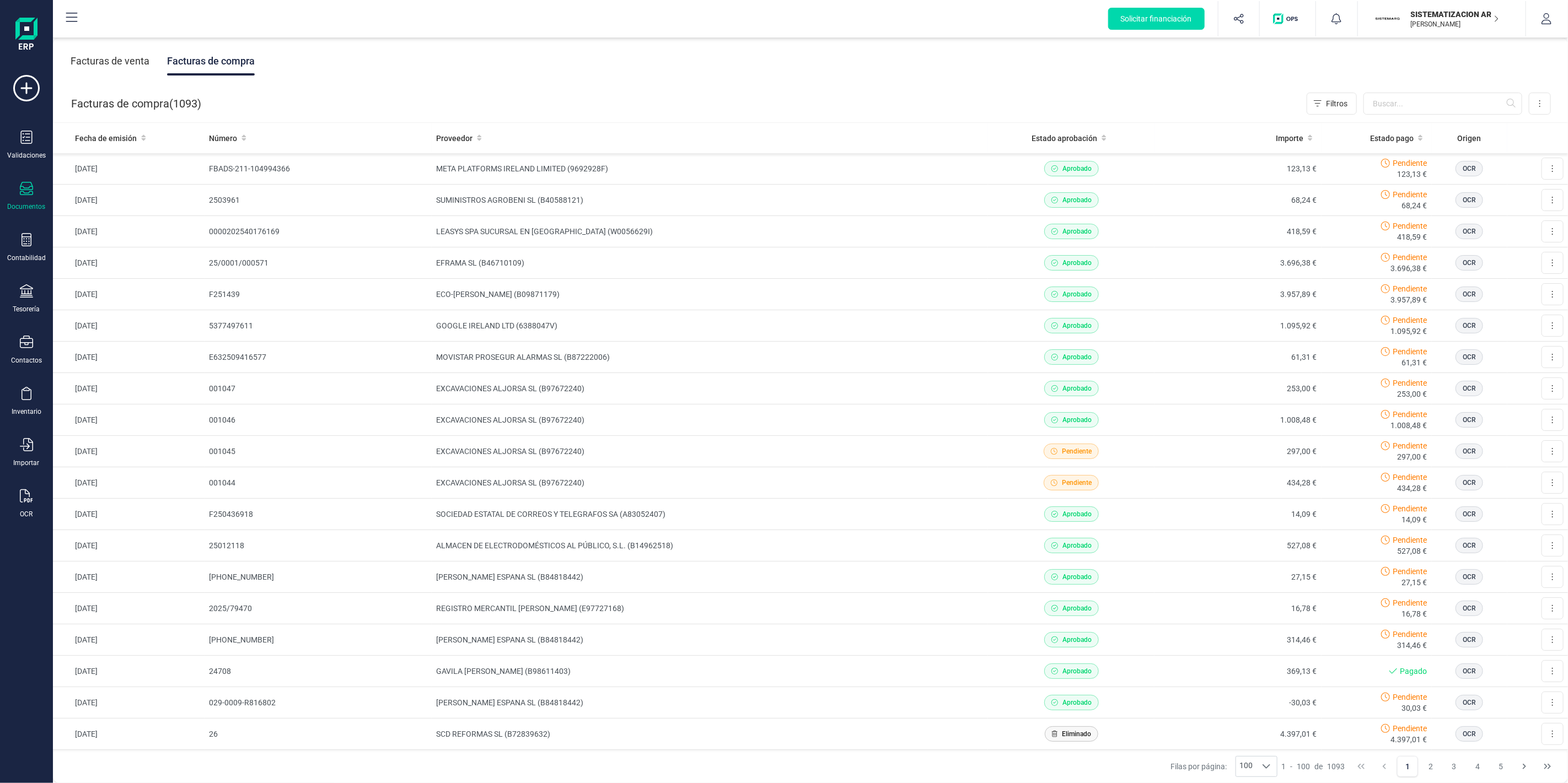
click at [122, 65] on div "Facturas de venta" at bounding box center [110, 61] width 79 height 29
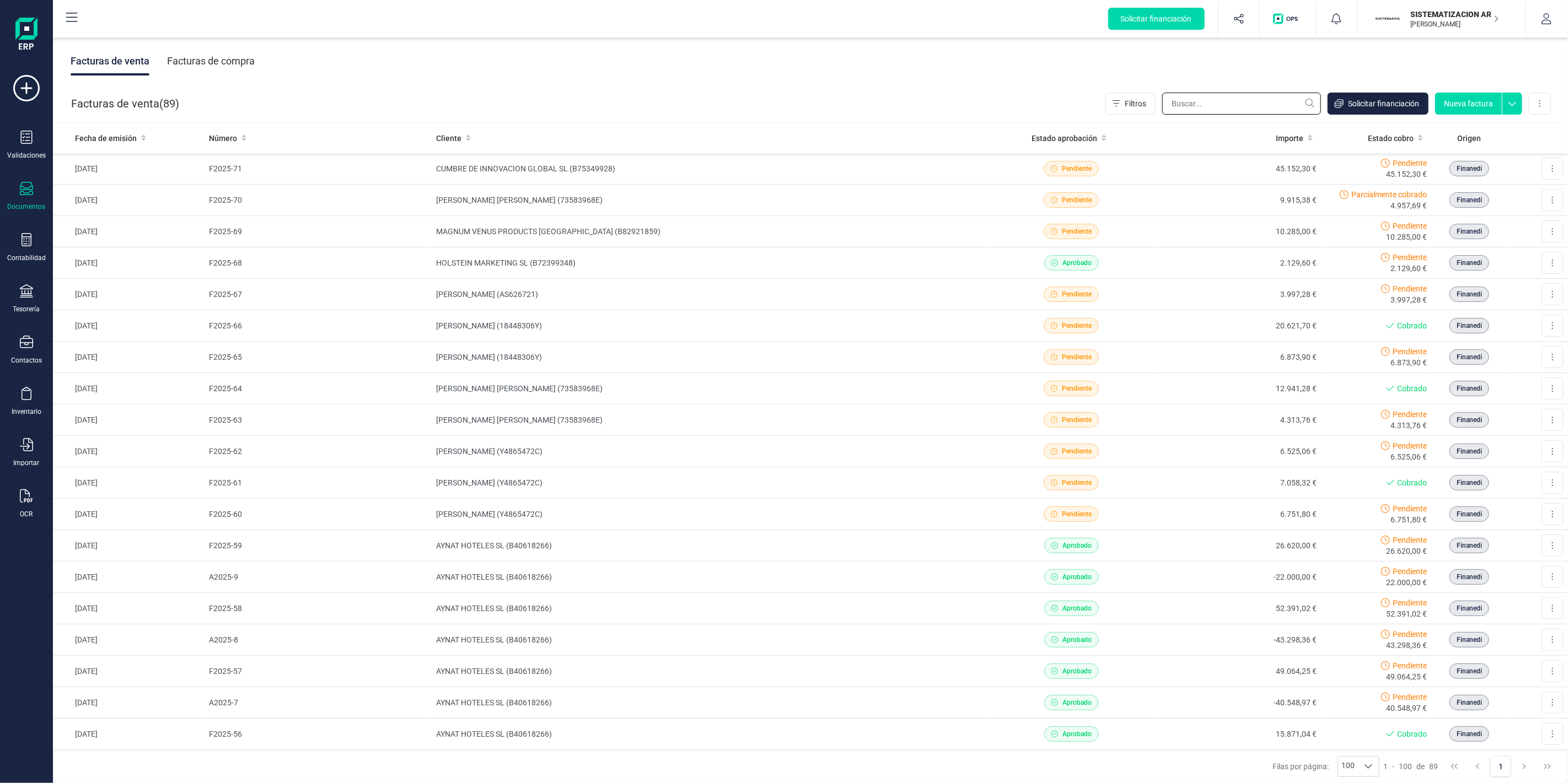
click at [1233, 112] on input "text" at bounding box center [1241, 103] width 159 height 22
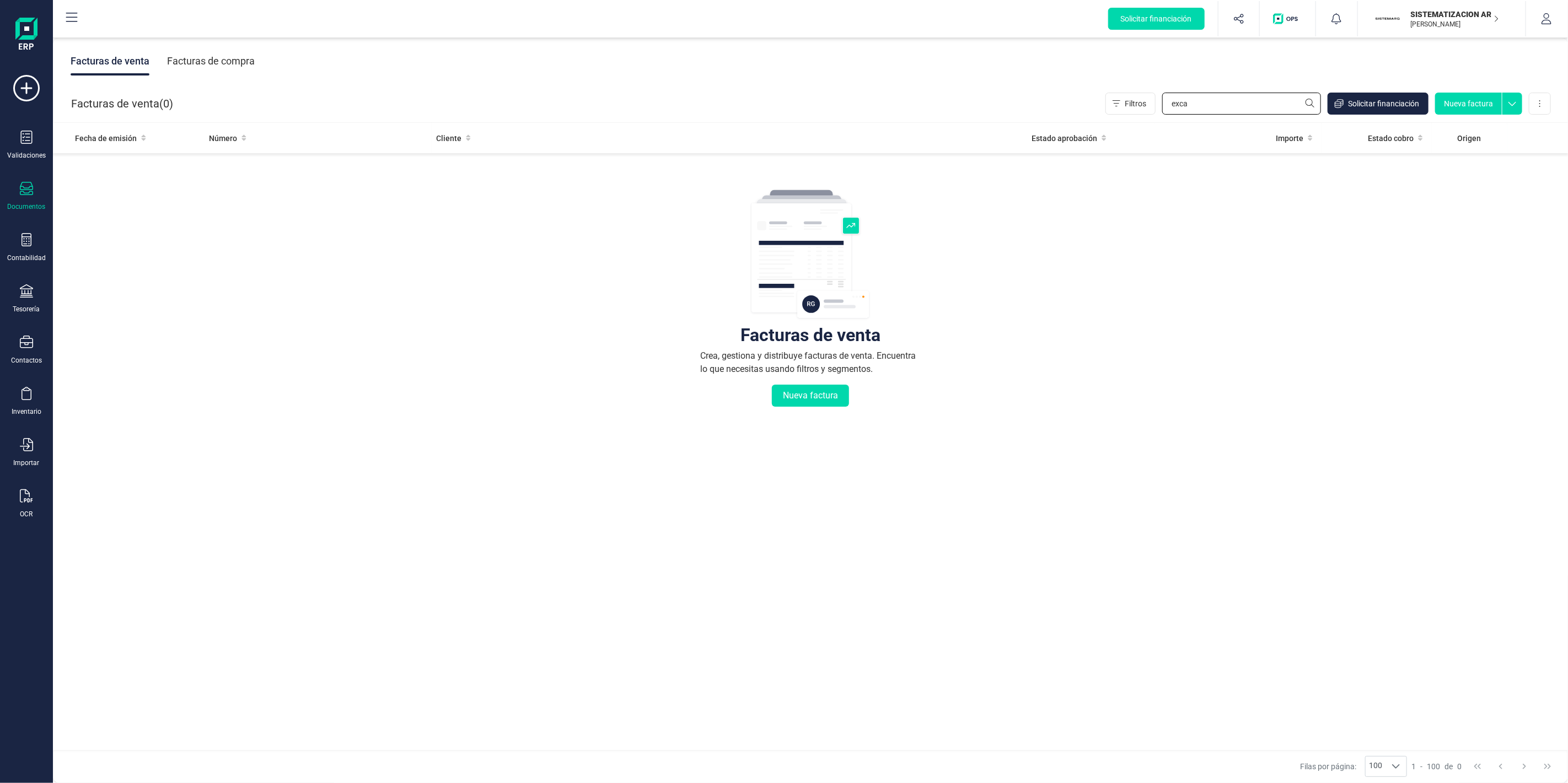
type input "exca"
click at [219, 64] on div "Facturas de compra" at bounding box center [211, 61] width 88 height 29
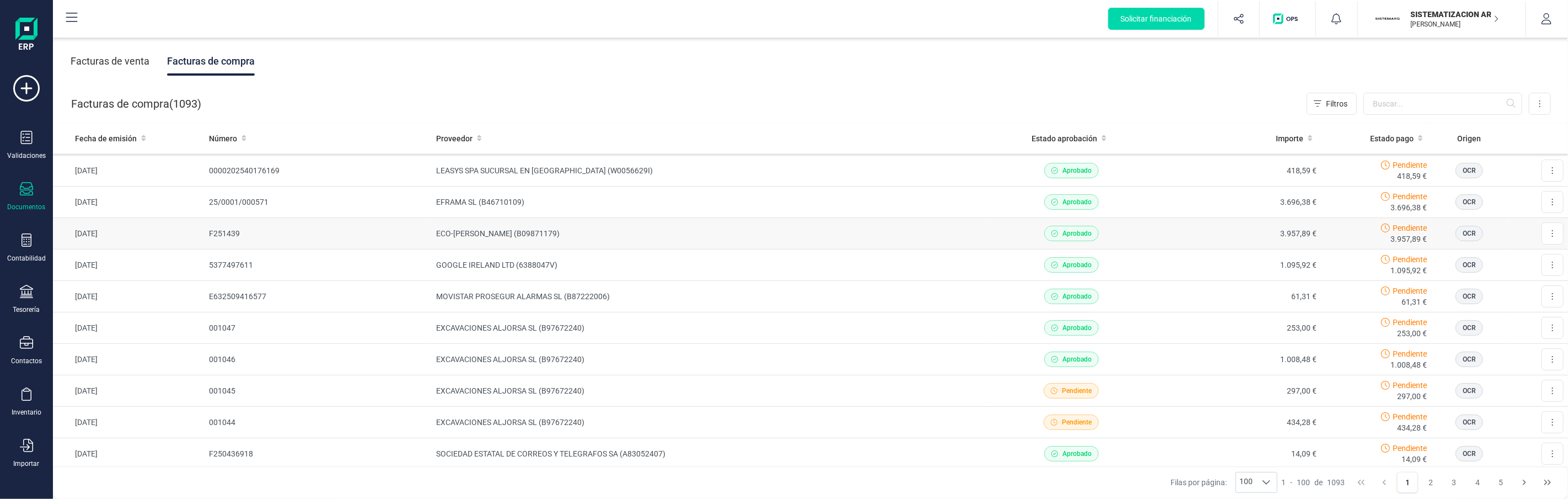
scroll to position [122, 0]
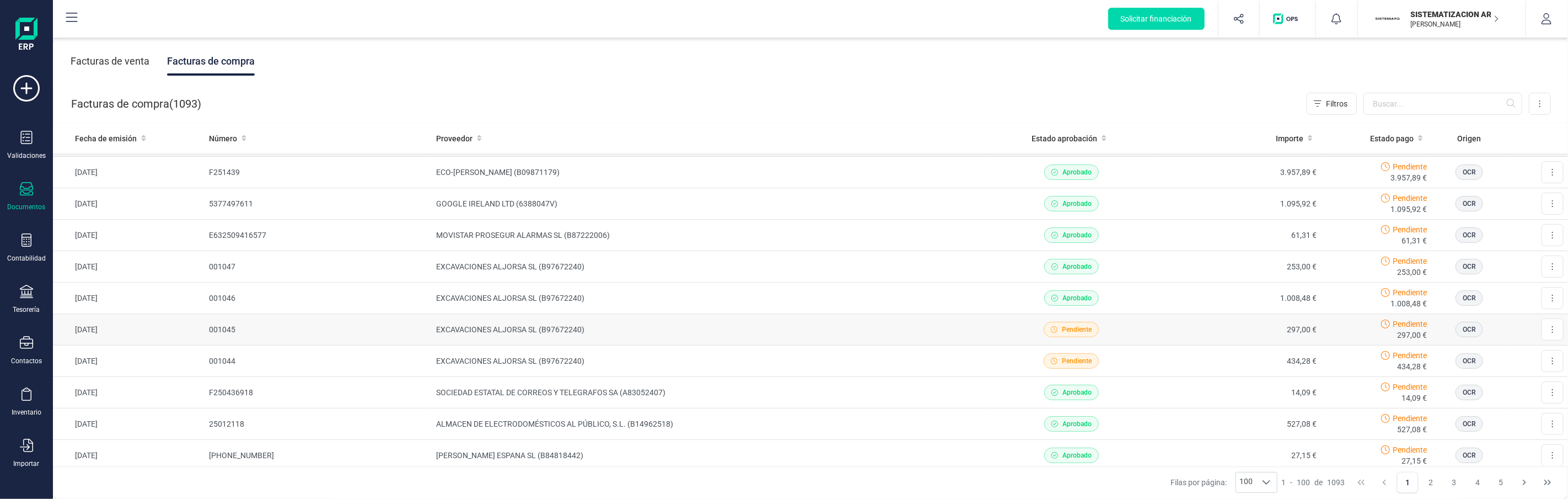
click at [301, 326] on td "001045" at bounding box center [318, 330] width 227 height 32
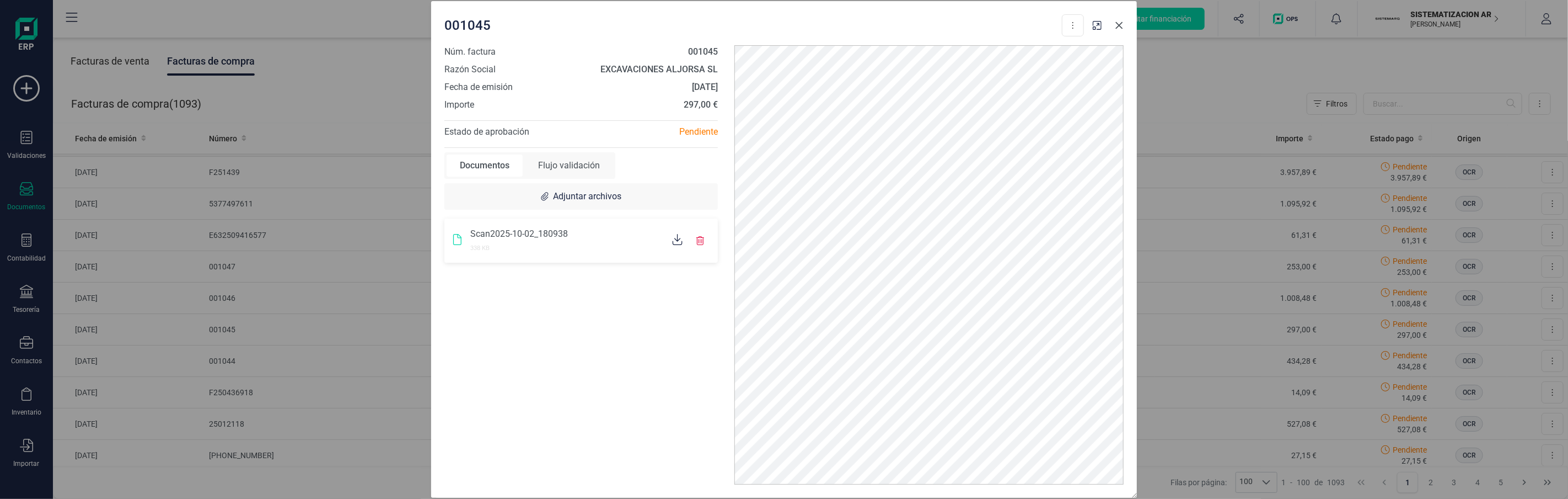
click at [1122, 26] on icon "Close" at bounding box center [1119, 25] width 9 height 9
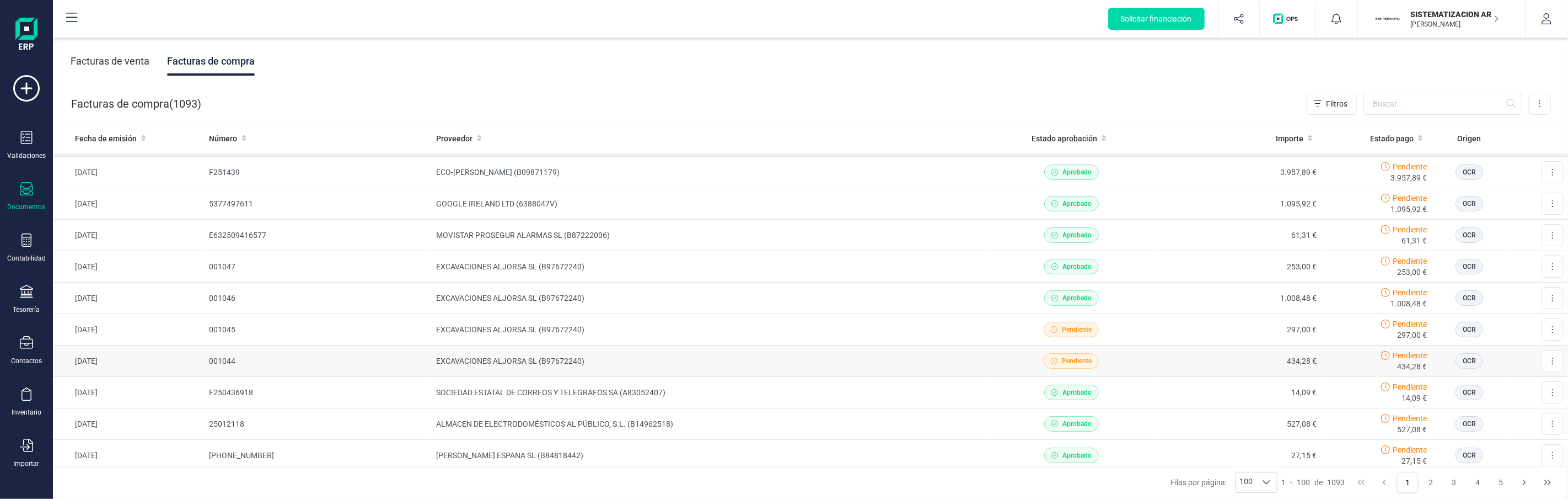
click at [908, 355] on td "EXCAVACIONES ALJORSA SL (B97672240)" at bounding box center [710, 361] width 556 height 32
